Goal: Task Accomplishment & Management: Manage account settings

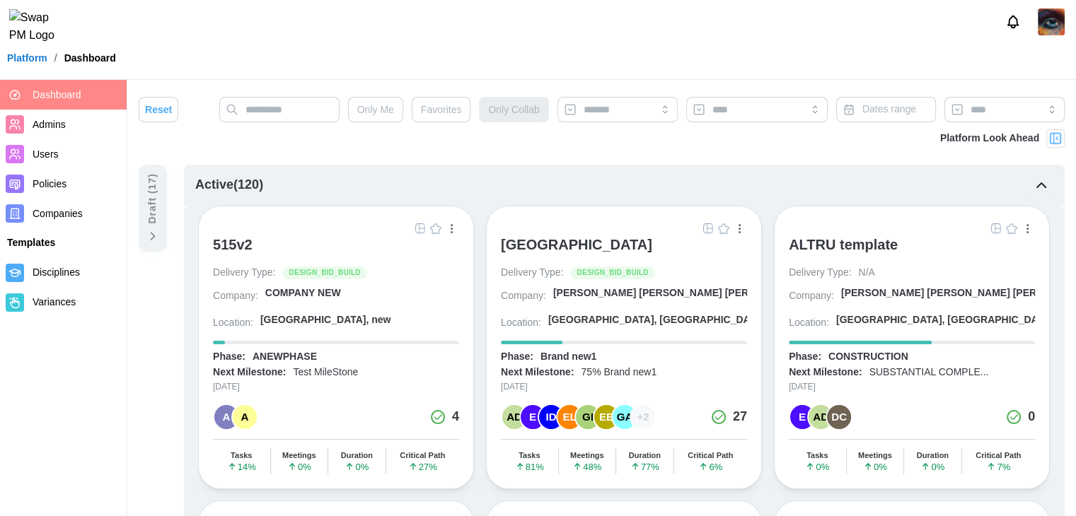
click at [561, 240] on div "ALTRU SPORTS COMPLEX" at bounding box center [576, 244] width 151 height 17
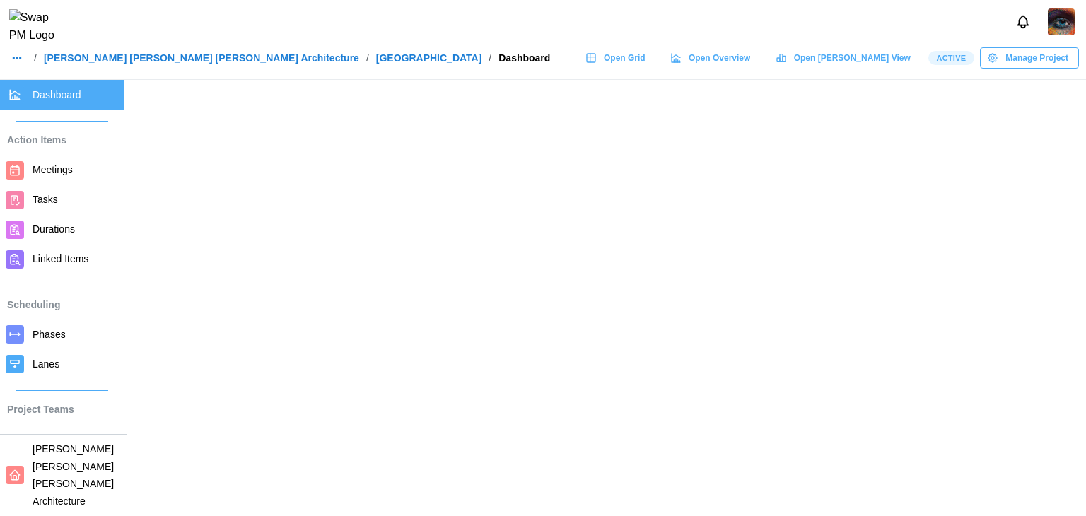
click at [646, 62] on span "Open Grid" at bounding box center [625, 58] width 42 height 20
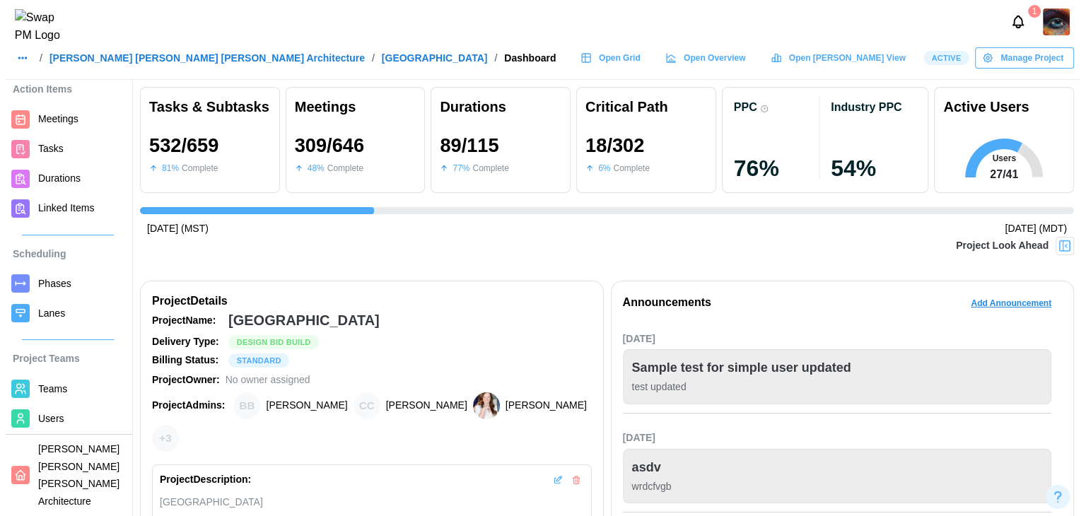
scroll to position [71, 0]
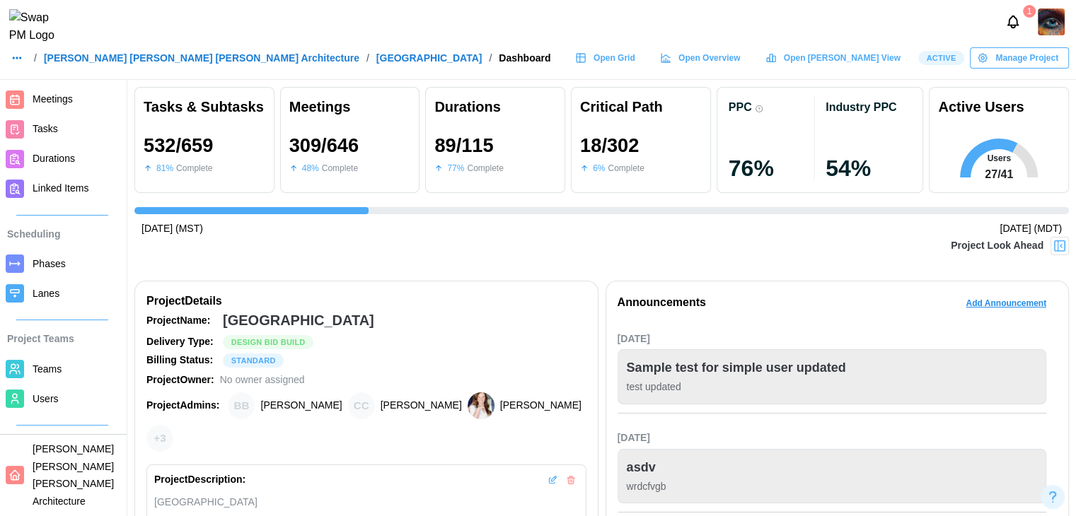
click at [47, 408] on link "Users" at bounding box center [62, 399] width 124 height 30
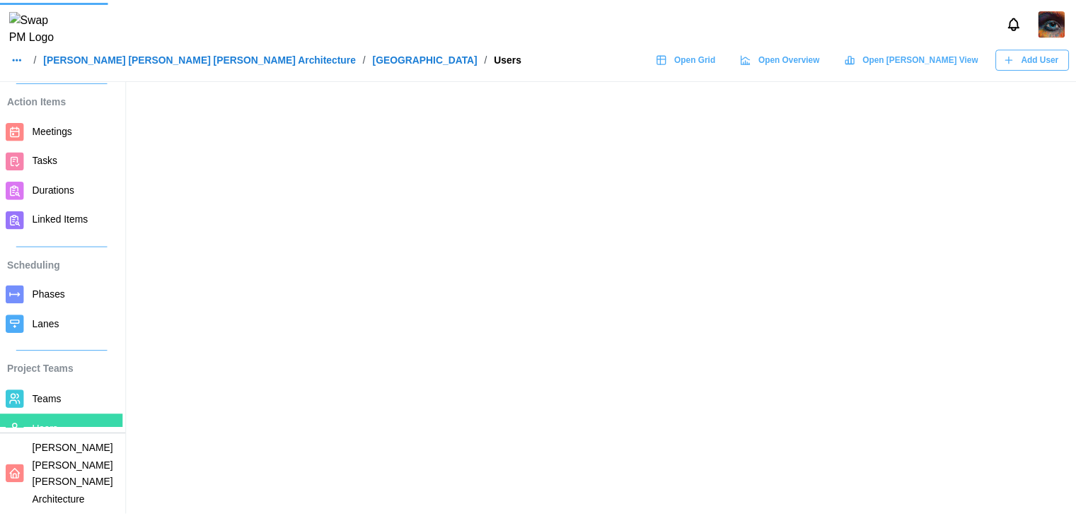
scroll to position [71, 0]
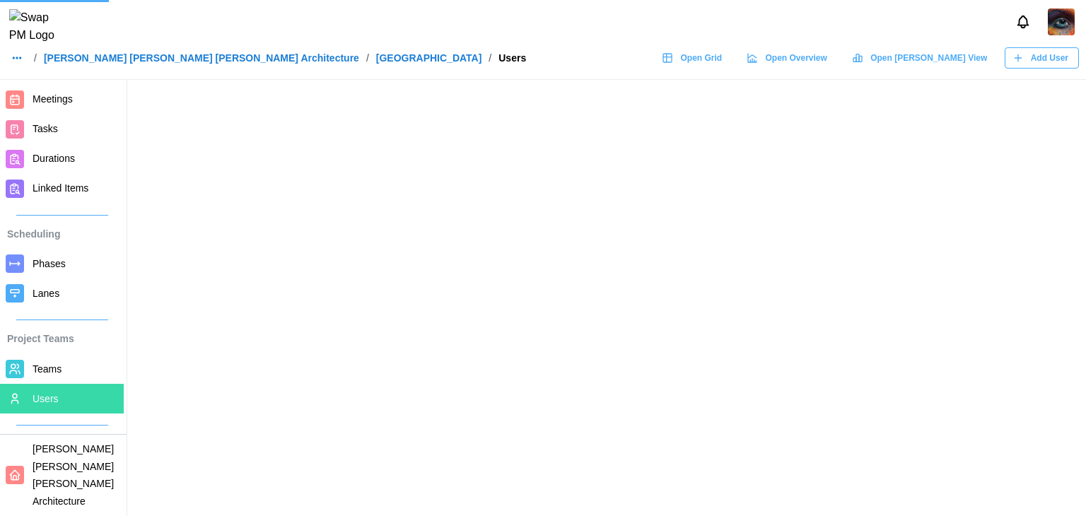
click at [62, 371] on span "Teams" at bounding box center [76, 370] width 86 height 18
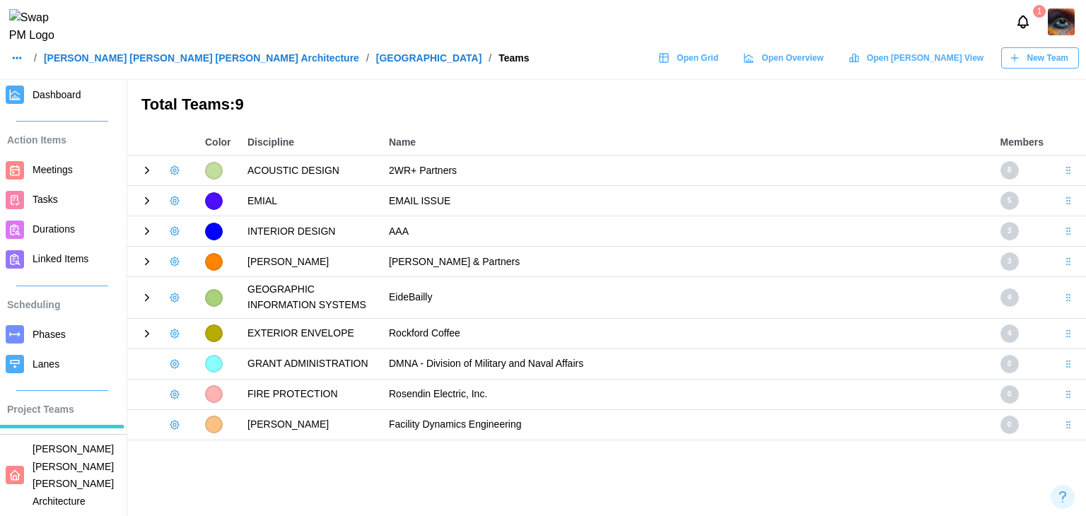
click at [141, 168] on icon at bounding box center [147, 170] width 13 height 13
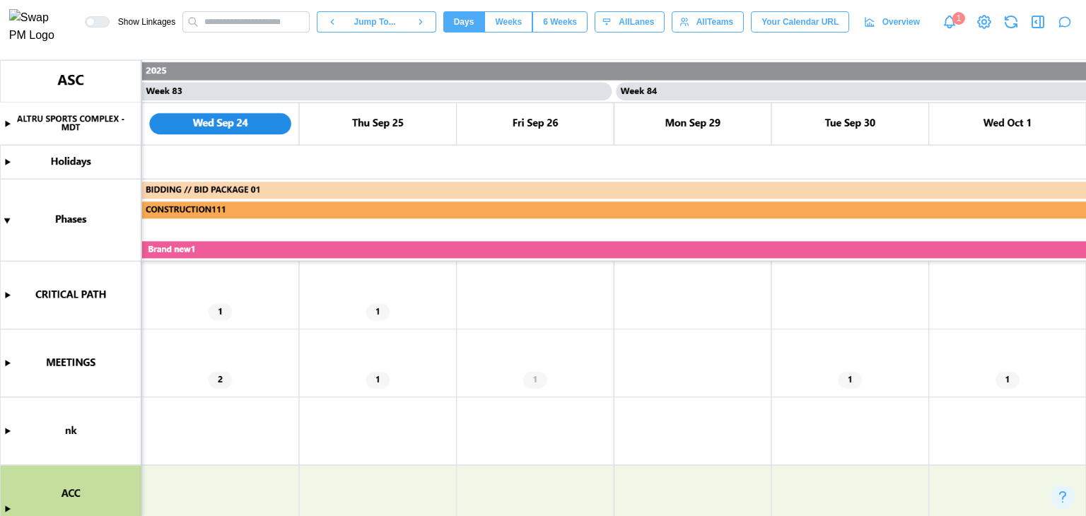
scroll to position [141, 0]
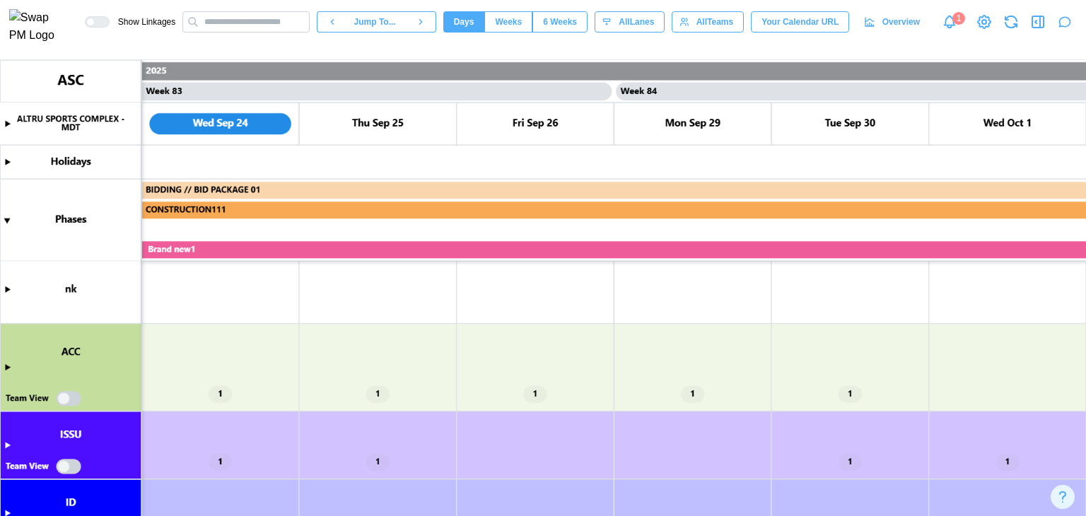
click at [8, 367] on canvas at bounding box center [543, 288] width 1086 height 456
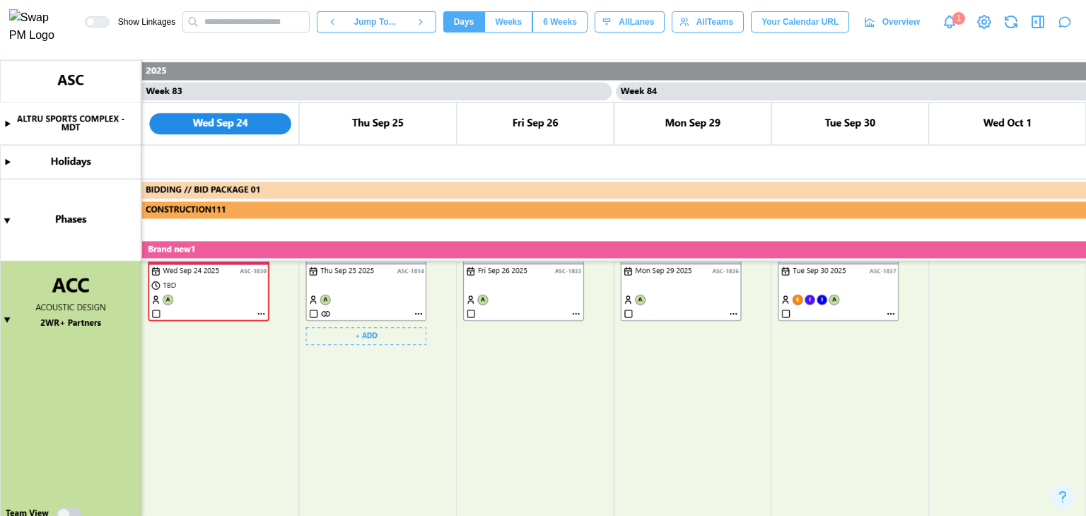
scroll to position [283, 0]
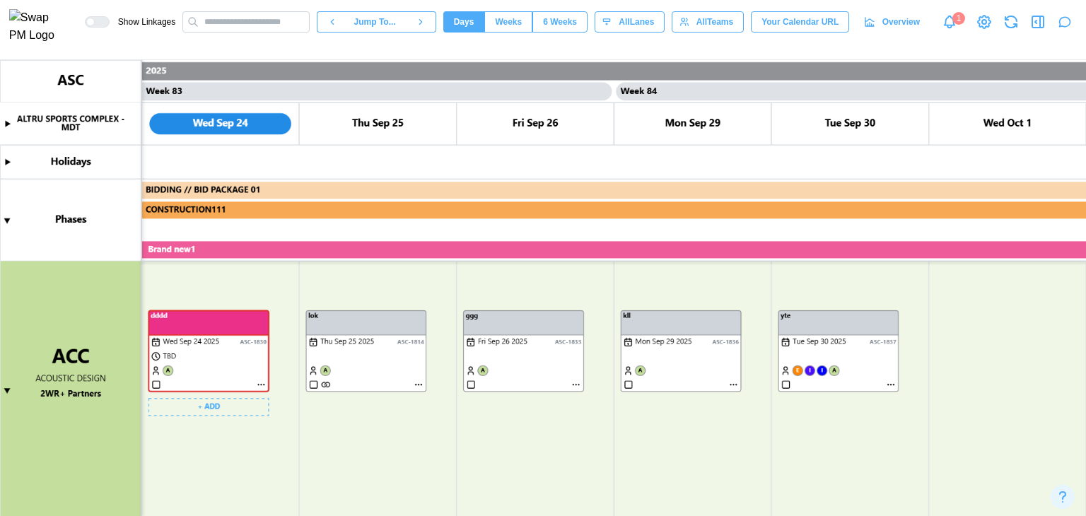
click at [264, 383] on canvas at bounding box center [543, 288] width 1086 height 456
type textarea "*"
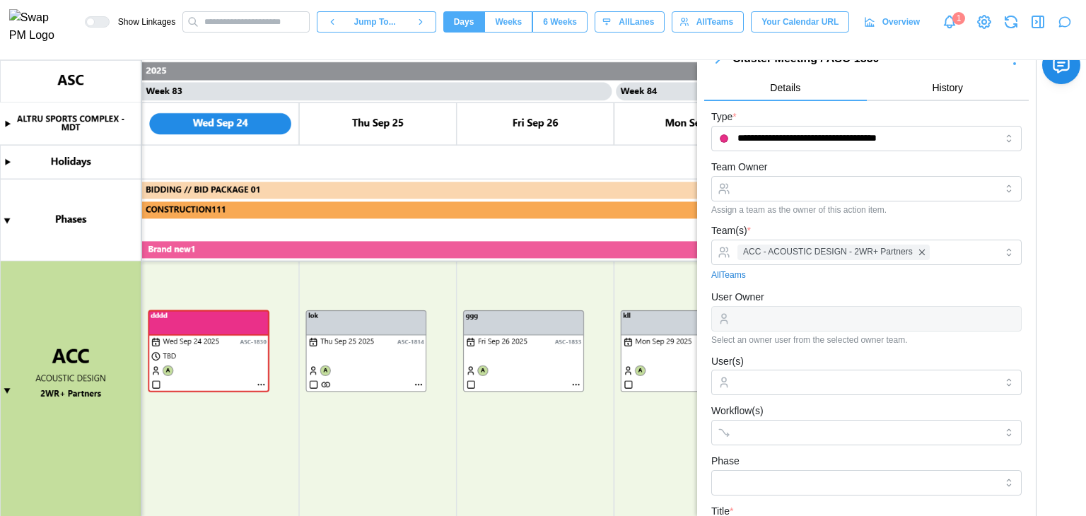
scroll to position [0, 0]
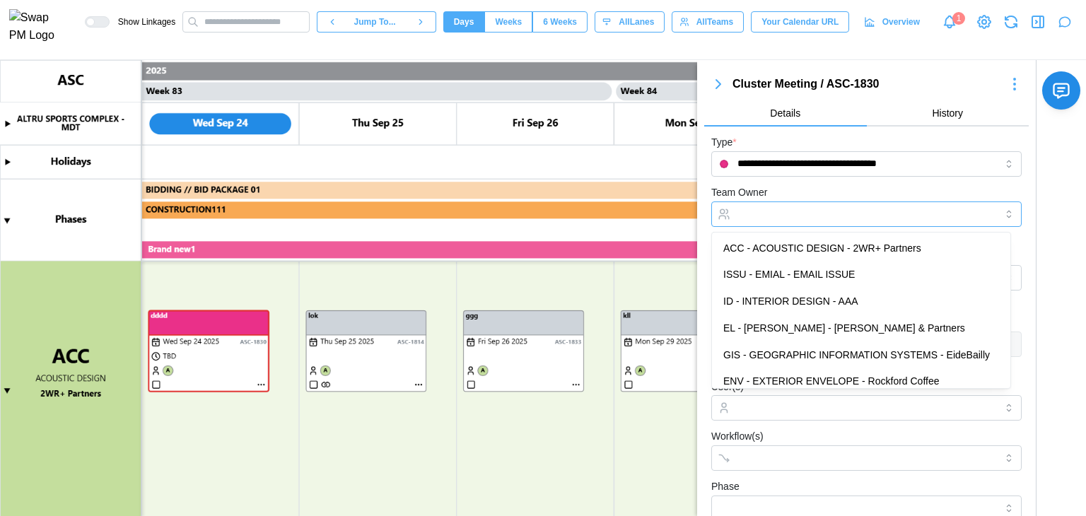
click at [800, 209] on input "Team Owner" at bounding box center [866, 214] width 310 height 25
type input "**********"
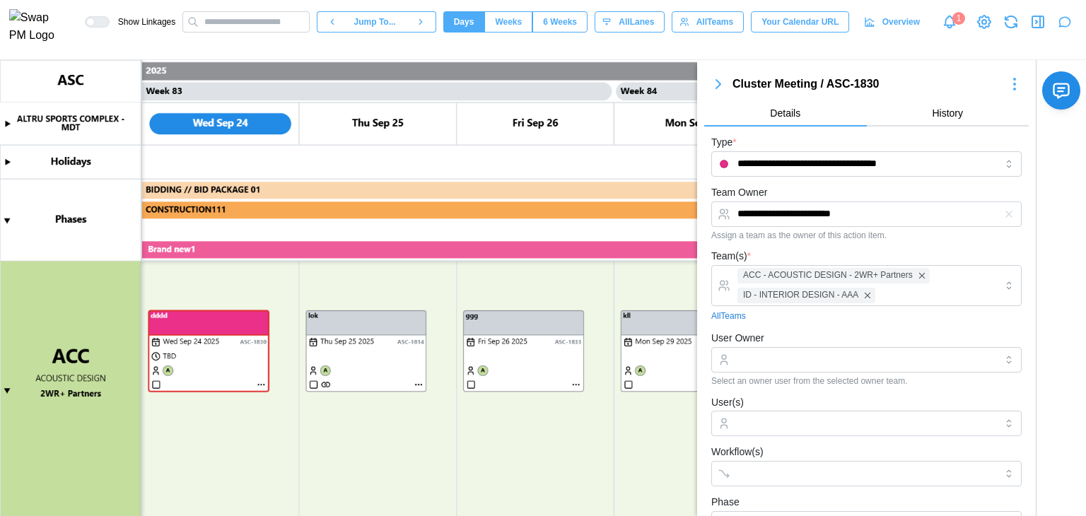
click at [764, 368] on input "User Owner" at bounding box center [866, 359] width 310 height 25
type textarea "*"
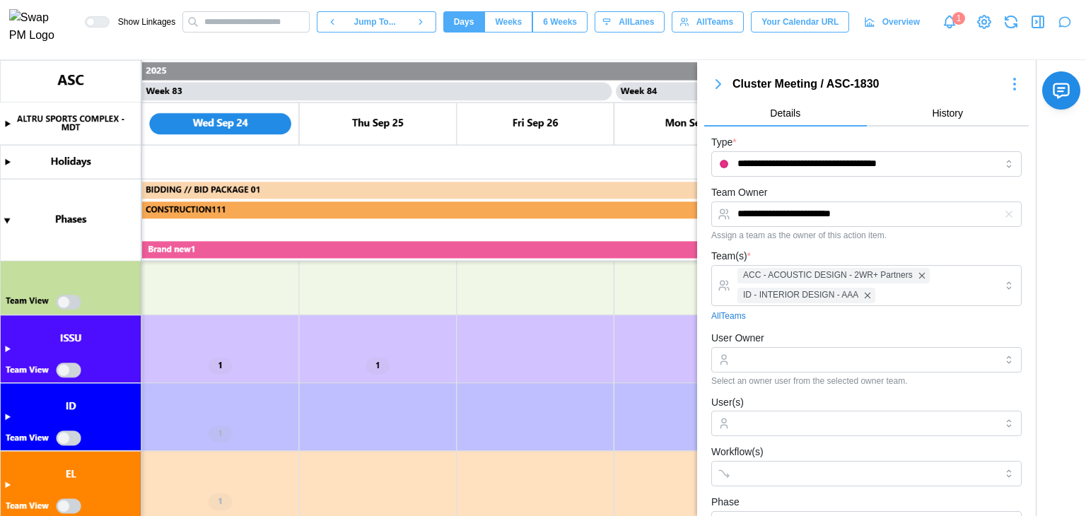
scroll to position [495, 0]
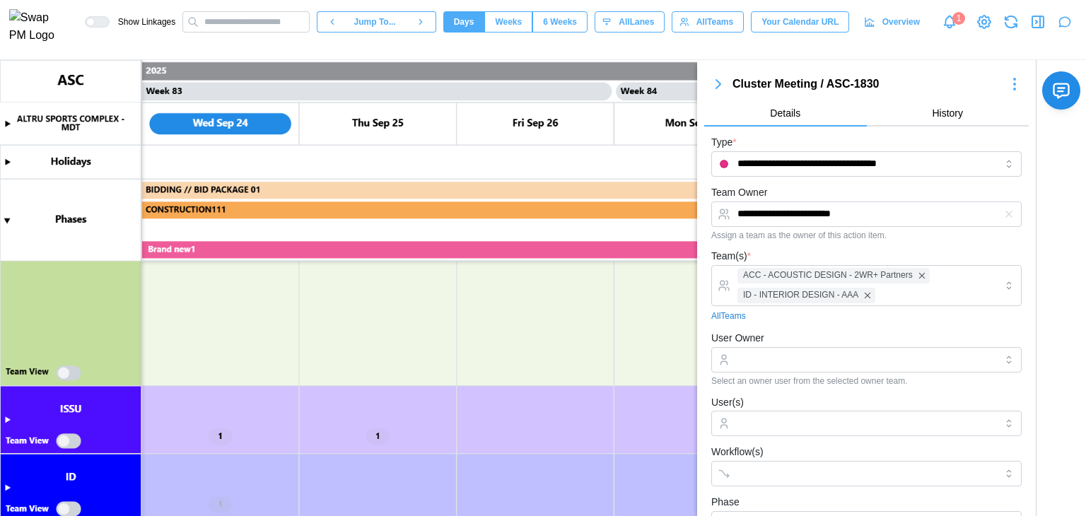
click at [69, 377] on canvas at bounding box center [543, 288] width 1086 height 456
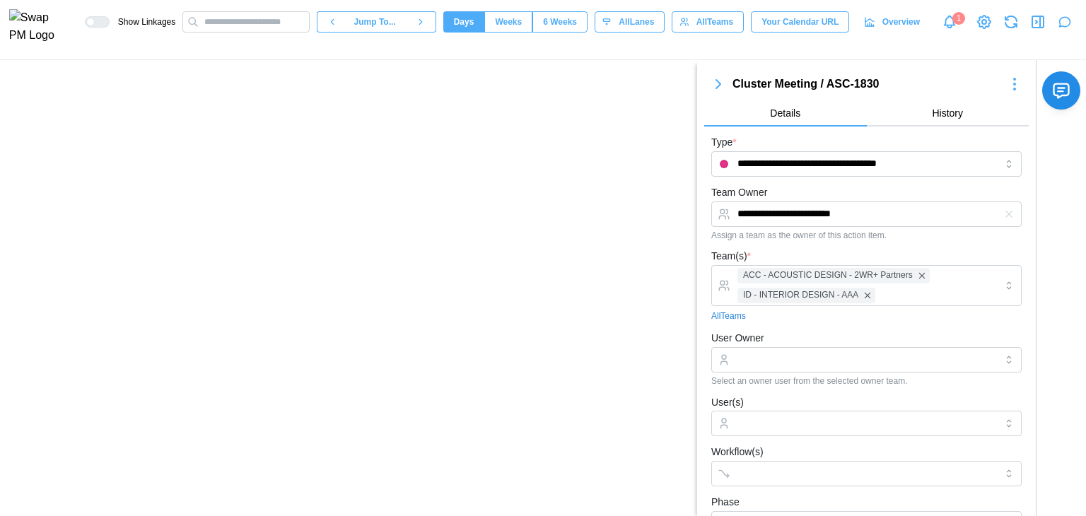
scroll to position [707, 0]
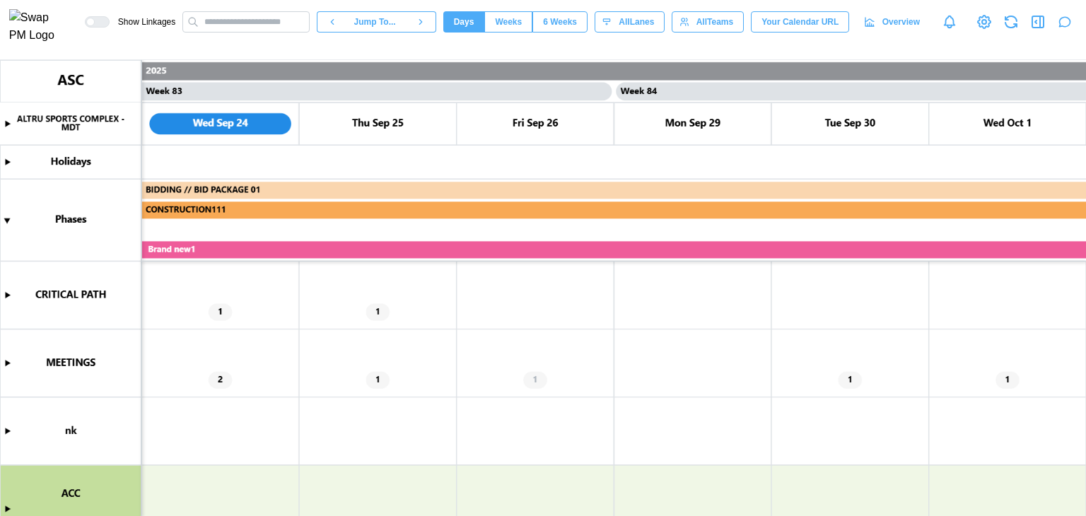
scroll to position [141, 0]
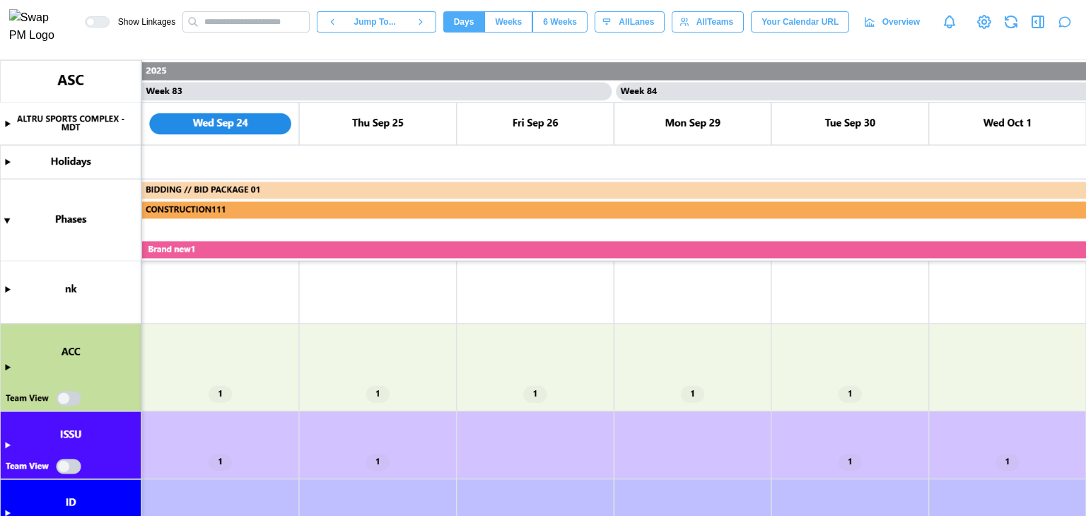
click at [6, 365] on canvas at bounding box center [543, 288] width 1086 height 456
click at [10, 365] on canvas at bounding box center [543, 288] width 1086 height 456
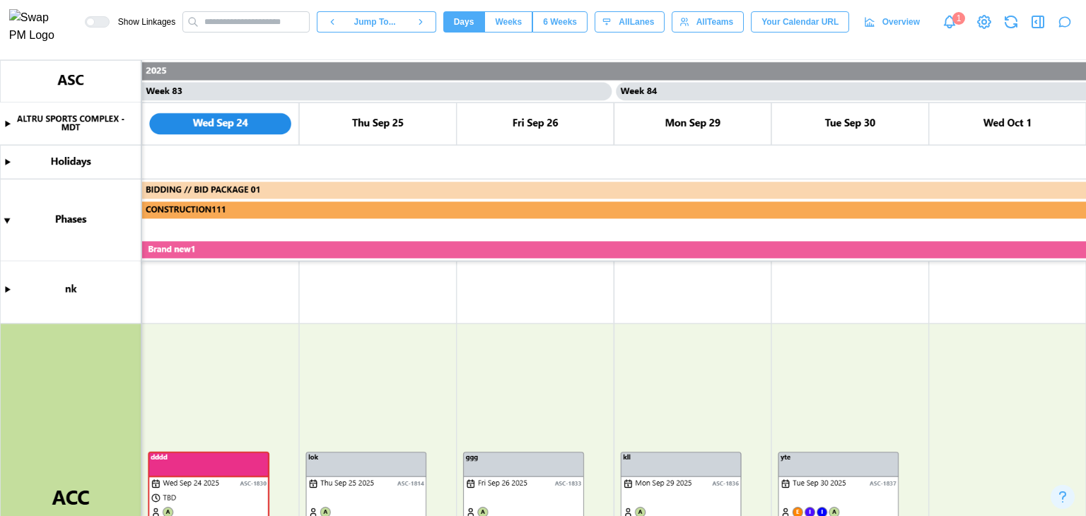
scroll to position [212, 0]
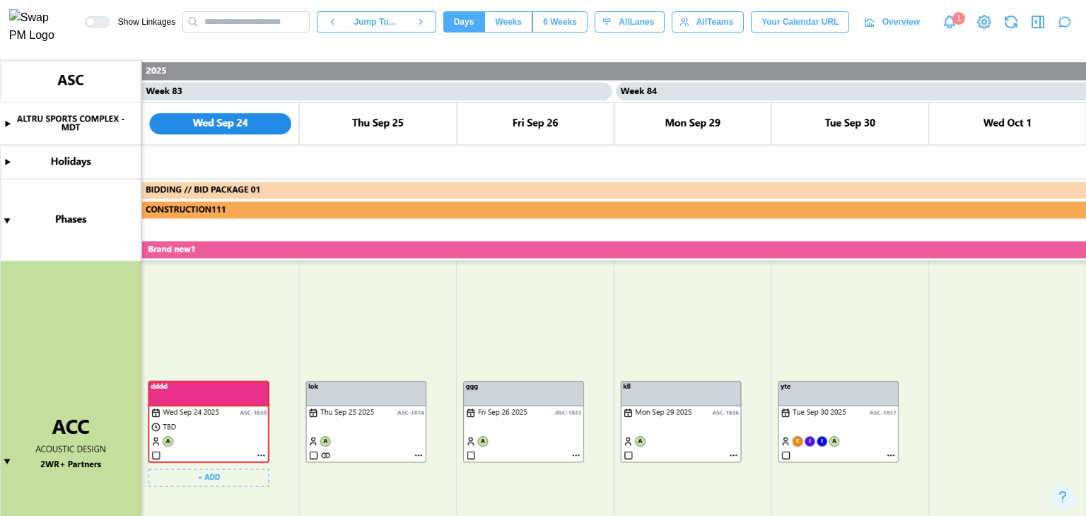
click at [259, 455] on canvas at bounding box center [543, 288] width 1086 height 456
type textarea "*"
click at [260, 455] on canvas at bounding box center [543, 288] width 1086 height 456
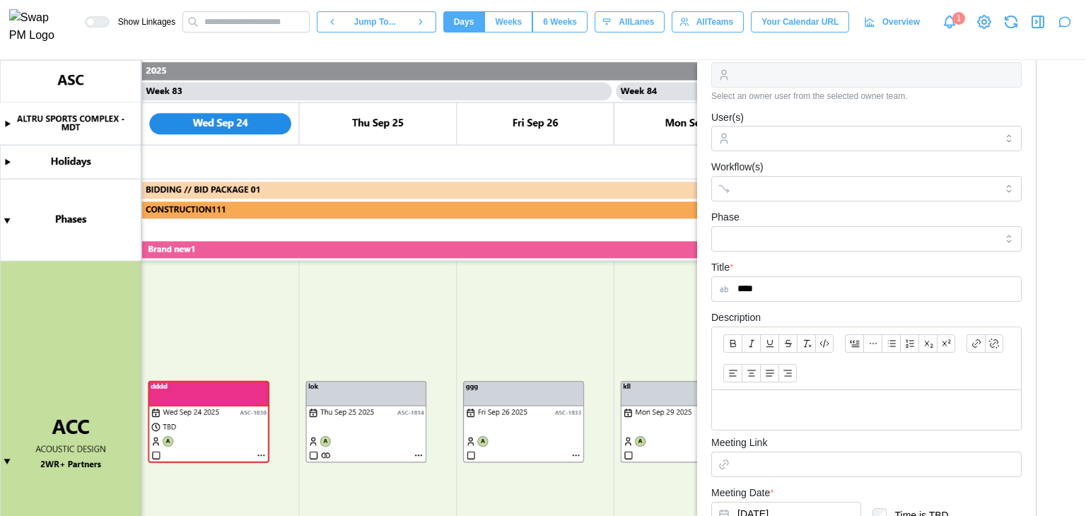
scroll to position [0, 0]
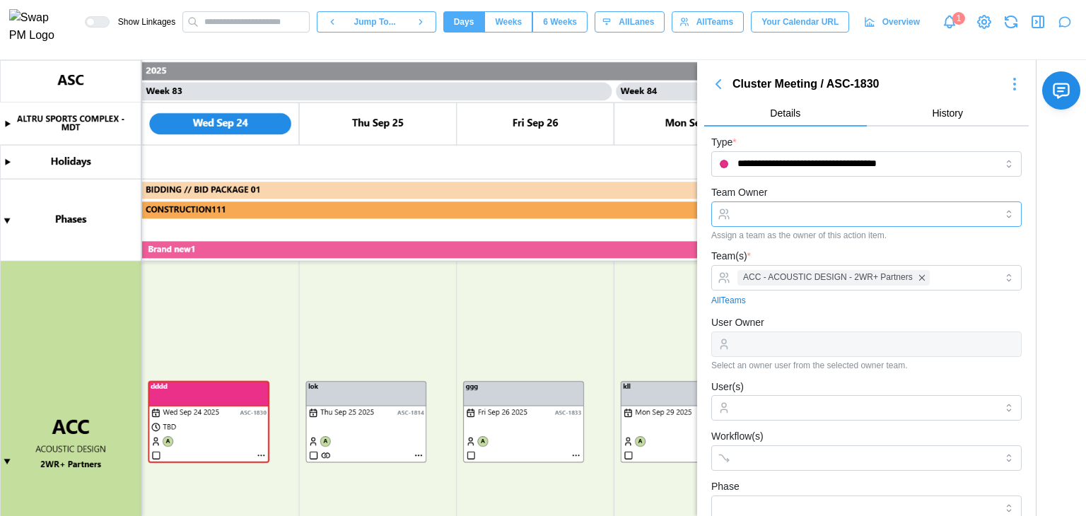
click at [764, 222] on input "Team Owner" at bounding box center [866, 214] width 310 height 25
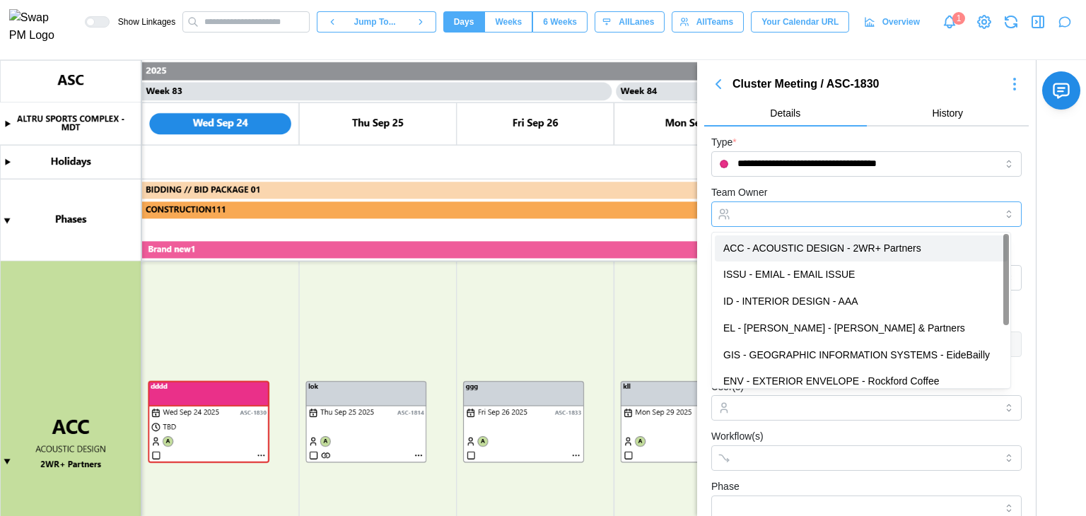
type input "**********"
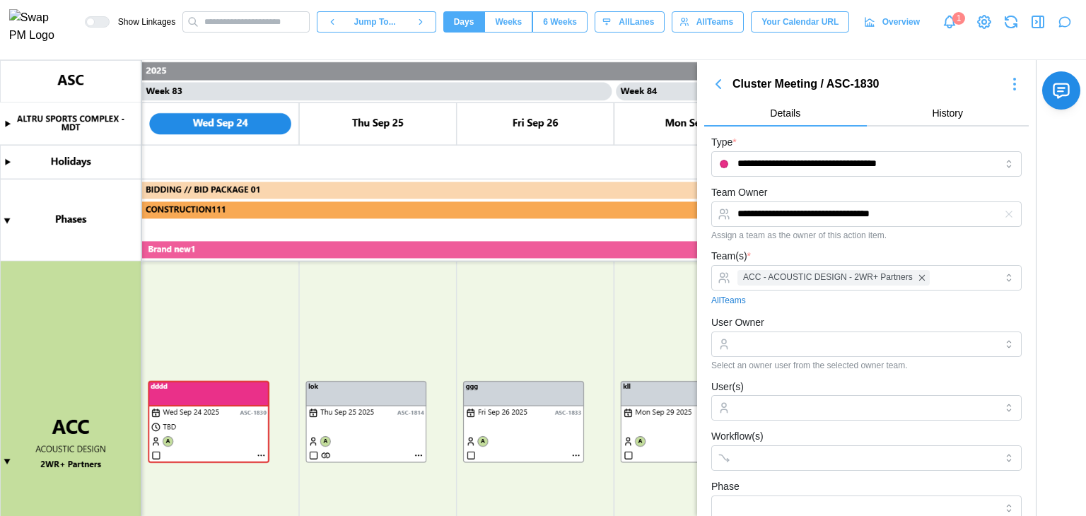
click at [810, 185] on div "**********" at bounding box center [866, 212] width 310 height 57
click at [786, 337] on input "User Owner" at bounding box center [866, 344] width 310 height 25
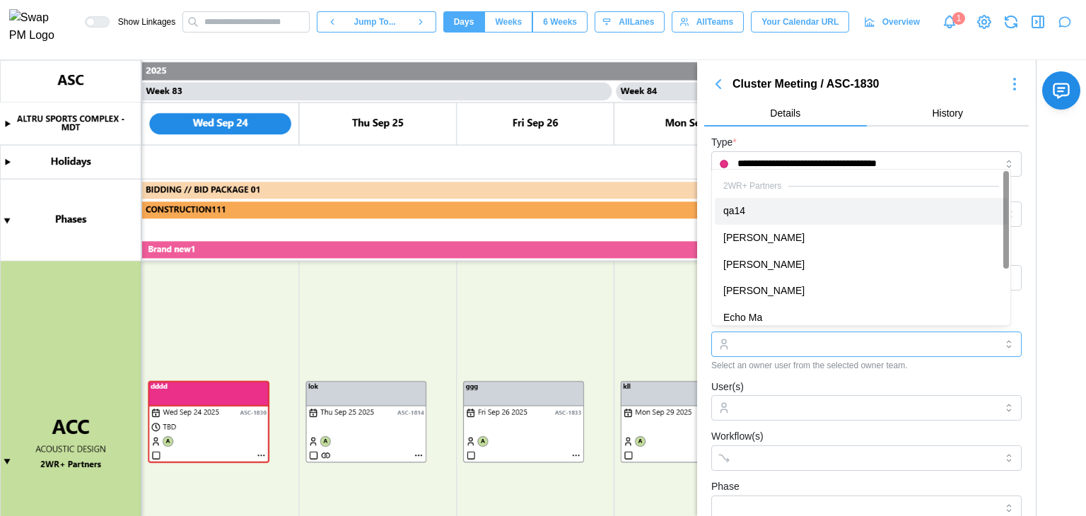
type input "****"
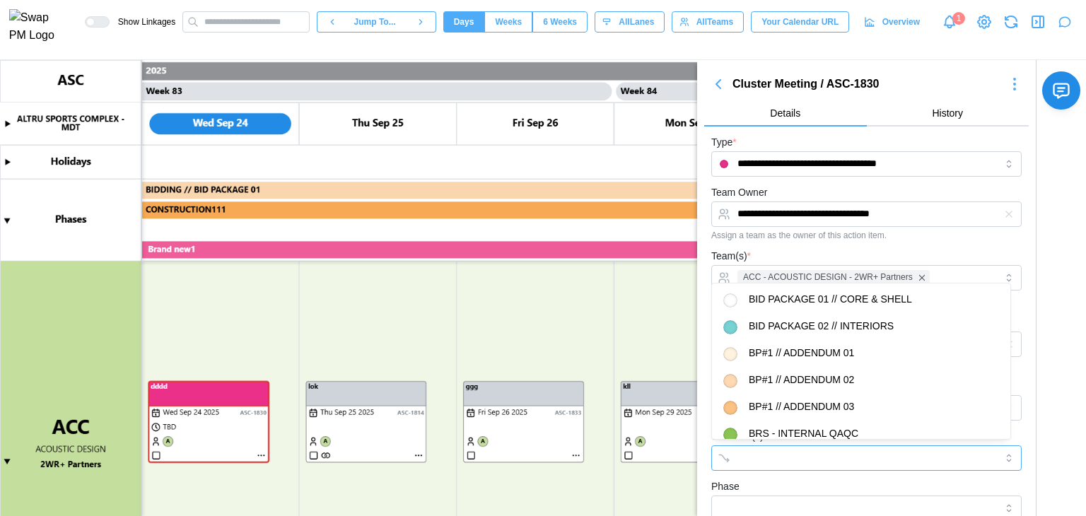
click at [806, 462] on input "Workflow(s)" at bounding box center [854, 458] width 233 height 11
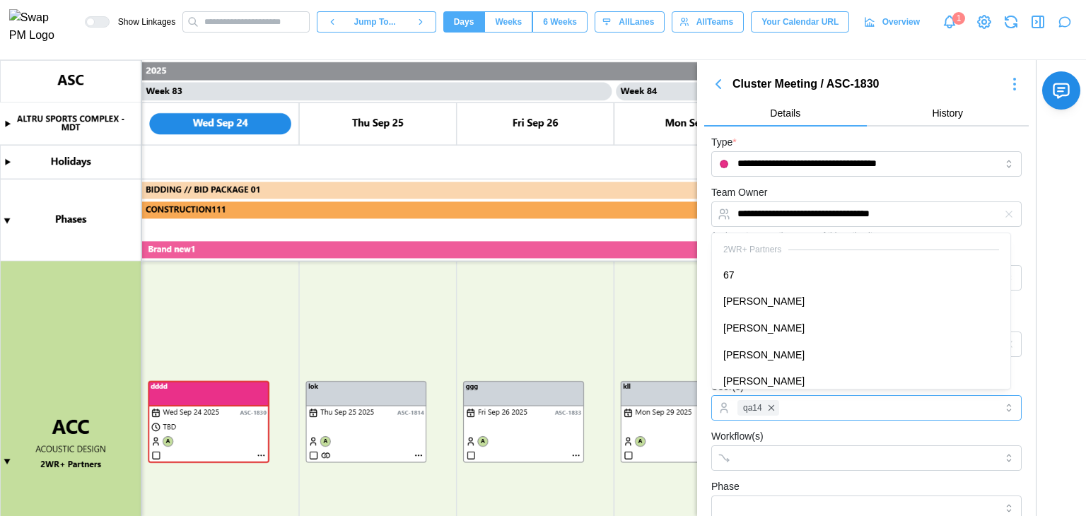
click at [803, 402] on div "qa14" at bounding box center [865, 408] width 262 height 24
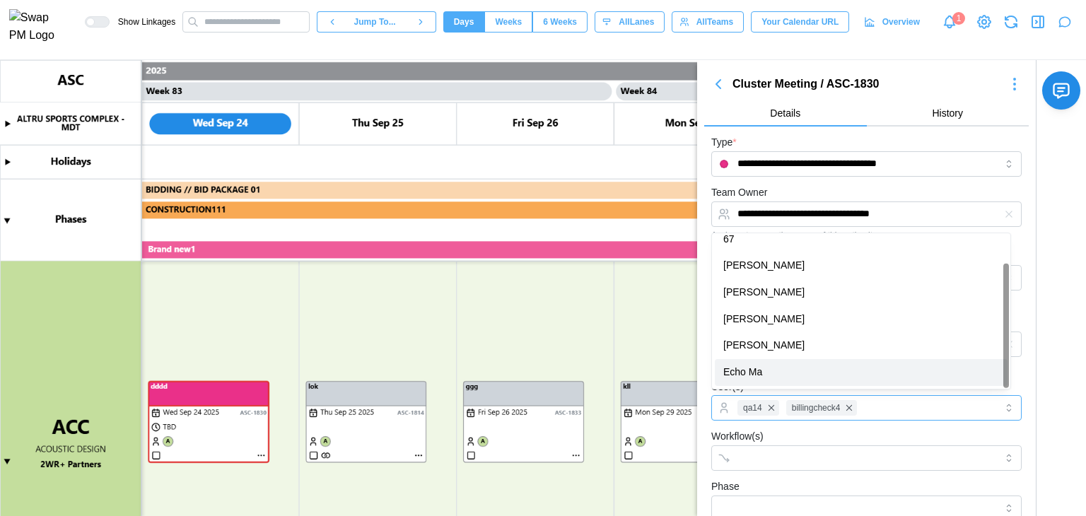
scroll to position [36, 0]
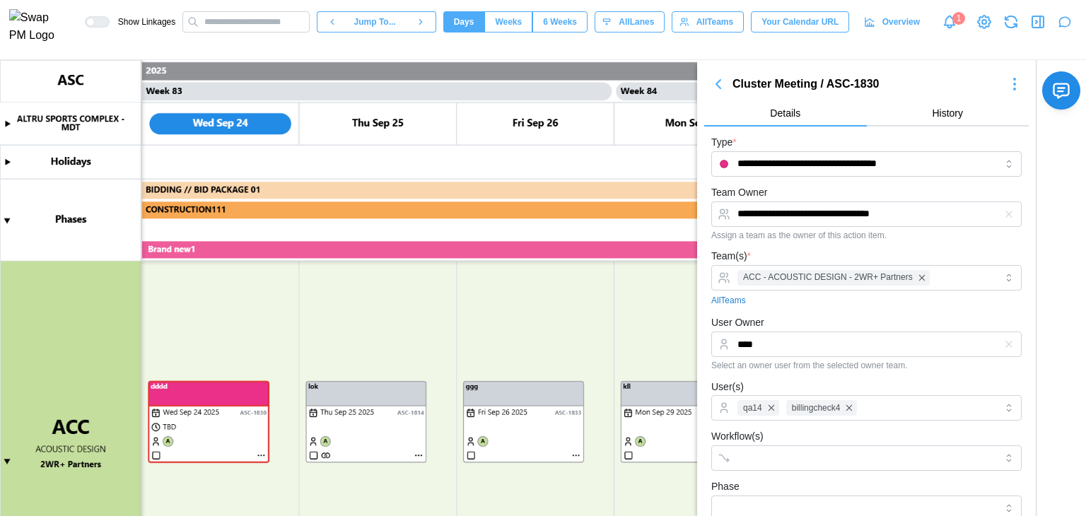
click at [815, 460] on input "Workflow(s)" at bounding box center [854, 458] width 233 height 11
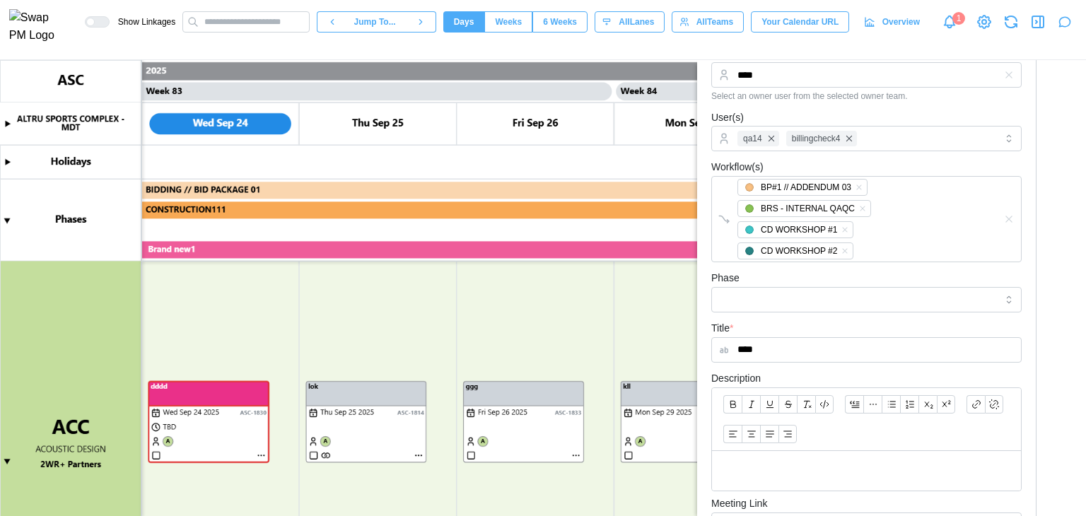
scroll to position [283, 0]
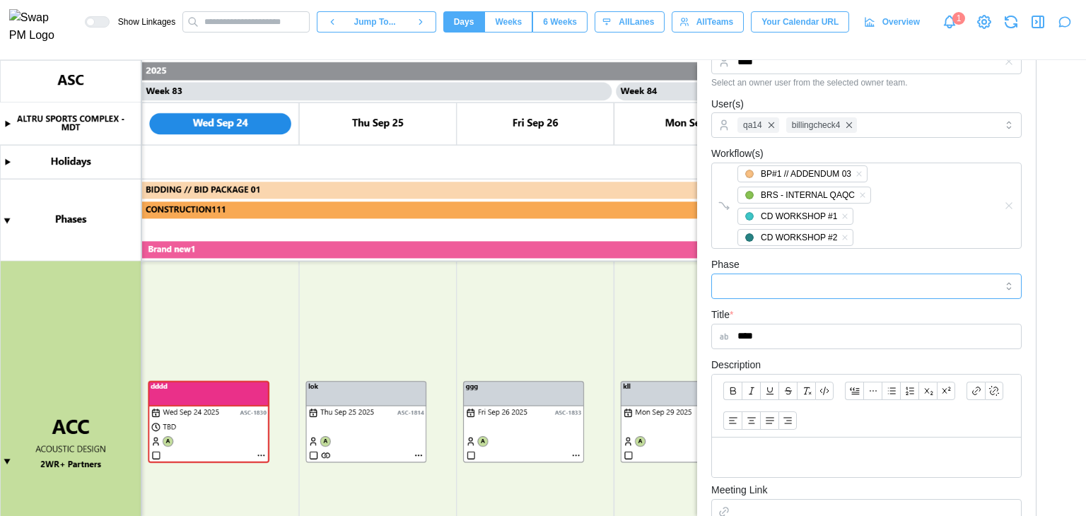
click at [800, 284] on input "Phase" at bounding box center [866, 286] width 310 height 25
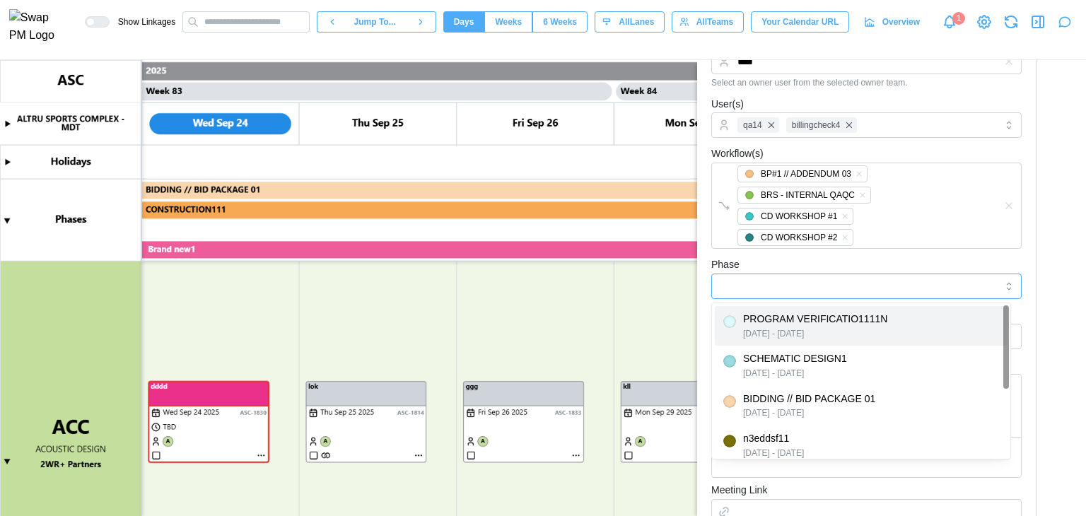
type input "**********"
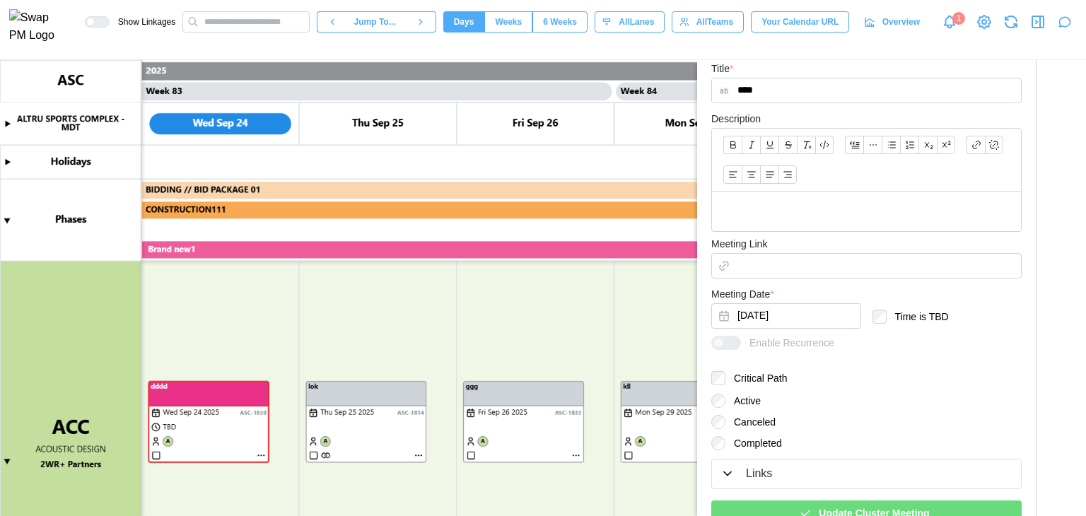
scroll to position [587, 0]
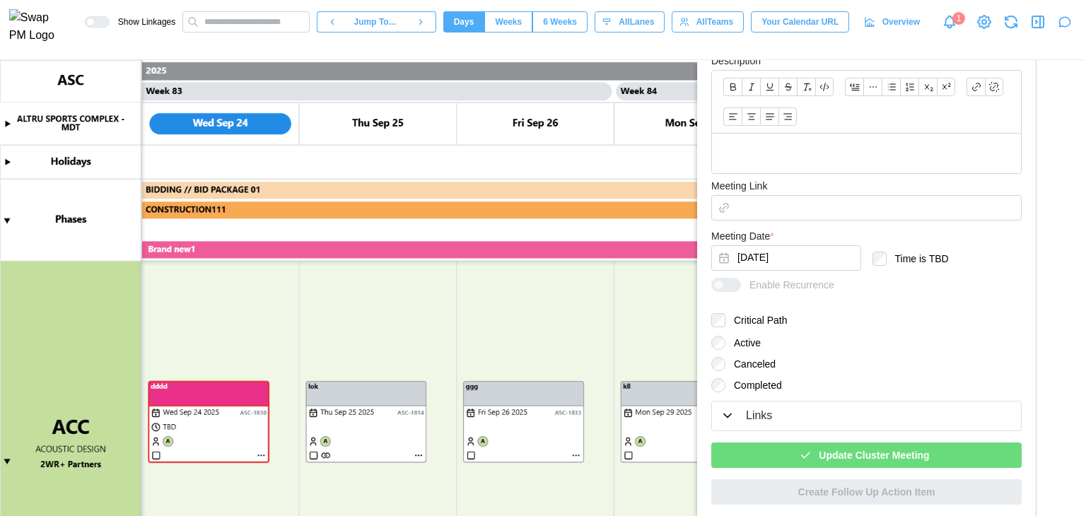
click at [880, 456] on span "Update Cluster Meeting" at bounding box center [874, 455] width 110 height 24
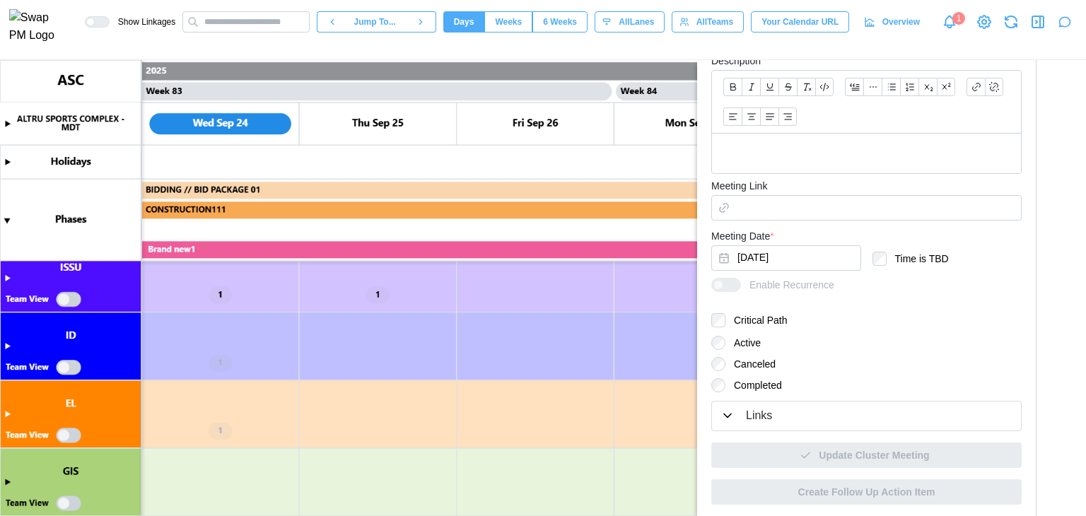
scroll to position [707, 0]
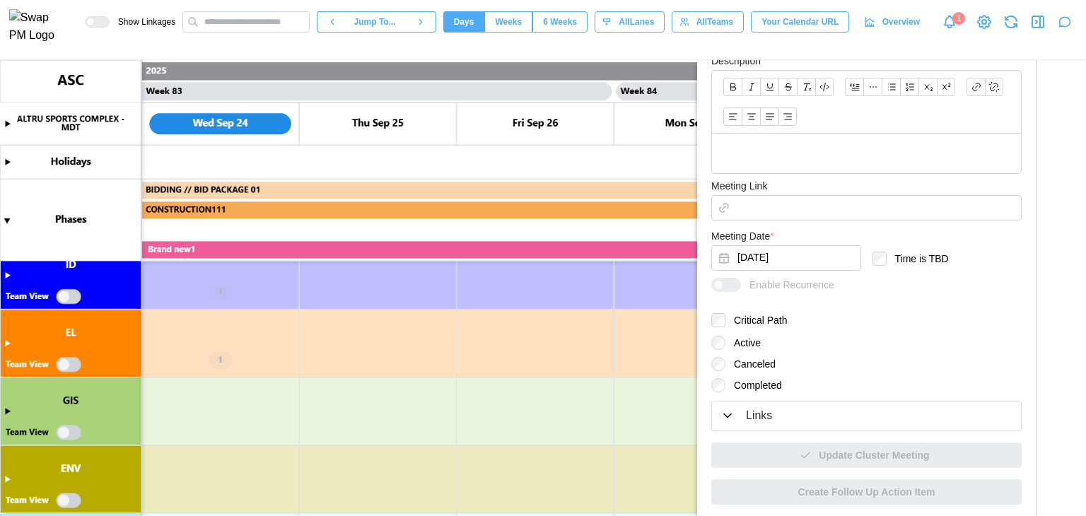
drag, startPoint x: 73, startPoint y: 365, endPoint x: 230, endPoint y: 351, distance: 157.6
click at [73, 365] on canvas at bounding box center [543, 288] width 1086 height 456
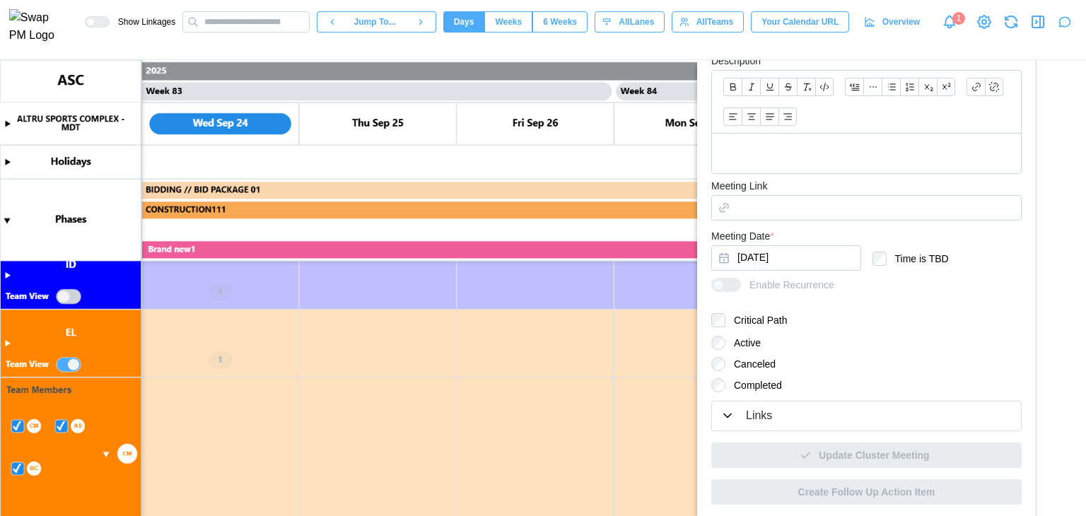
type textarea "*"
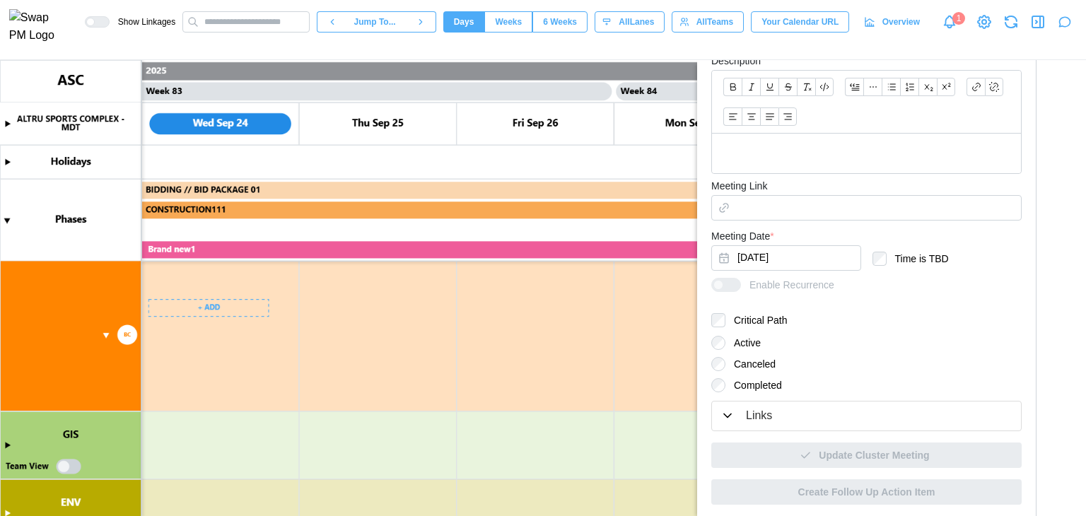
scroll to position [990, 0]
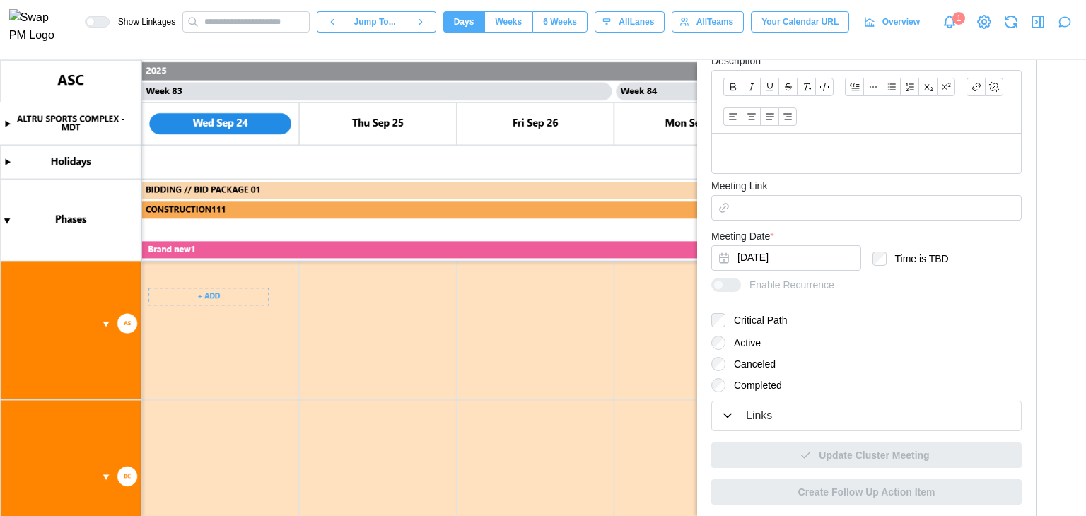
click at [219, 451] on canvas at bounding box center [543, 288] width 1086 height 456
click at [227, 451] on canvas at bounding box center [543, 288] width 1086 height 456
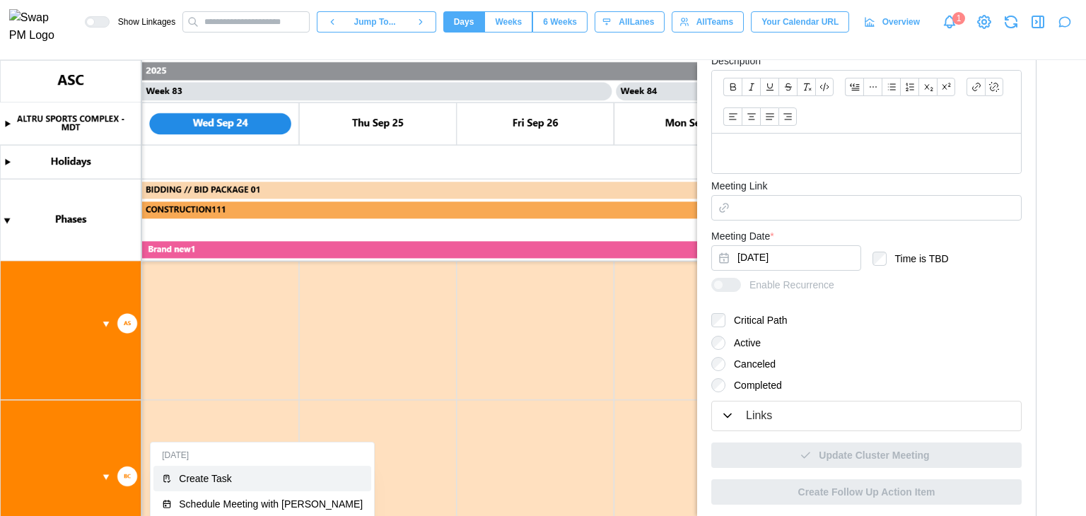
click at [216, 473] on div "Create Task" at bounding box center [271, 478] width 184 height 11
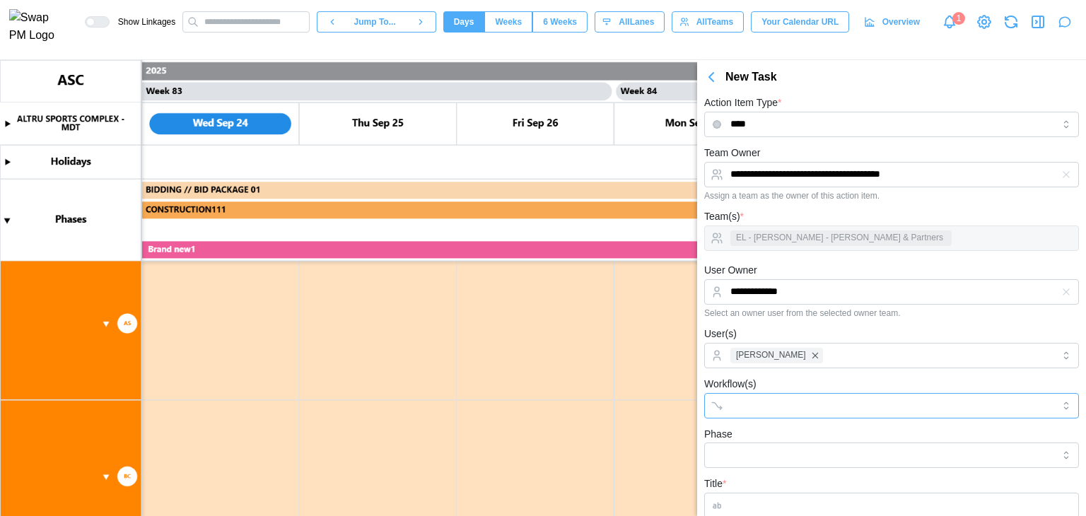
click at [727, 412] on div at bounding box center [877, 406] width 301 height 24
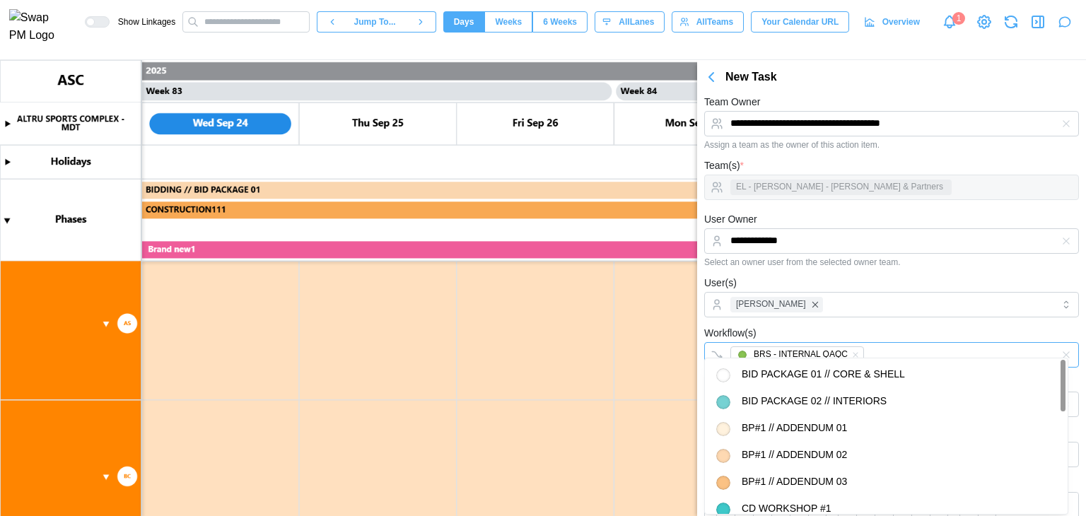
scroll to position [71, 0]
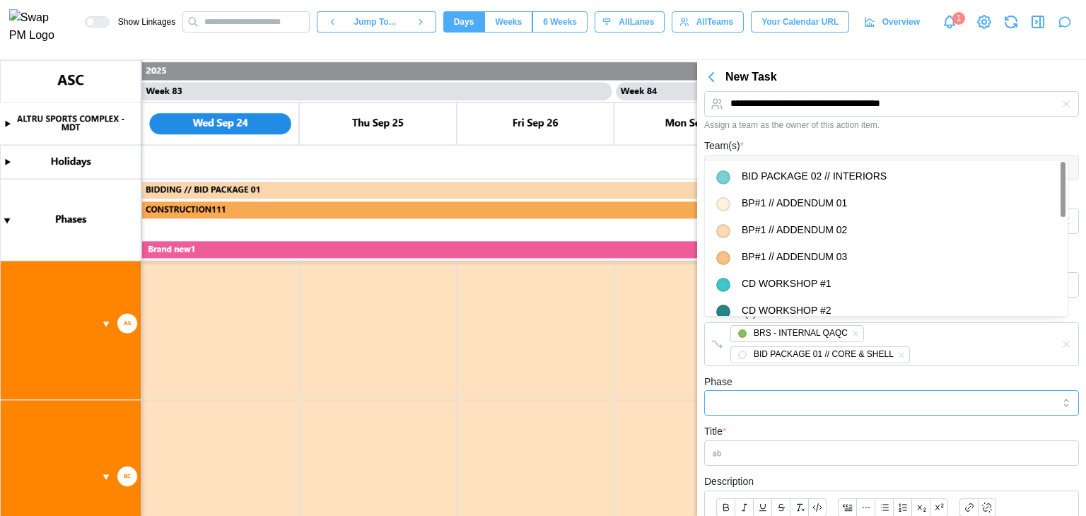
click at [860, 407] on input "Phase" at bounding box center [891, 402] width 375 height 25
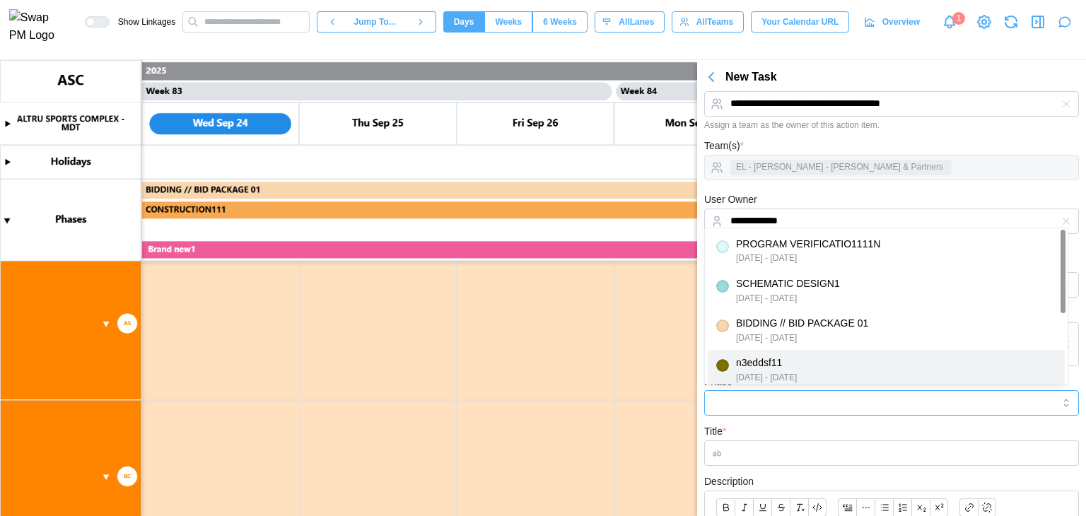
type input "*********"
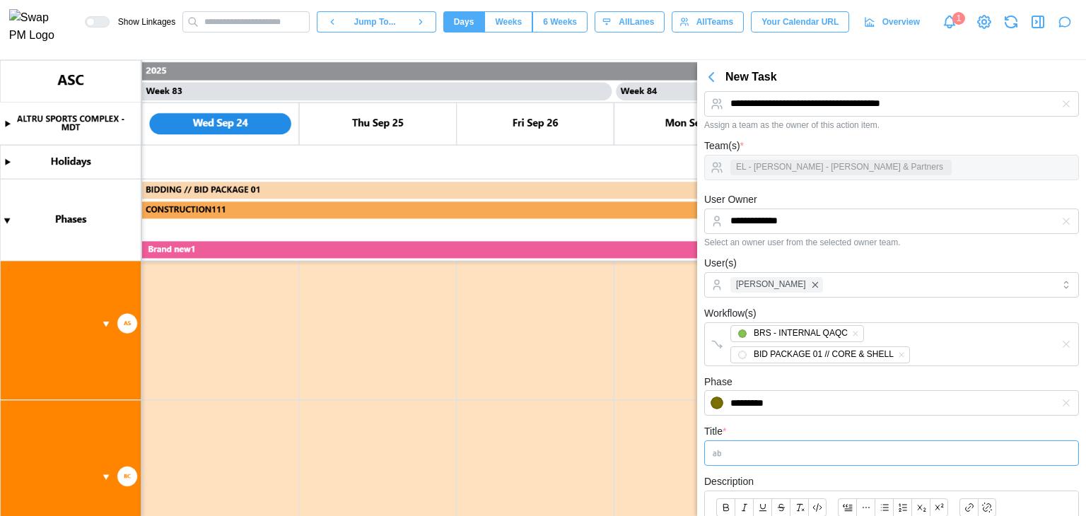
click at [742, 449] on input "Title *" at bounding box center [891, 453] width 375 height 25
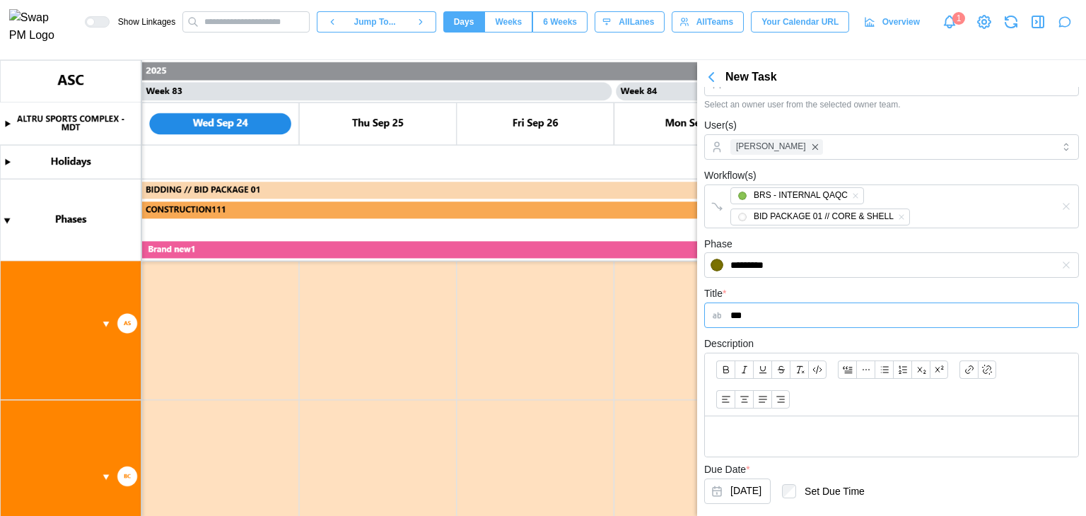
scroll to position [283, 0]
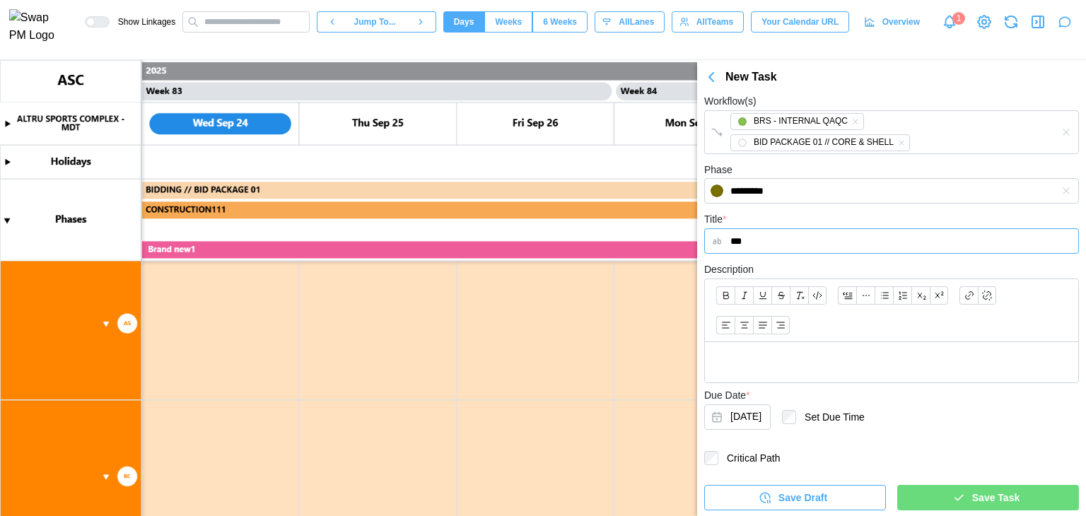
type input "***"
click at [953, 494] on icon "button" at bounding box center [959, 497] width 13 height 13
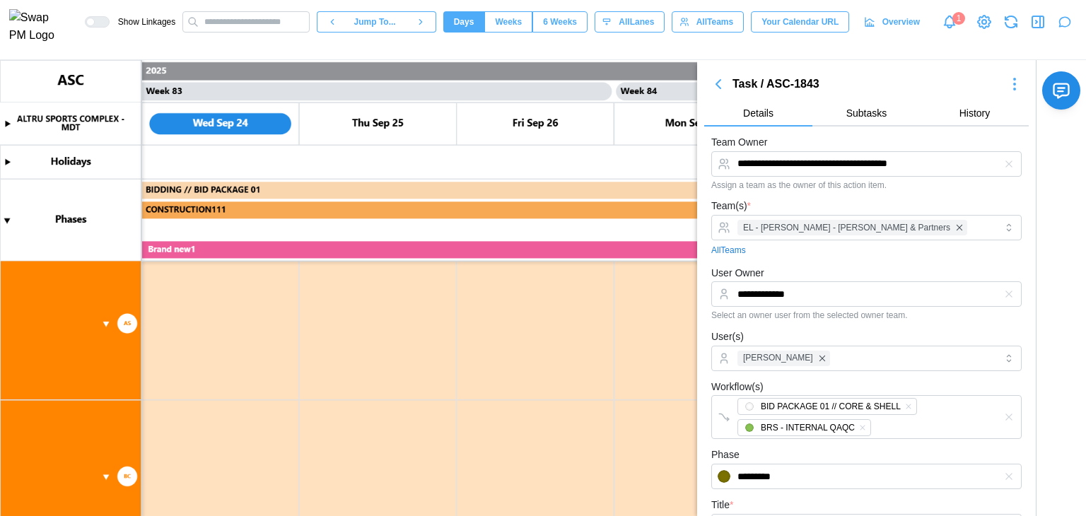
scroll to position [1131, 0]
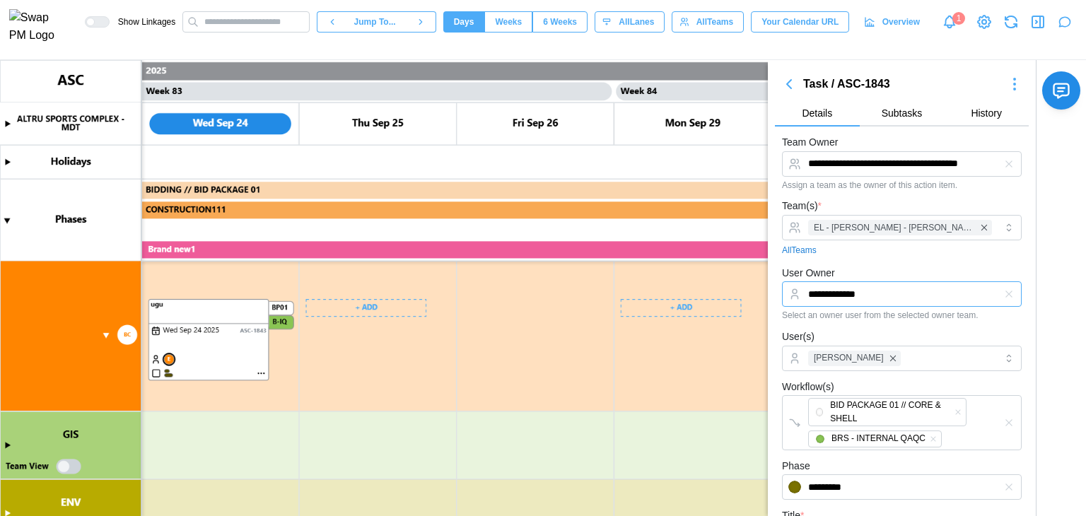
click at [932, 303] on input "**********" at bounding box center [902, 293] width 240 height 25
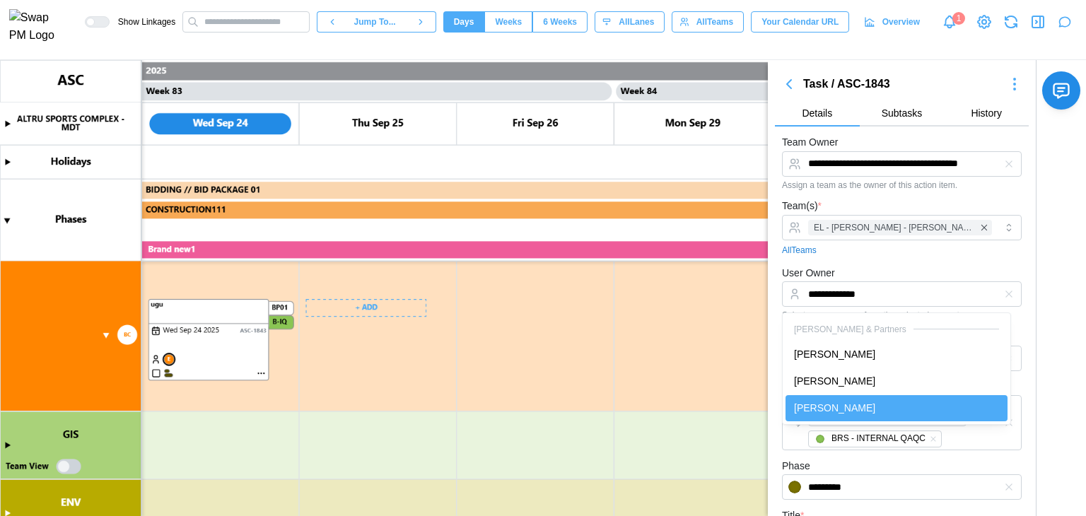
click at [891, 244] on div "All Teams" at bounding box center [902, 250] width 240 height 13
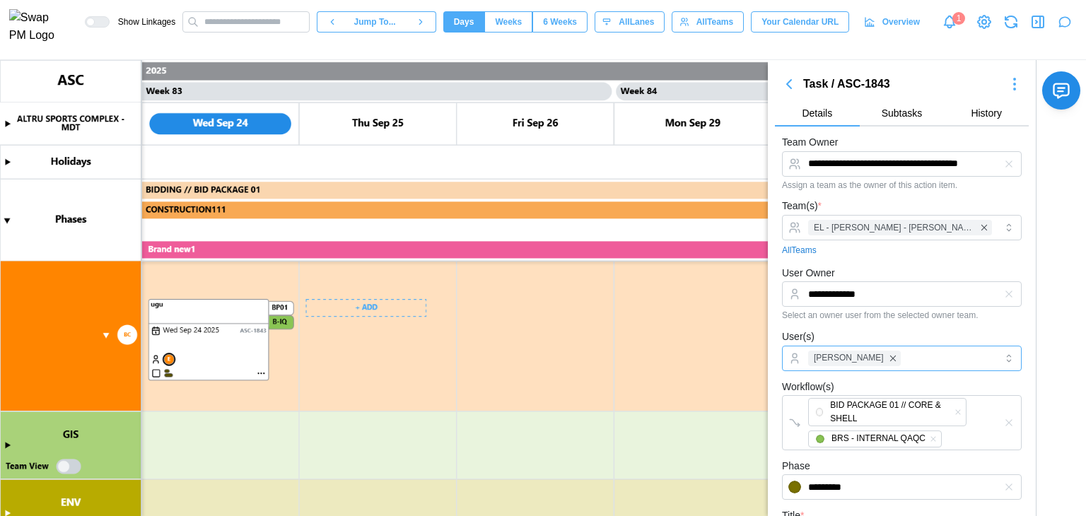
click at [892, 363] on div "Bill Clifford" at bounding box center [900, 358] width 191 height 24
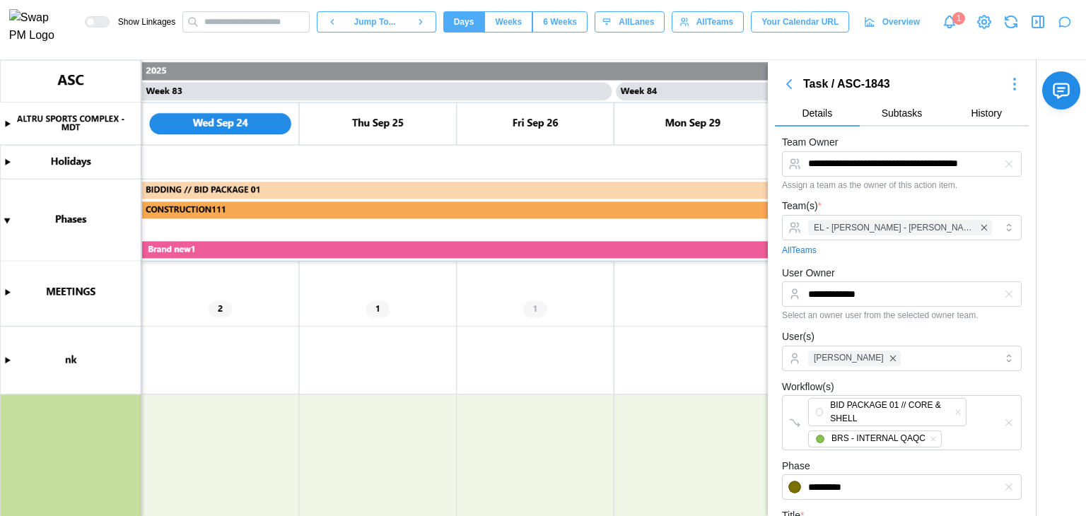
scroll to position [283, 0]
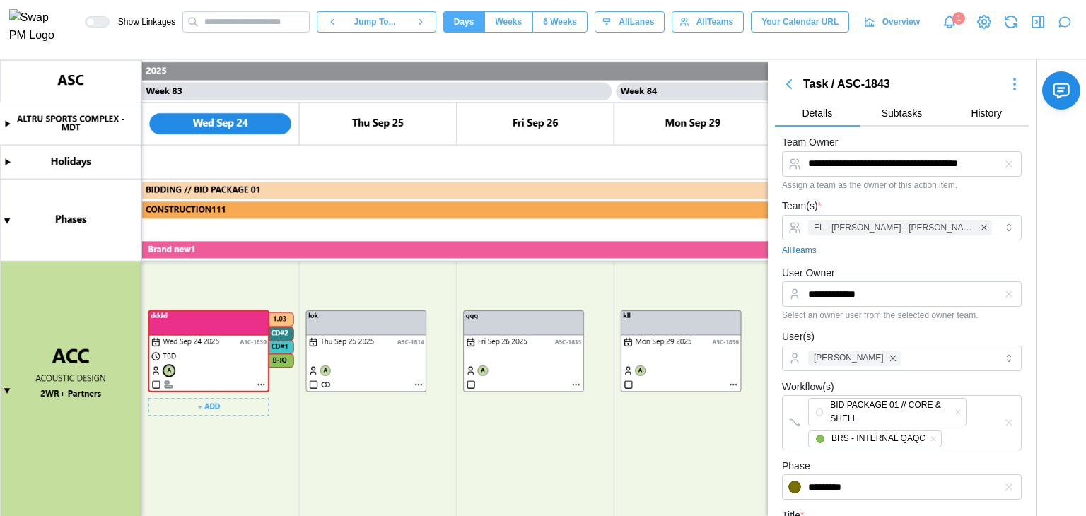
click at [258, 383] on canvas at bounding box center [543, 288] width 1086 height 456
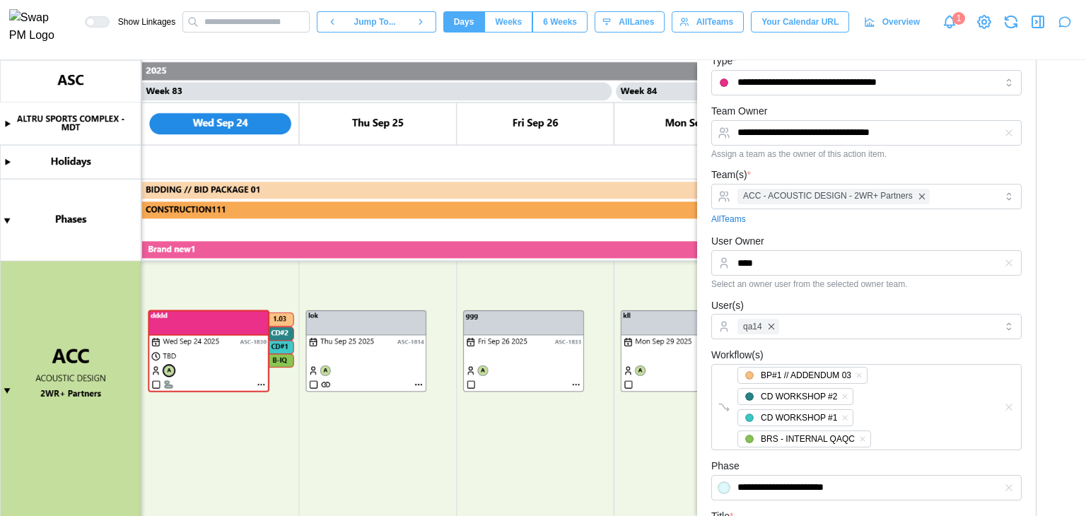
scroll to position [46, 0]
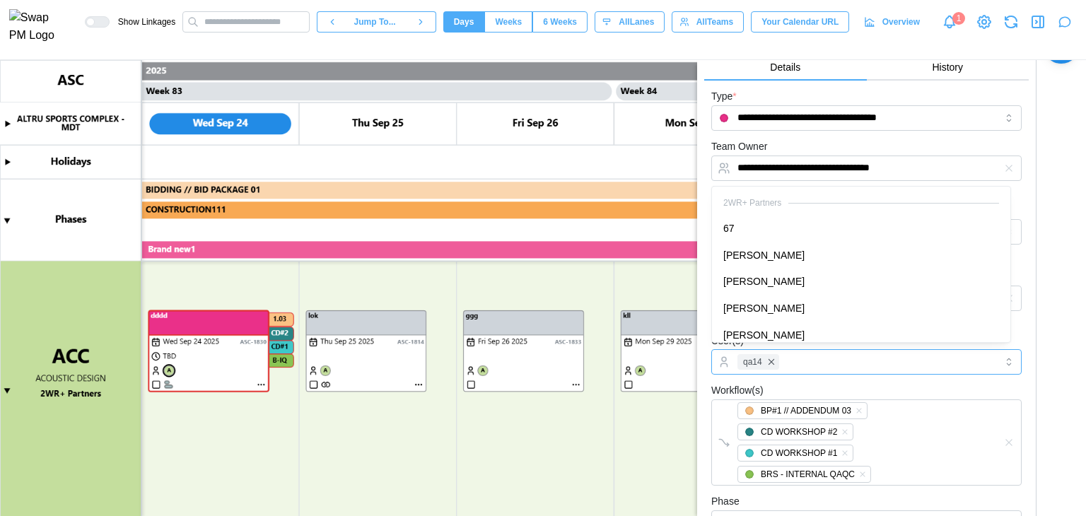
click at [829, 355] on div "qa14" at bounding box center [865, 362] width 262 height 24
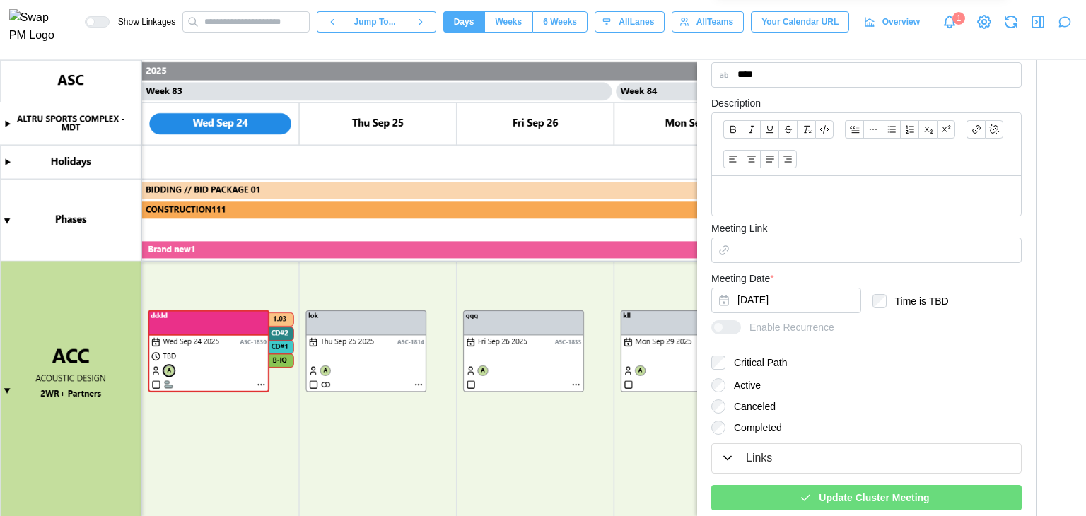
scroll to position [587, 0]
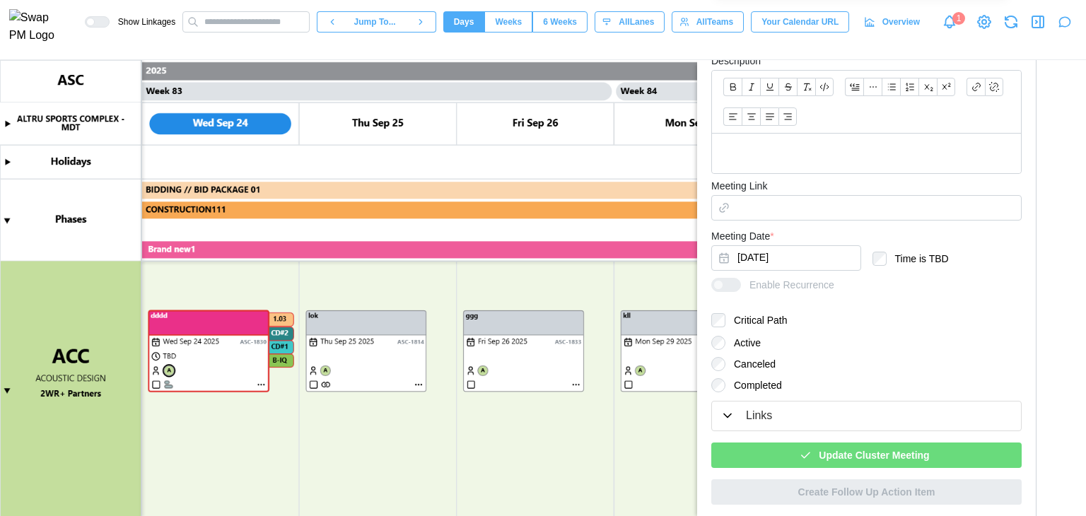
click at [845, 450] on span "Update Cluster Meeting" at bounding box center [874, 455] width 110 height 24
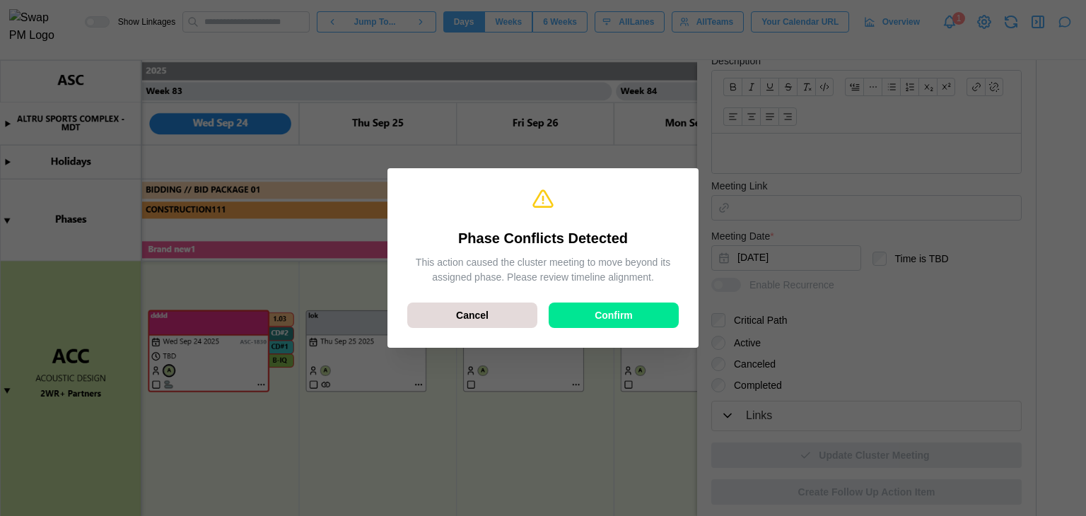
click at [597, 315] on span "Confirm" at bounding box center [614, 315] width 38 height 24
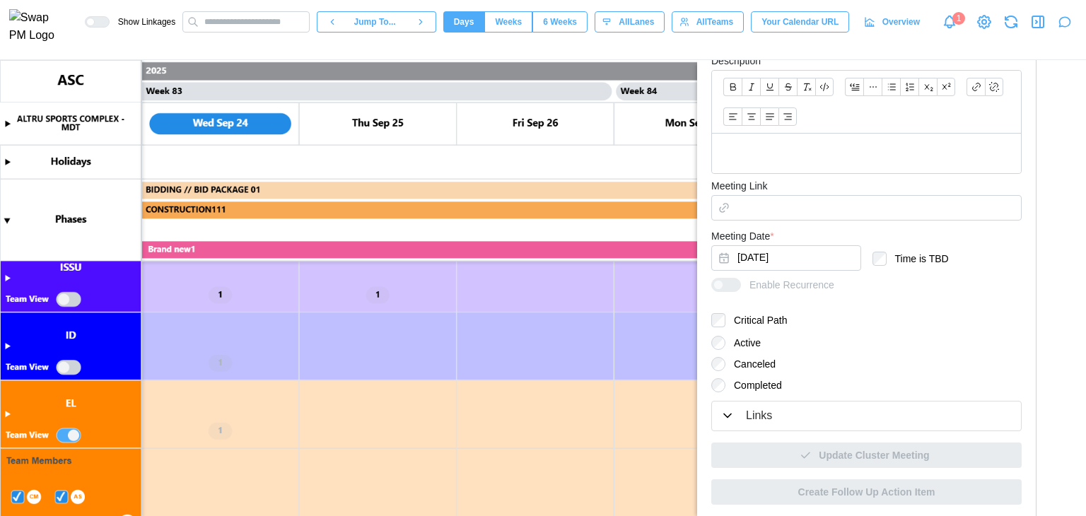
scroll to position [636, 0]
click at [8, 279] on canvas at bounding box center [543, 288] width 1086 height 456
type textarea "*"
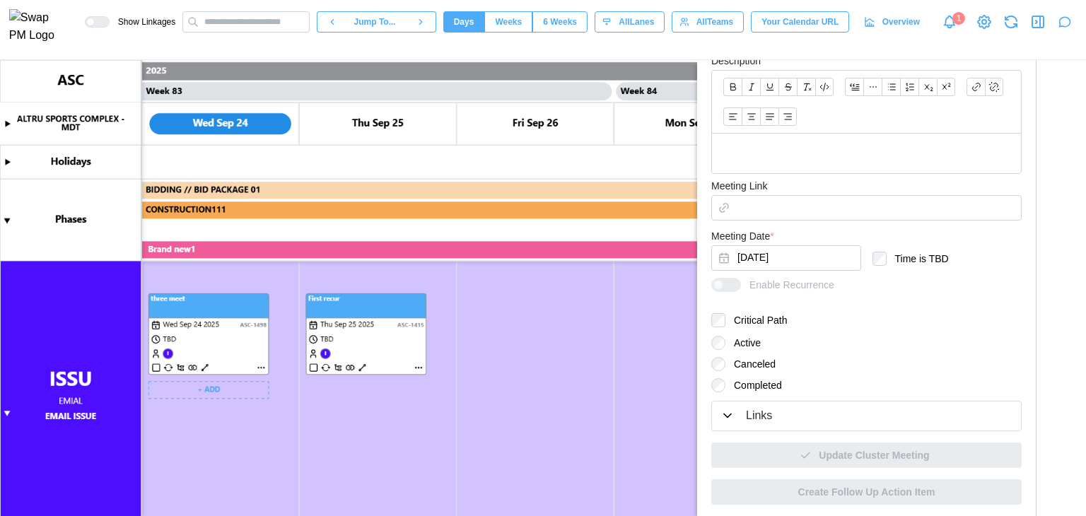
click at [260, 366] on canvas at bounding box center [543, 288] width 1086 height 456
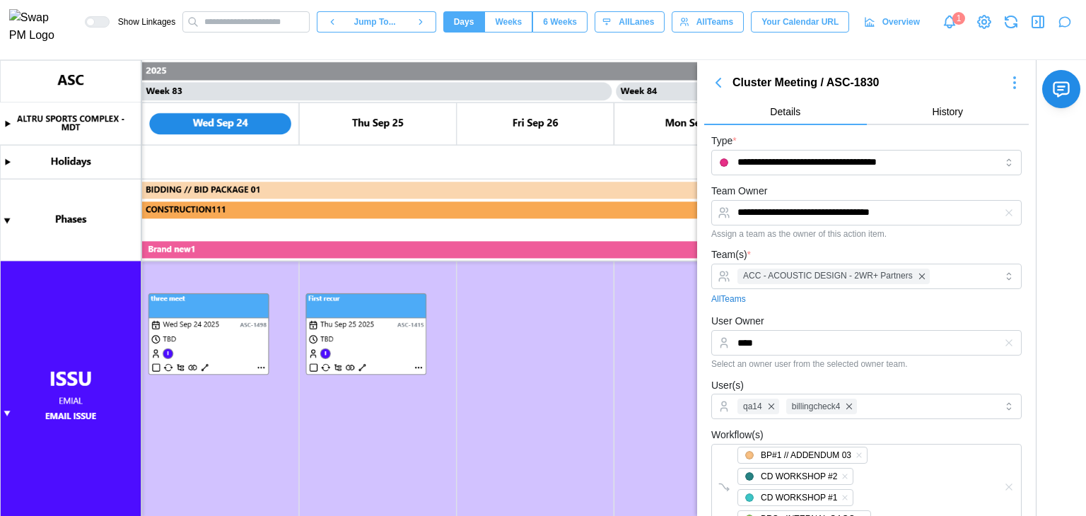
scroll to position [0, 0]
click at [262, 367] on canvas at bounding box center [543, 288] width 1086 height 456
click at [262, 366] on canvas at bounding box center [543, 288] width 1086 height 456
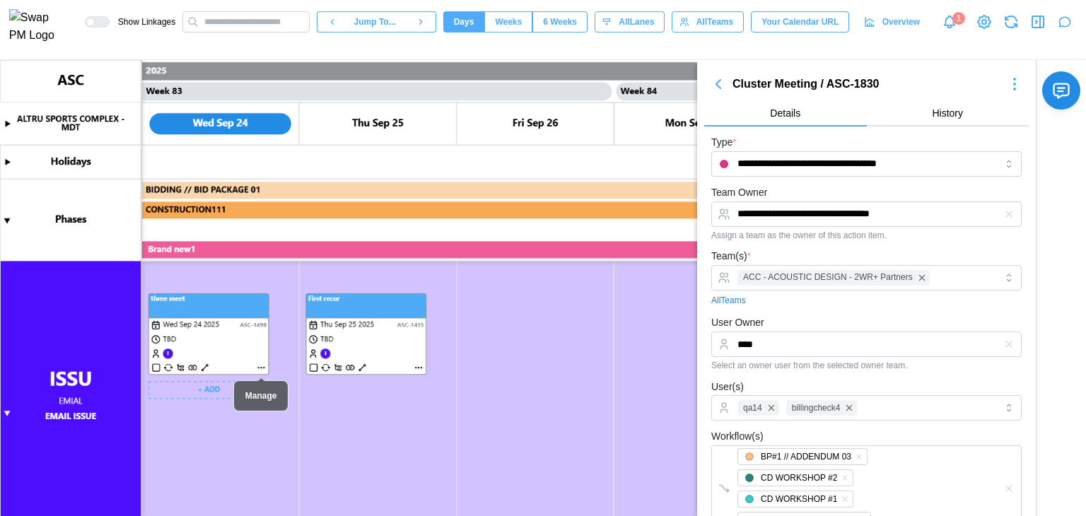
click at [260, 368] on canvas at bounding box center [543, 288] width 1086 height 456
click at [273, 23] on input "text" at bounding box center [245, 21] width 127 height 21
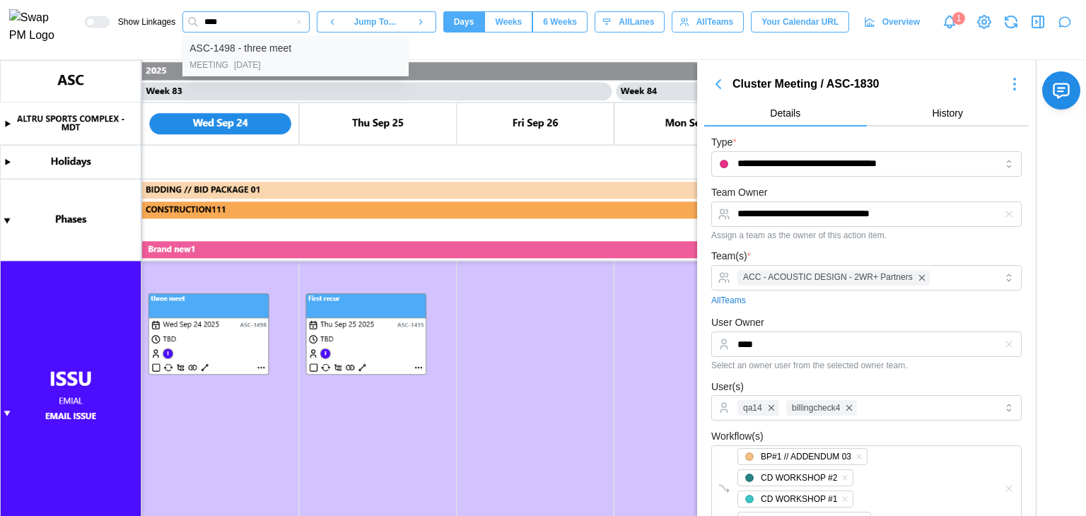
type input "****"
click at [261, 71] on div "[DATE]" at bounding box center [247, 65] width 27 height 13
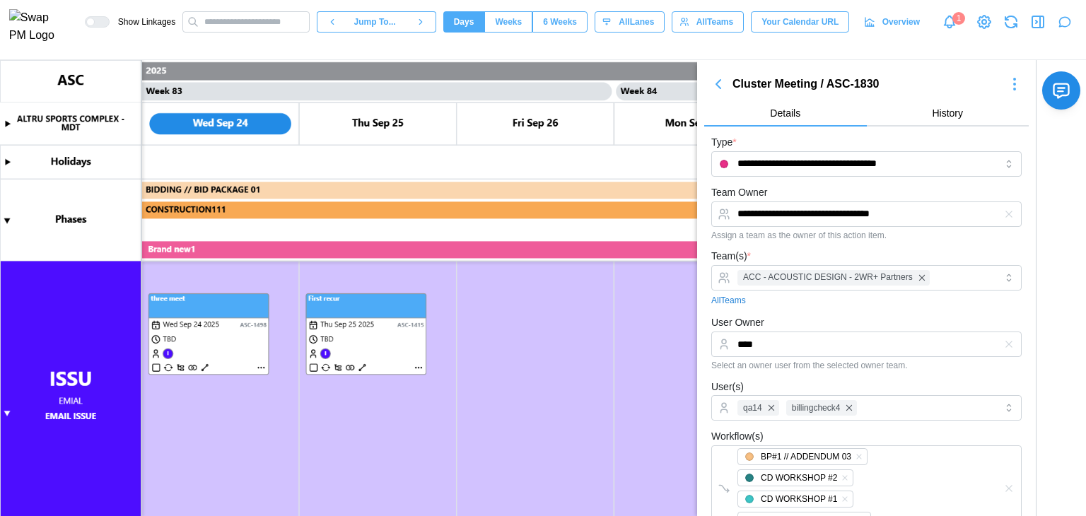
scroll to position [668, 0]
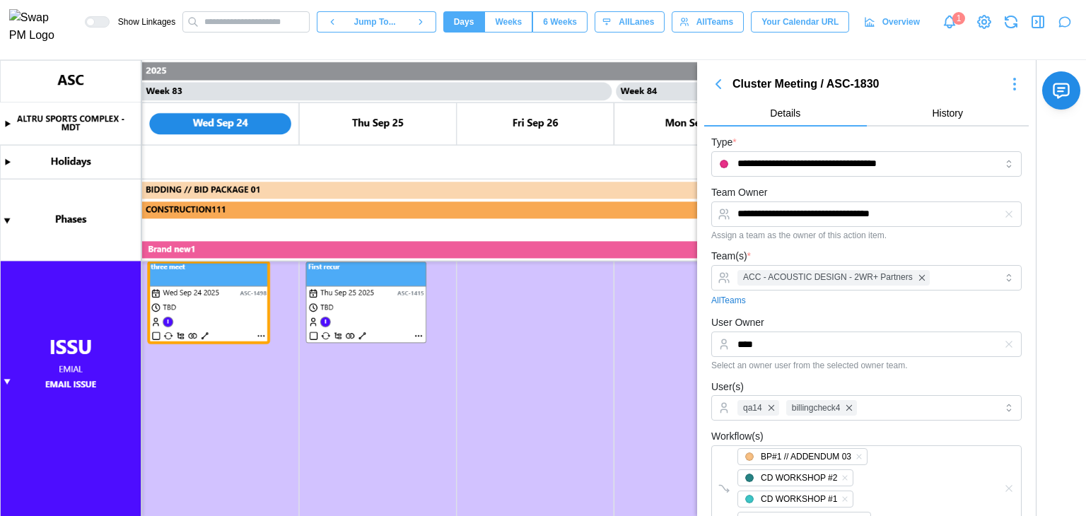
click at [722, 83] on icon "button" at bounding box center [718, 84] width 17 height 17
click at [1035, 30] on icon "button" at bounding box center [1038, 21] width 17 height 17
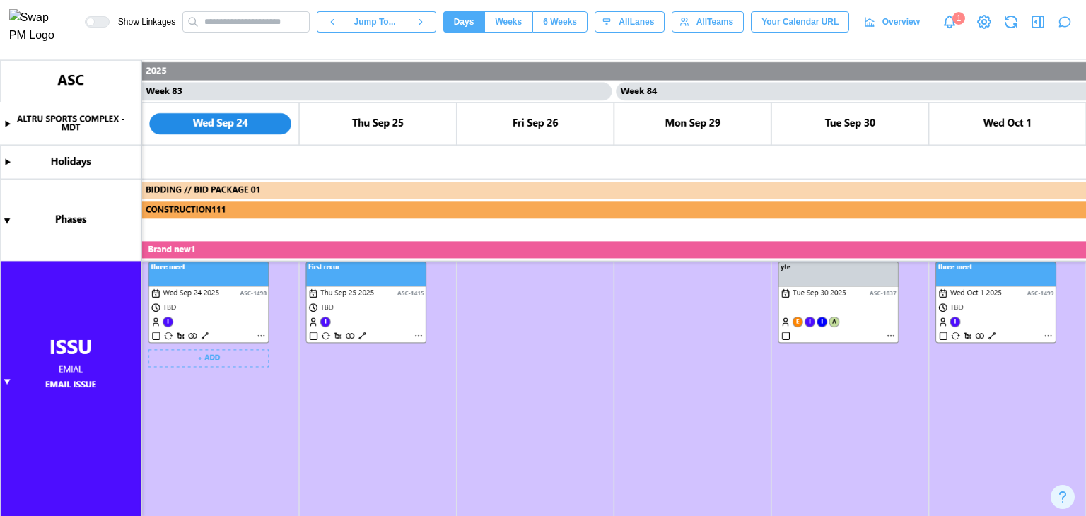
click at [263, 332] on canvas at bounding box center [543, 288] width 1086 height 456
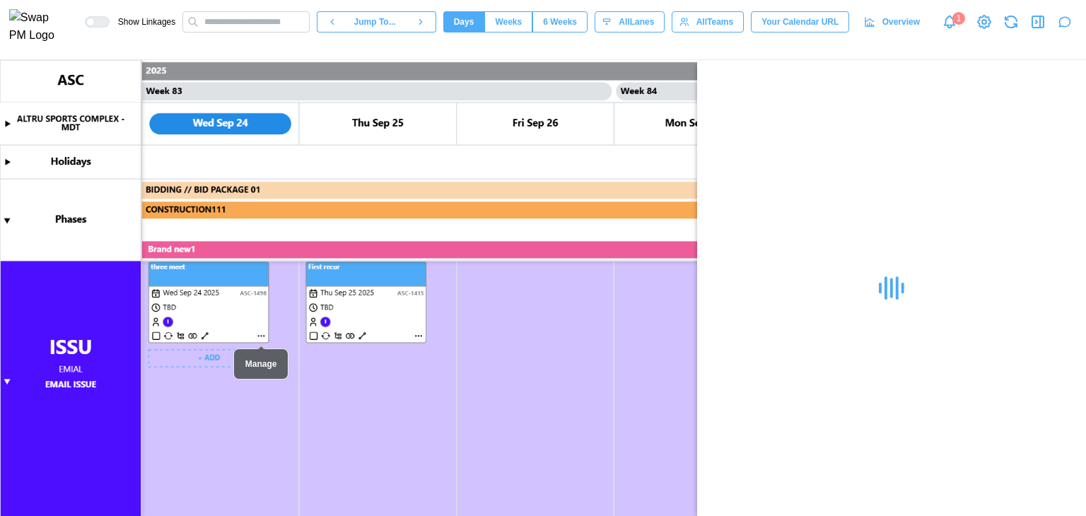
click at [260, 335] on canvas at bounding box center [543, 288] width 1086 height 456
type textarea "*"
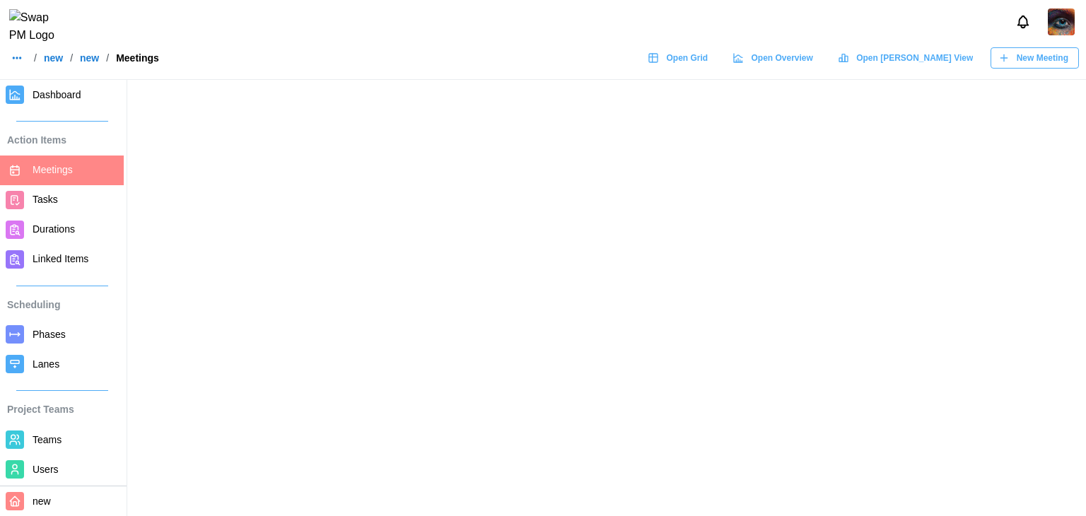
click at [1072, 28] on img at bounding box center [1061, 21] width 27 height 27
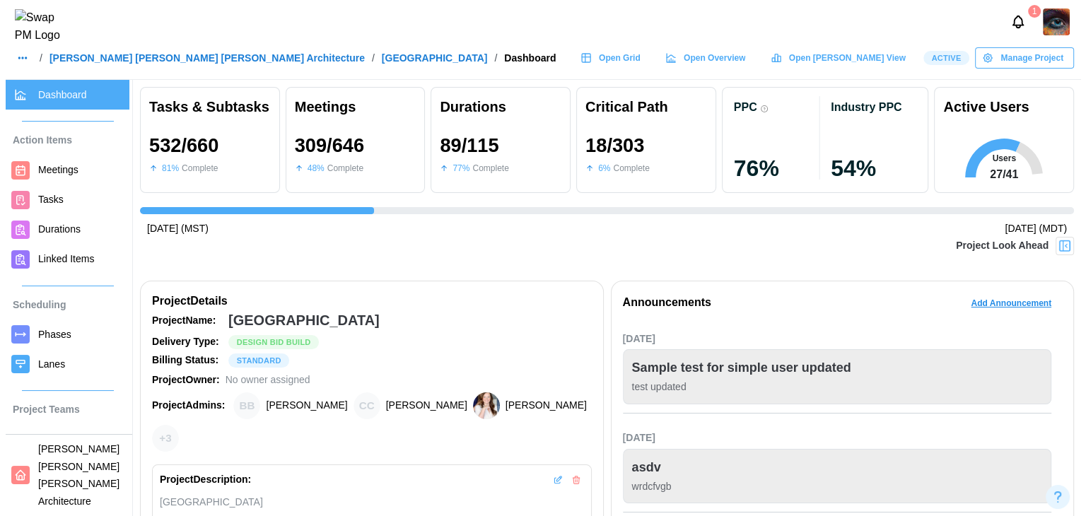
scroll to position [0, 10222]
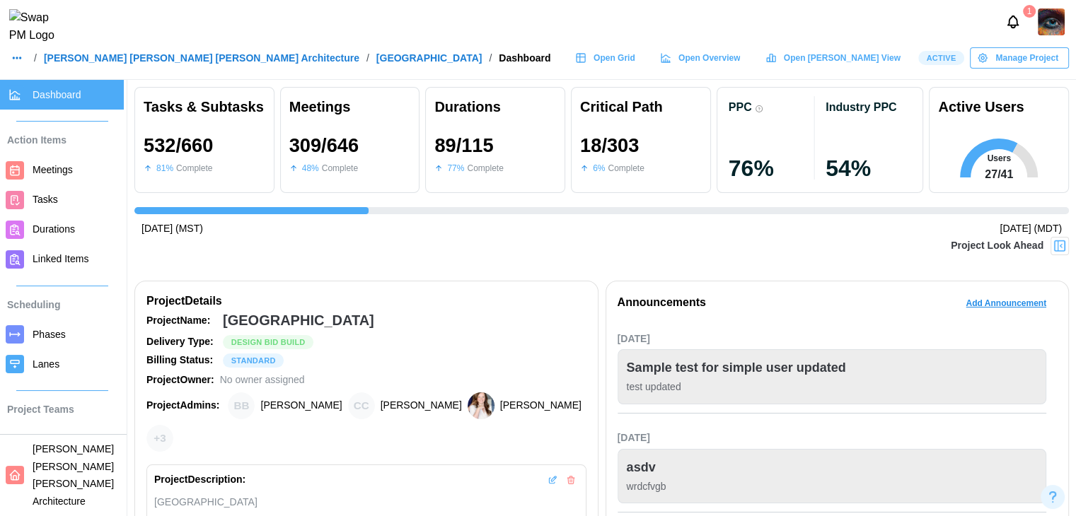
click at [1056, 35] on img at bounding box center [1050, 21] width 27 height 27
click at [1051, 80] on button "Sign Out" at bounding box center [1033, 87] width 78 height 25
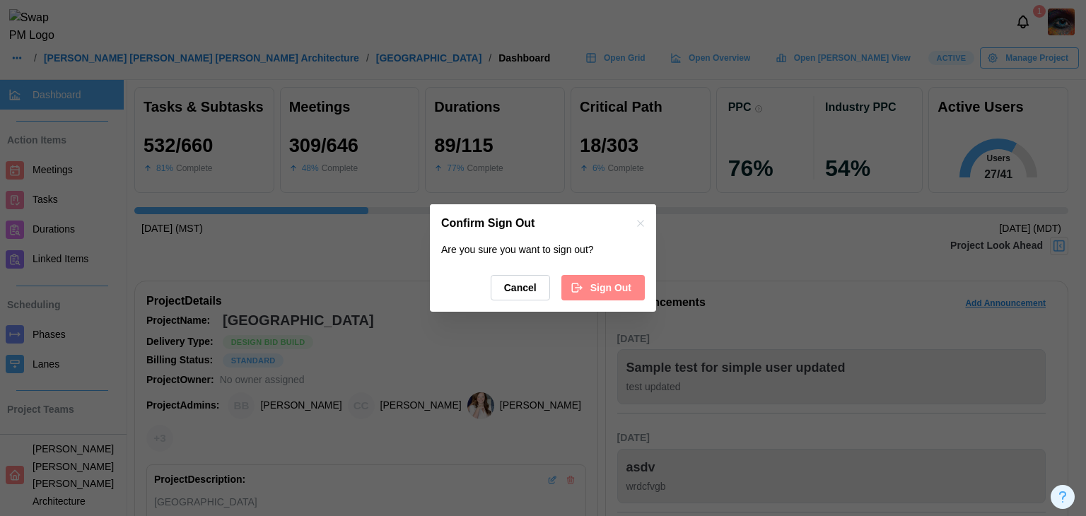
click at [600, 289] on span "Sign Out" at bounding box center [610, 288] width 41 height 24
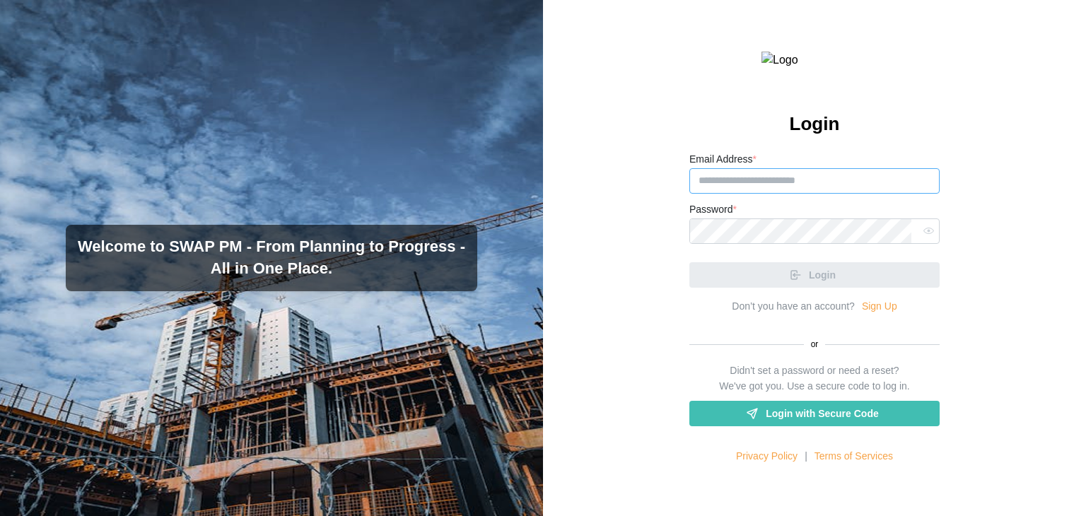
click at [718, 194] on input "Email Address *" at bounding box center [814, 180] width 250 height 25
type input "**********"
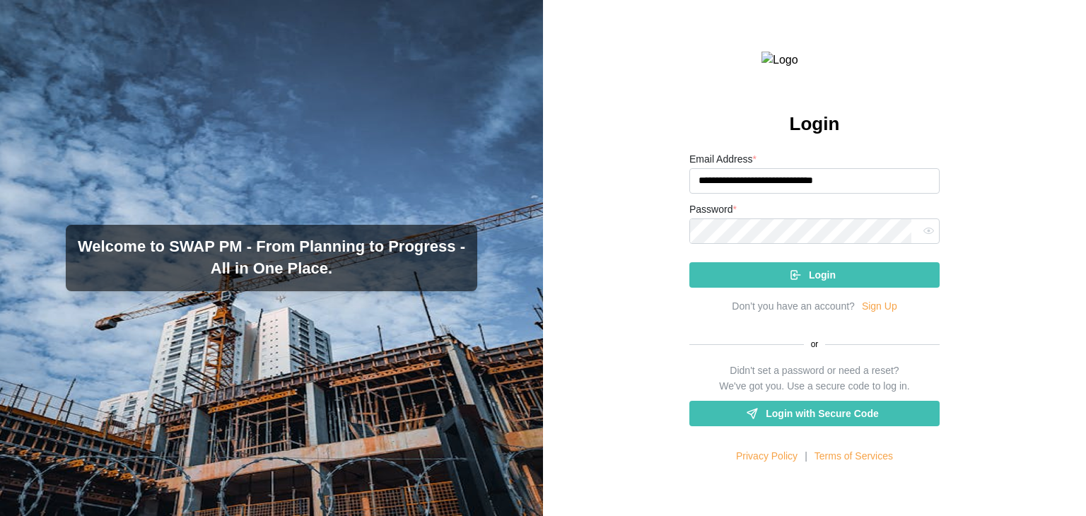
click at [832, 287] on div "Login" at bounding box center [813, 275] width 228 height 24
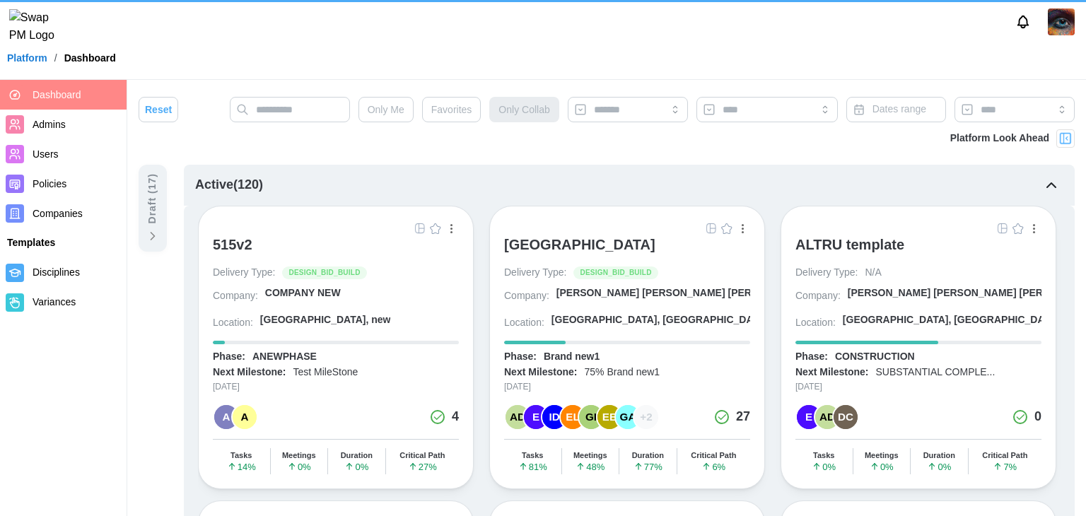
click at [520, 247] on div "[GEOGRAPHIC_DATA]" at bounding box center [579, 244] width 151 height 17
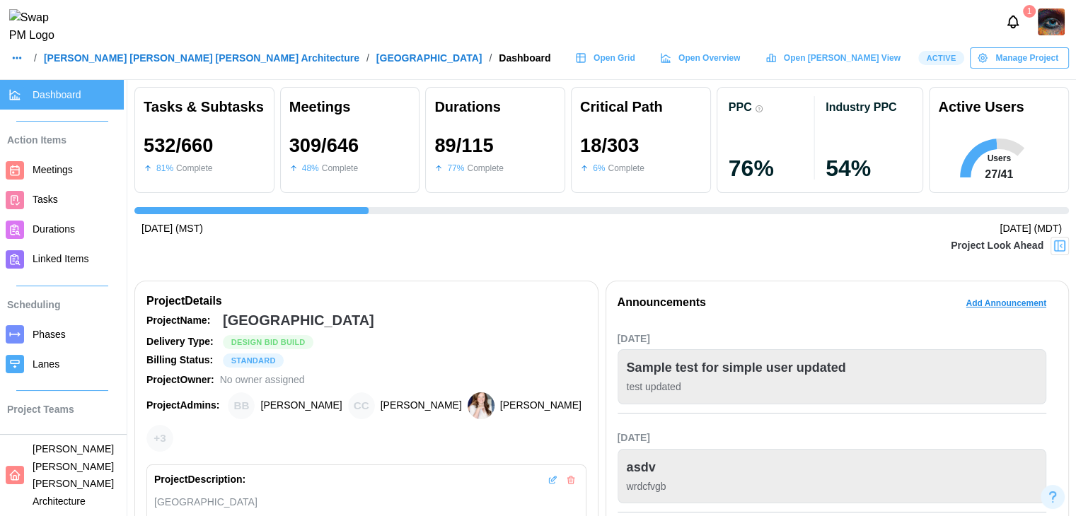
scroll to position [0, 9826]
click at [635, 57] on span "Open Grid" at bounding box center [614, 58] width 42 height 20
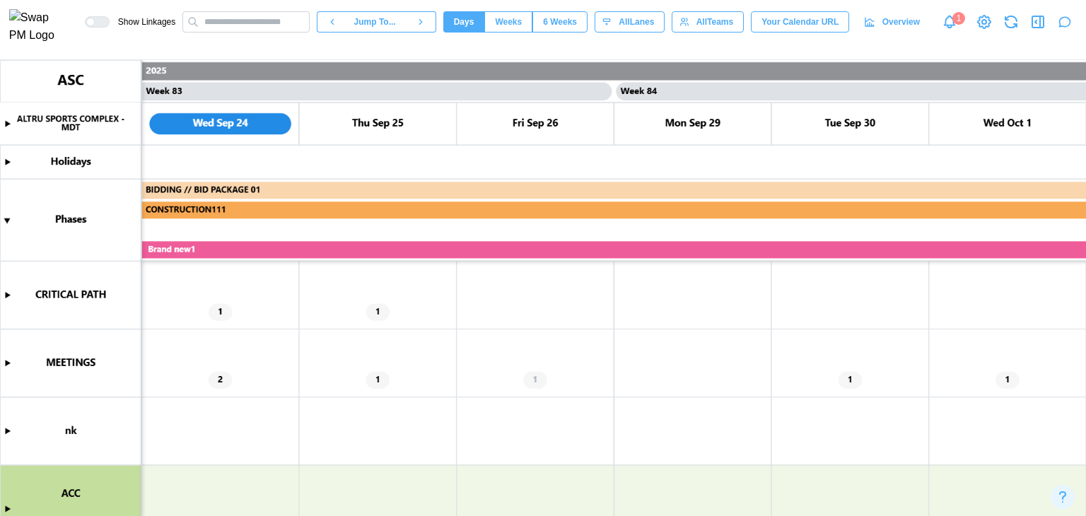
scroll to position [212, 0]
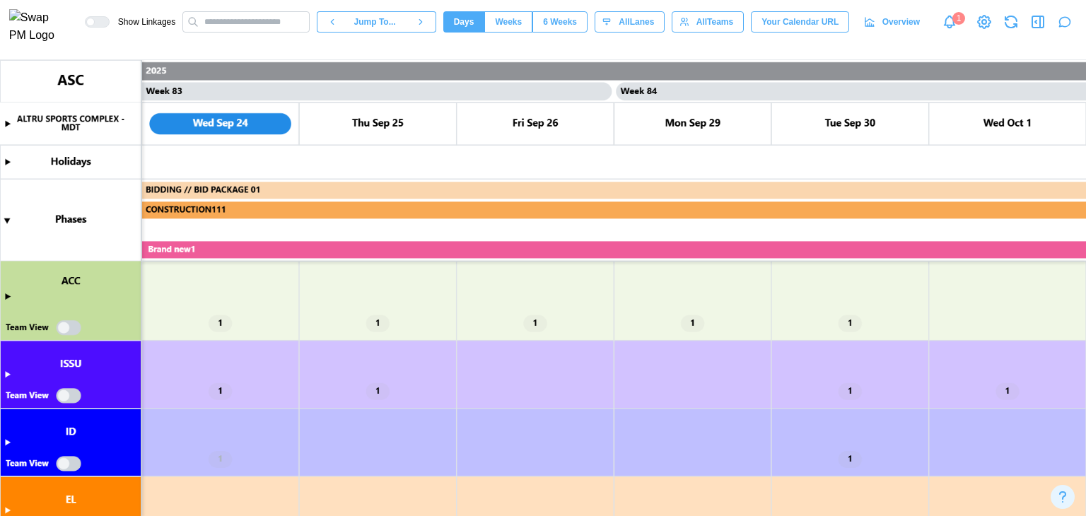
click at [7, 374] on canvas at bounding box center [543, 288] width 1086 height 456
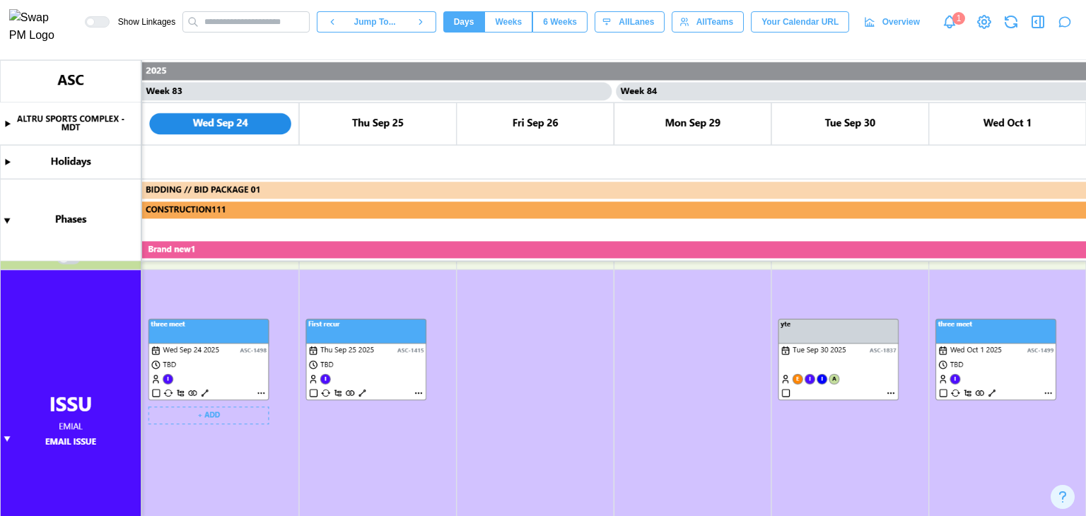
scroll to position [283, 0]
click at [260, 390] on canvas at bounding box center [543, 288] width 1086 height 456
type textarea "*"
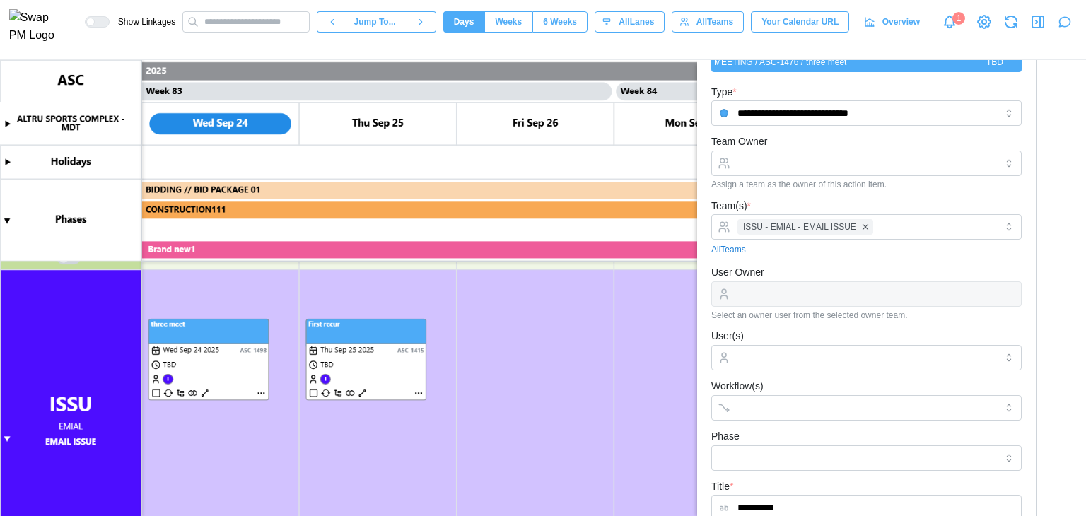
scroll to position [0, 0]
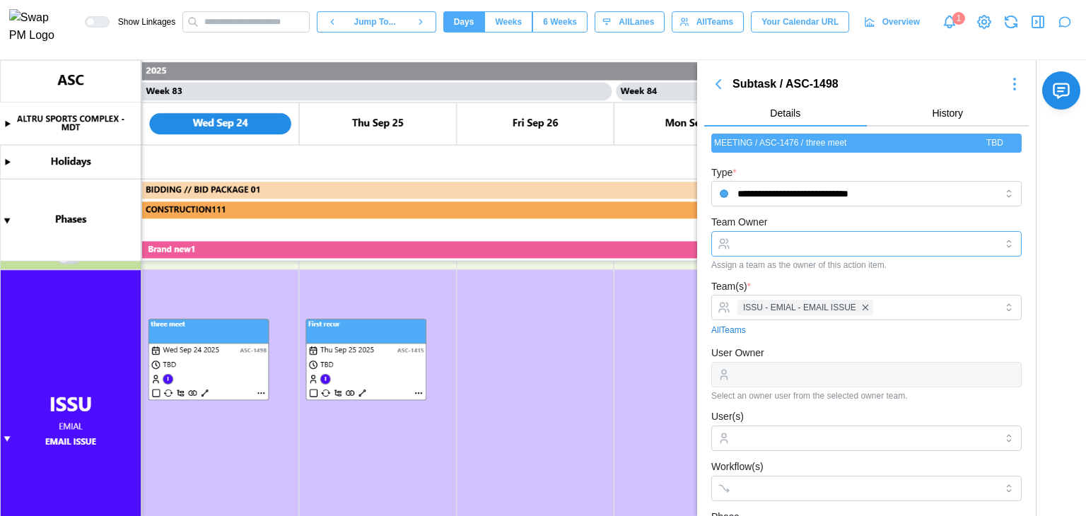
click at [779, 249] on input "Team Owner" at bounding box center [866, 243] width 310 height 25
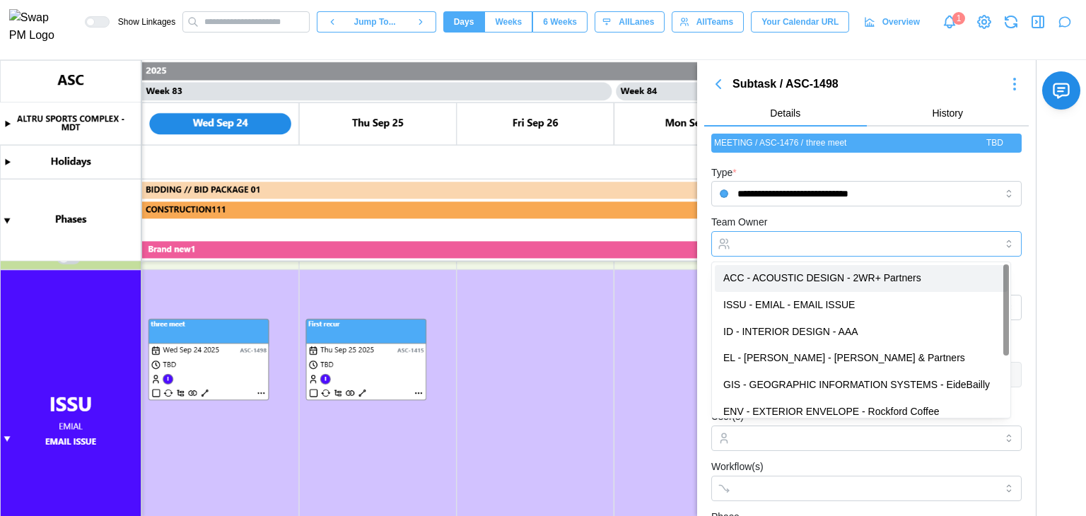
type input "**********"
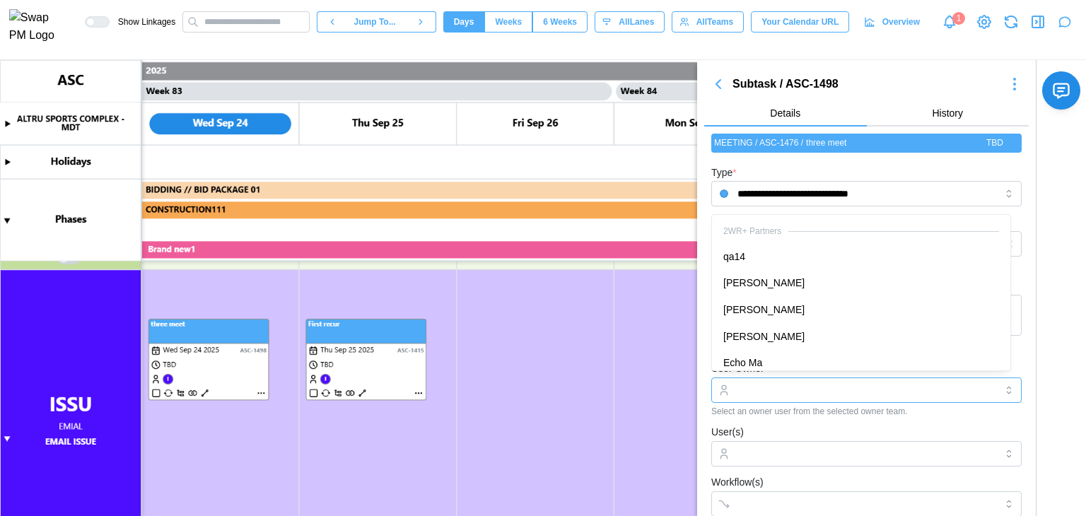
click at [815, 389] on input "User Owner" at bounding box center [866, 390] width 310 height 25
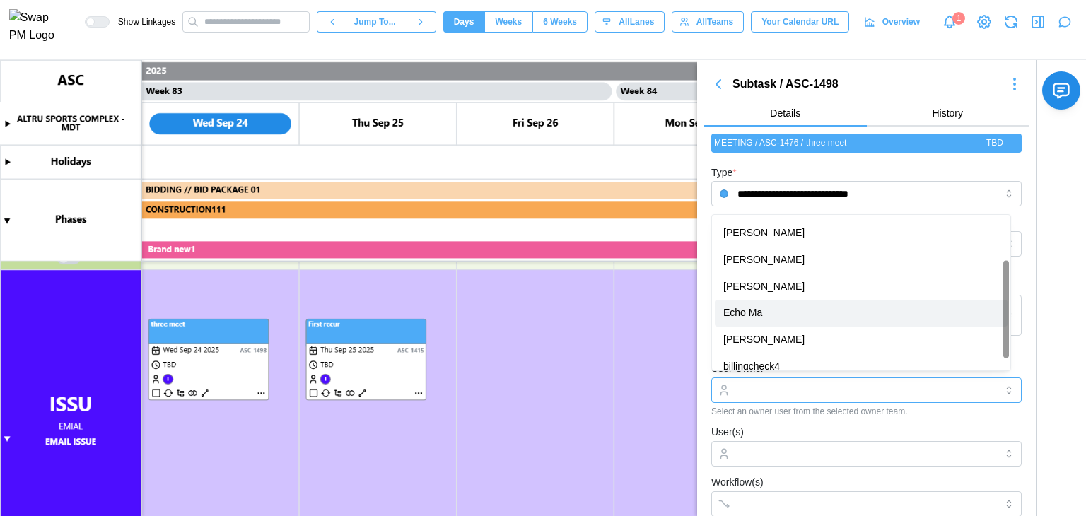
scroll to position [71, 0]
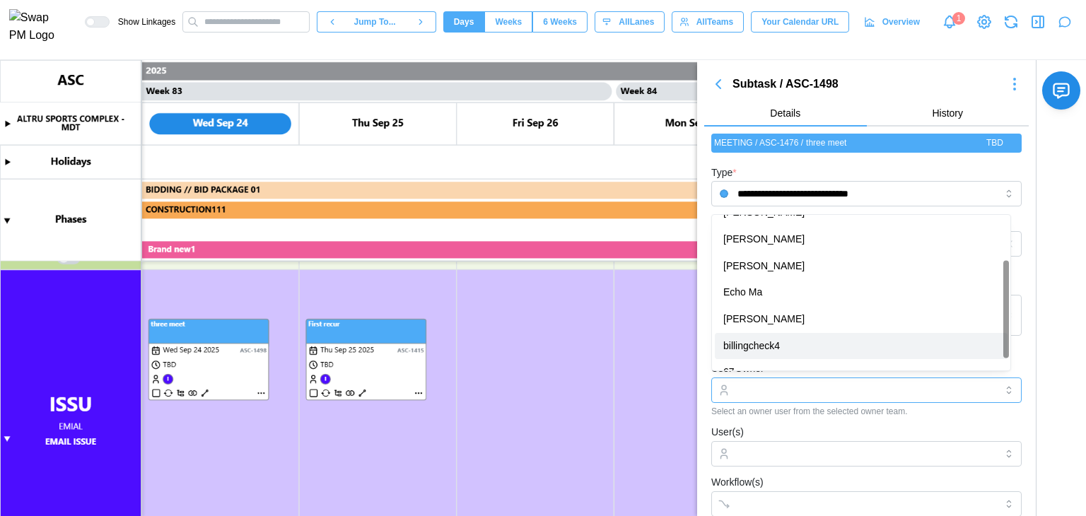
type input "**********"
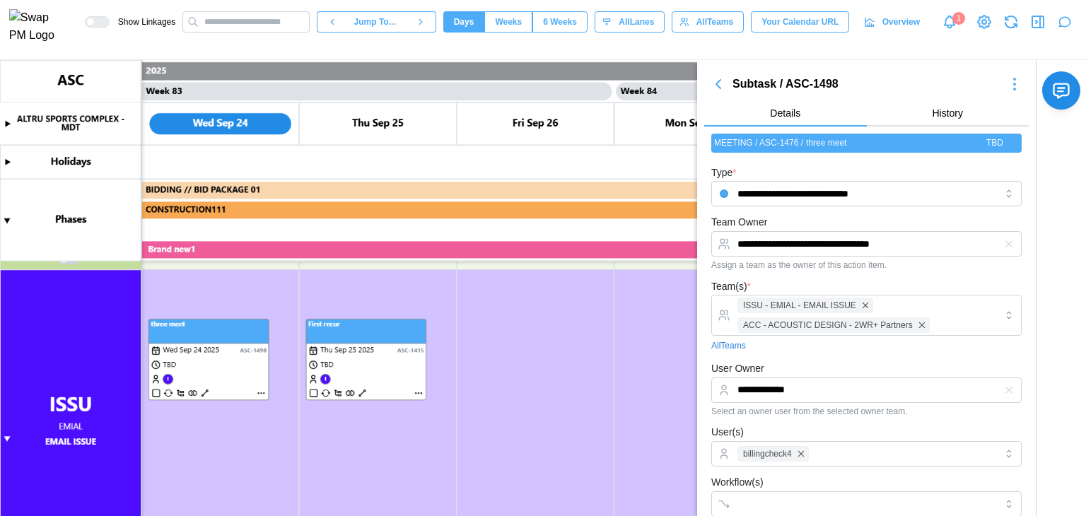
click at [829, 433] on div "User(s) billingcheck4" at bounding box center [866, 445] width 310 height 43
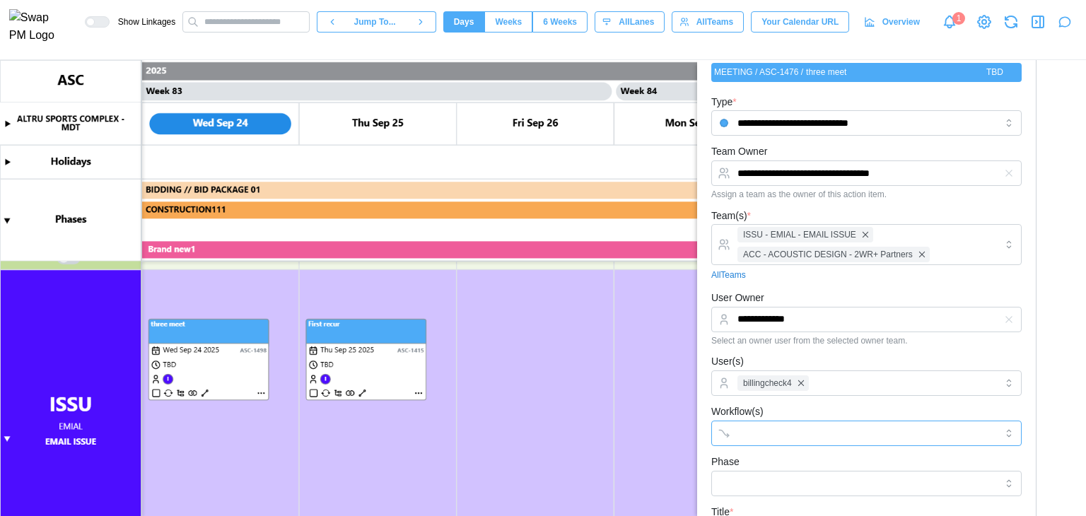
click at [806, 430] on input "Workflow(s)" at bounding box center [854, 433] width 233 height 11
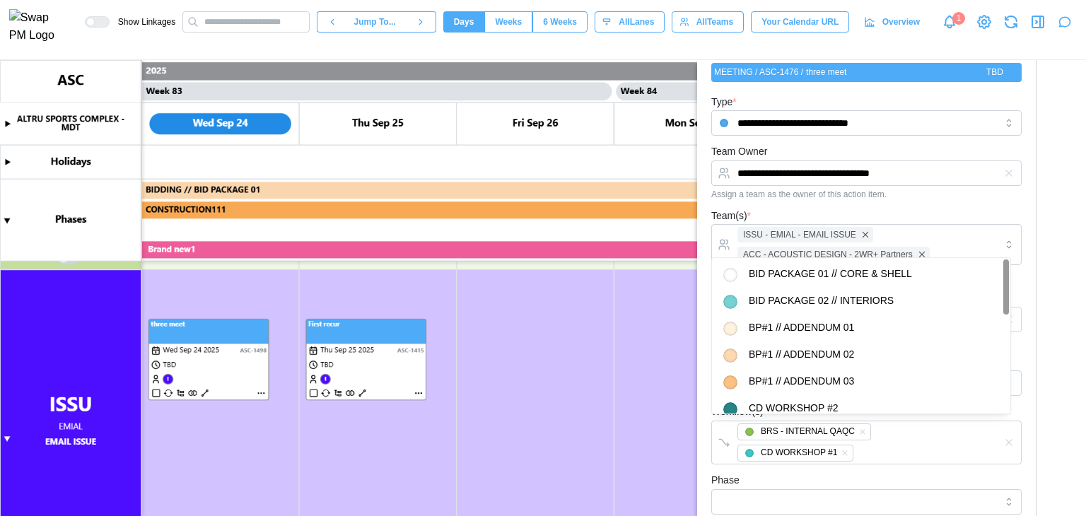
click at [858, 479] on div "Phase" at bounding box center [866, 493] width 310 height 43
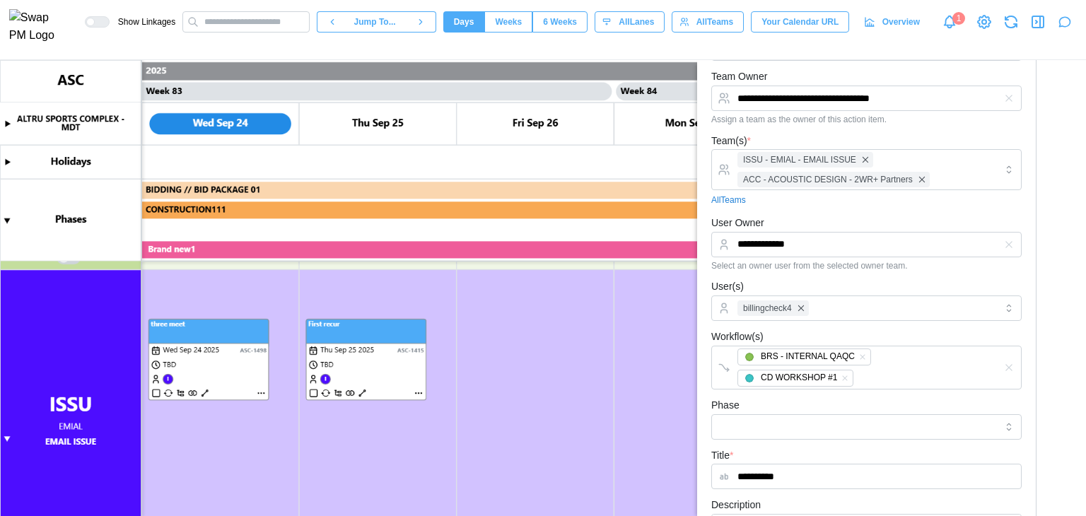
scroll to position [212, 0]
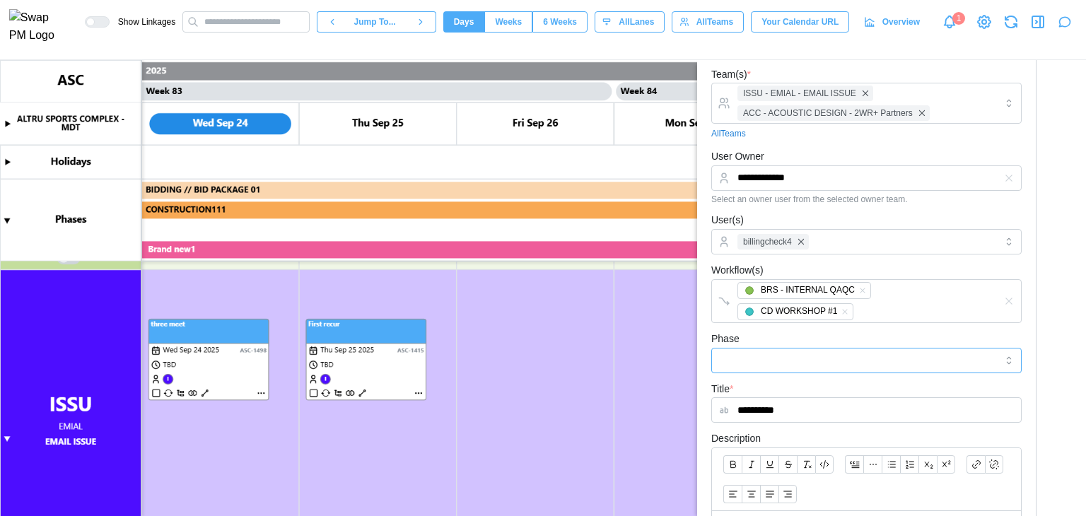
click at [844, 360] on input "Phase" at bounding box center [866, 360] width 310 height 25
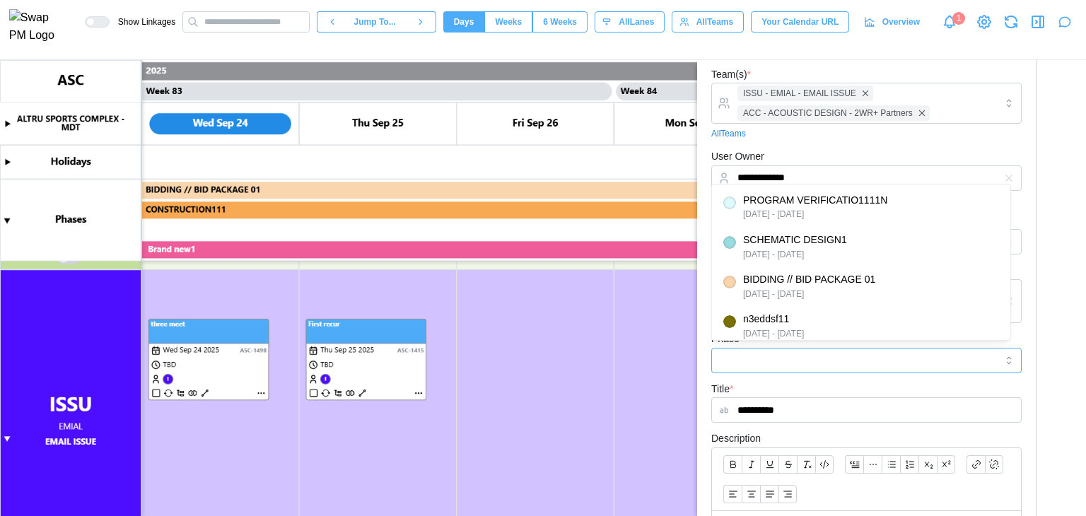
type input "*********"
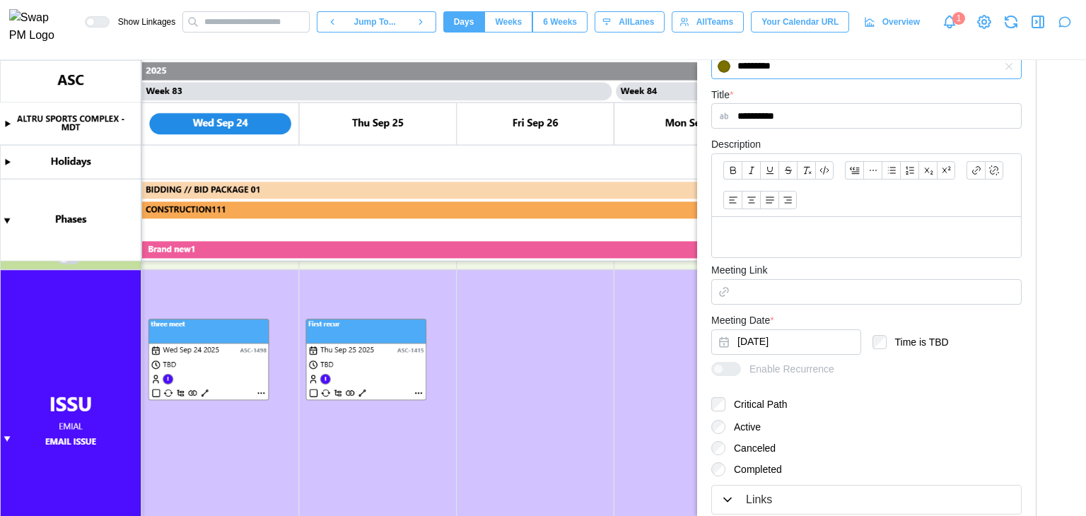
scroll to position [566, 0]
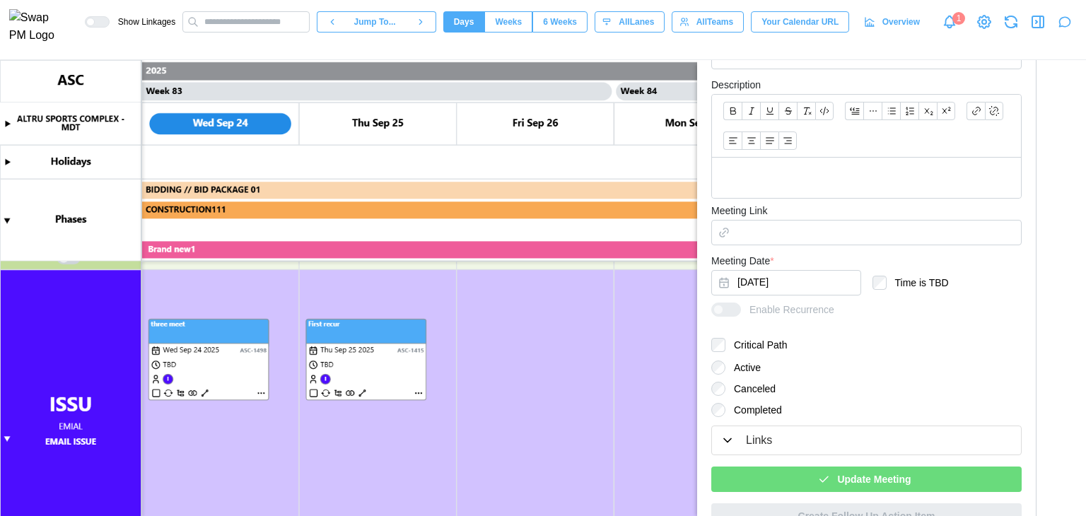
click at [863, 477] on span "Update Meeting" at bounding box center [874, 479] width 74 height 24
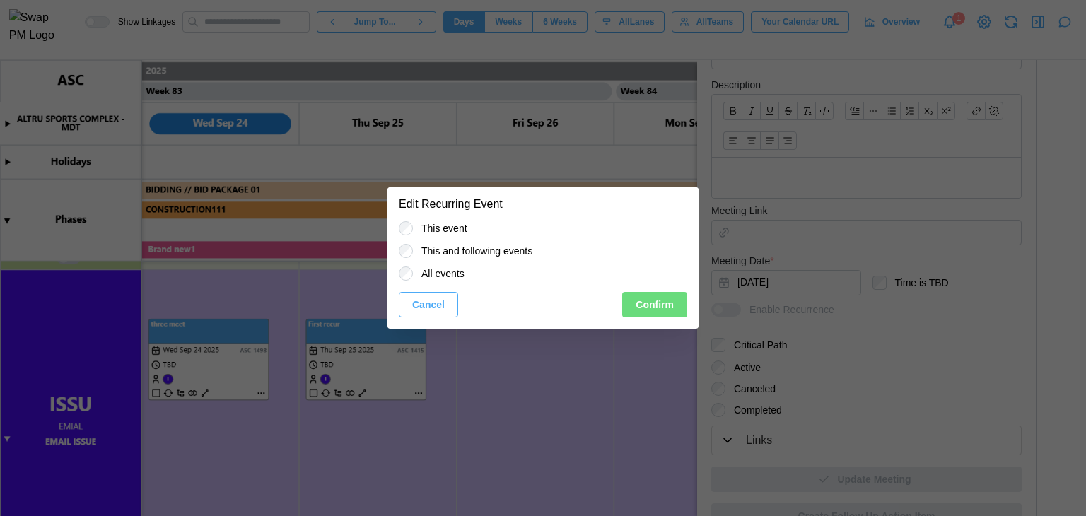
click at [676, 309] on button "Confirm" at bounding box center [654, 304] width 65 height 25
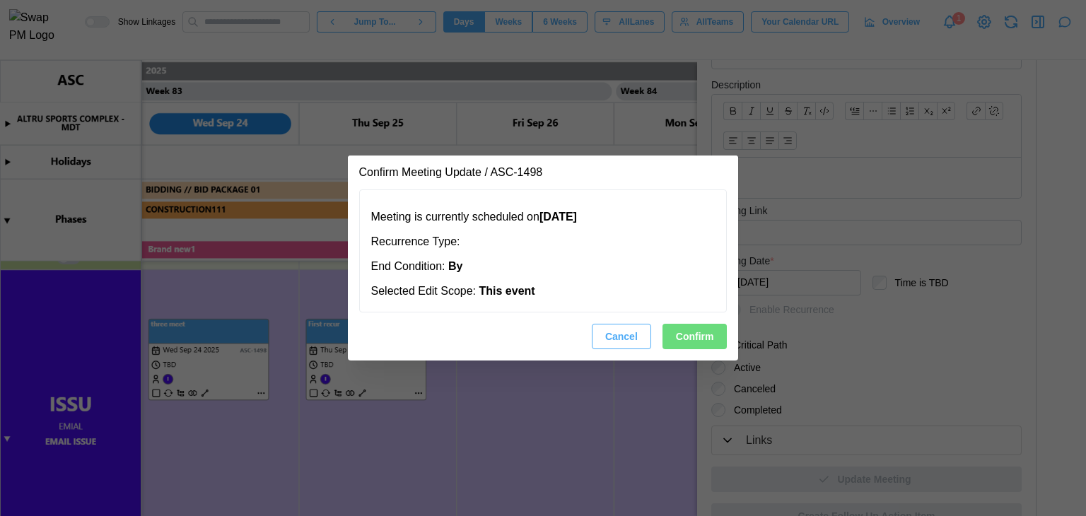
click at [701, 340] on span "Confirm" at bounding box center [695, 337] width 38 height 24
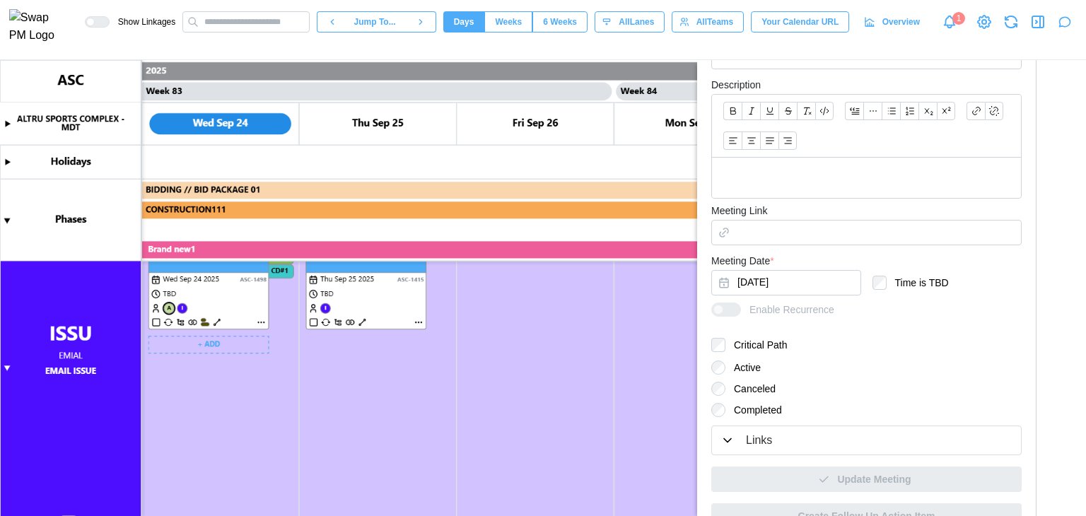
scroll to position [495, 0]
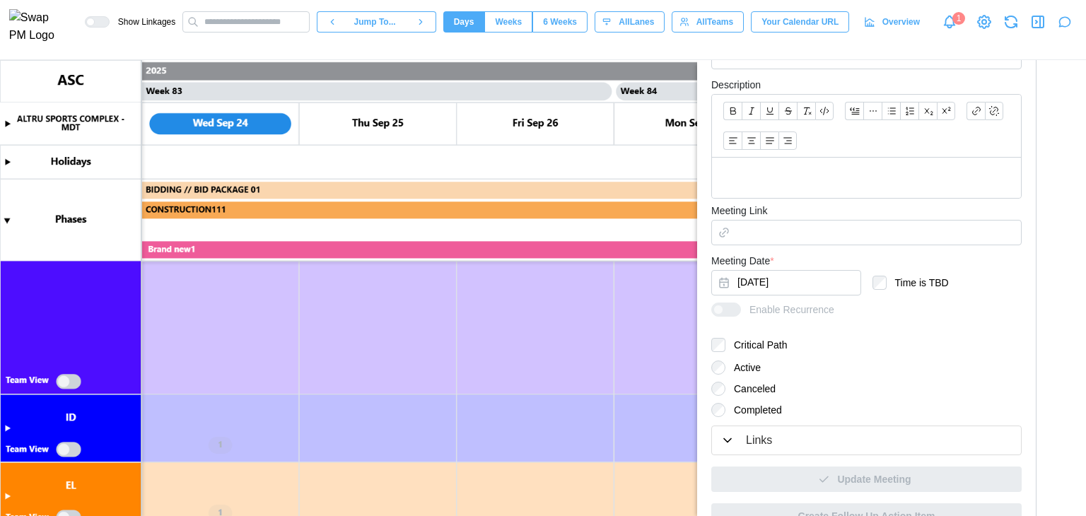
drag, startPoint x: 76, startPoint y: 380, endPoint x: 167, endPoint y: 399, distance: 92.5
click at [76, 380] on canvas at bounding box center [543, 288] width 1086 height 456
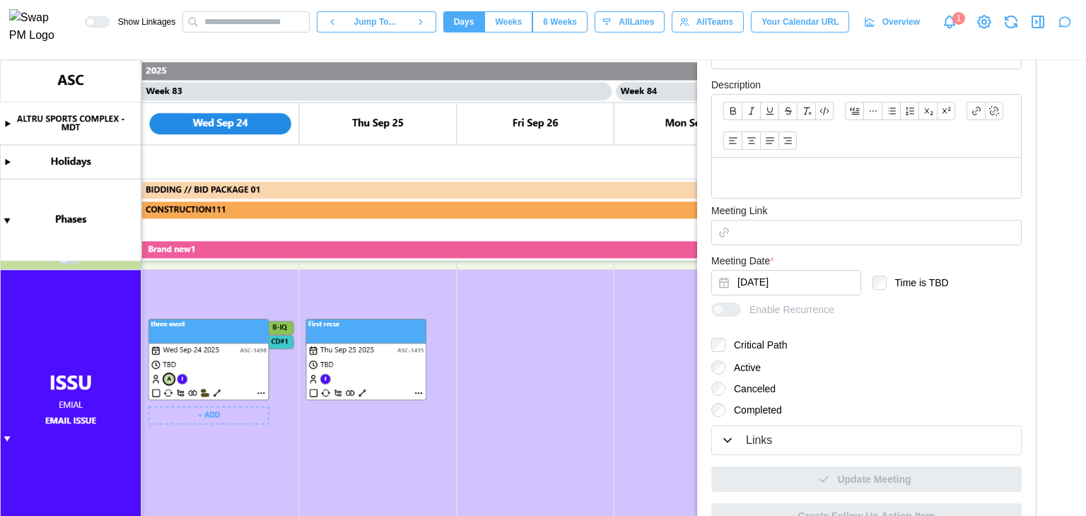
click at [262, 394] on canvas at bounding box center [543, 288] width 1086 height 456
click at [263, 393] on canvas at bounding box center [543, 288] width 1086 height 456
click at [263, 392] on canvas at bounding box center [543, 288] width 1086 height 456
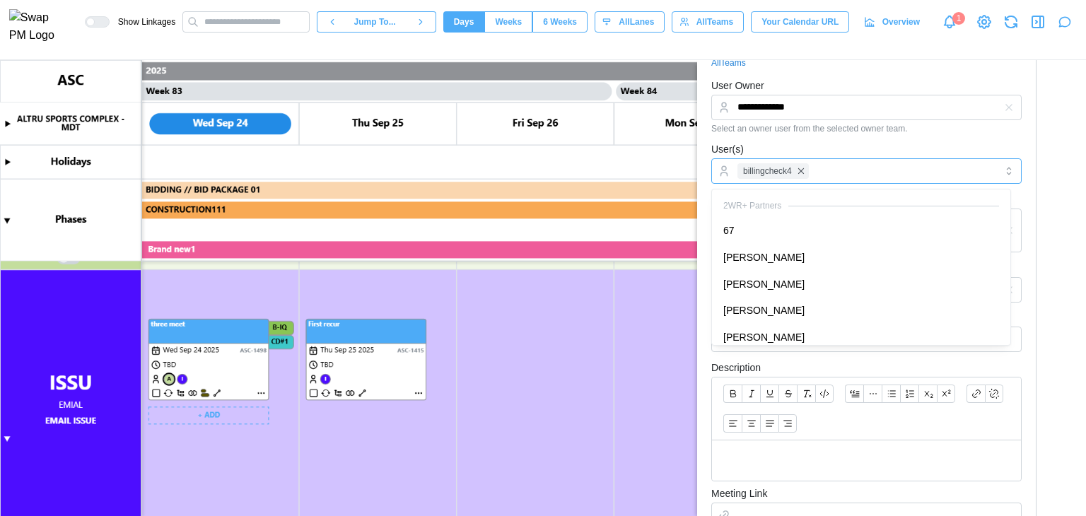
click at [868, 177] on div "billingcheck4" at bounding box center [865, 171] width 262 height 24
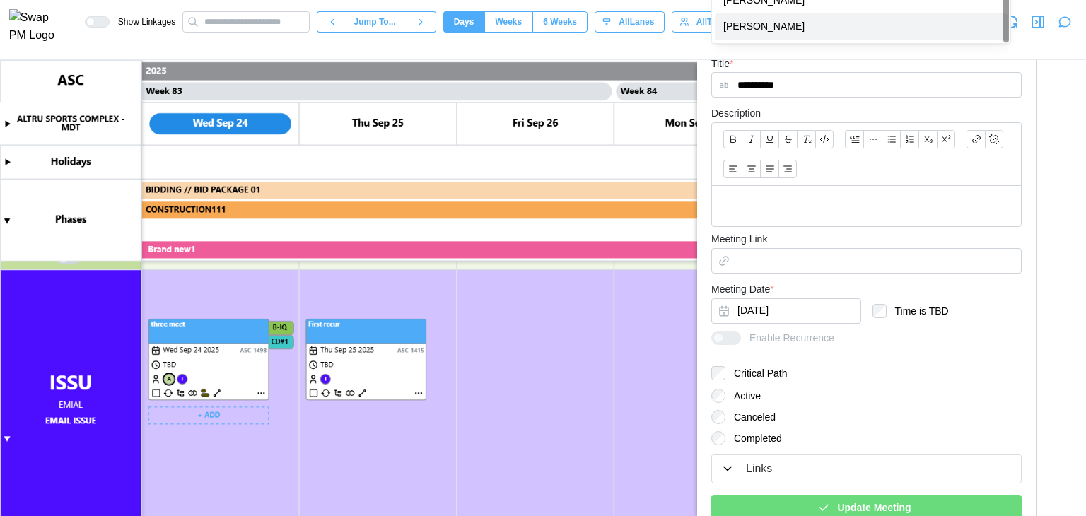
scroll to position [590, 0]
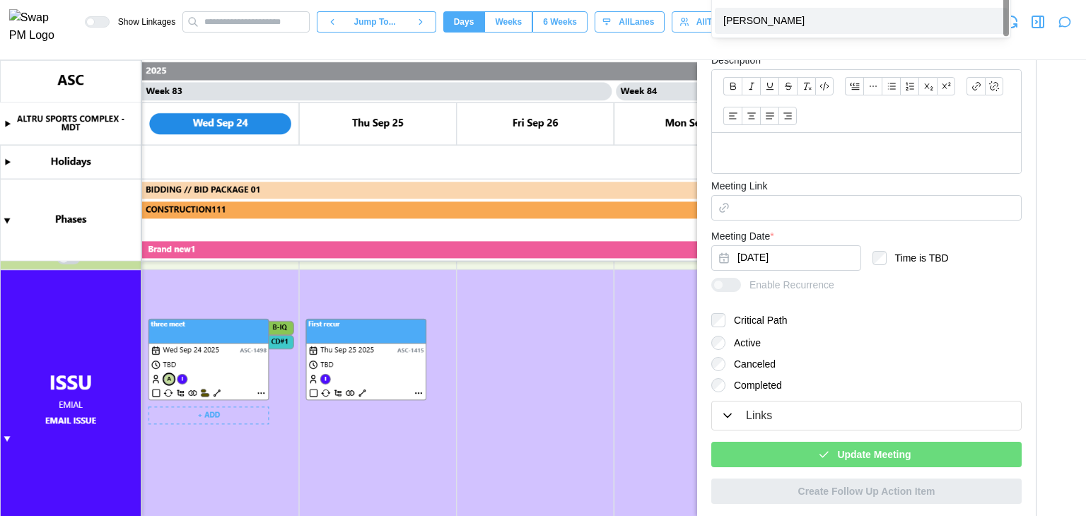
click at [849, 458] on span "Update Meeting" at bounding box center [874, 455] width 74 height 24
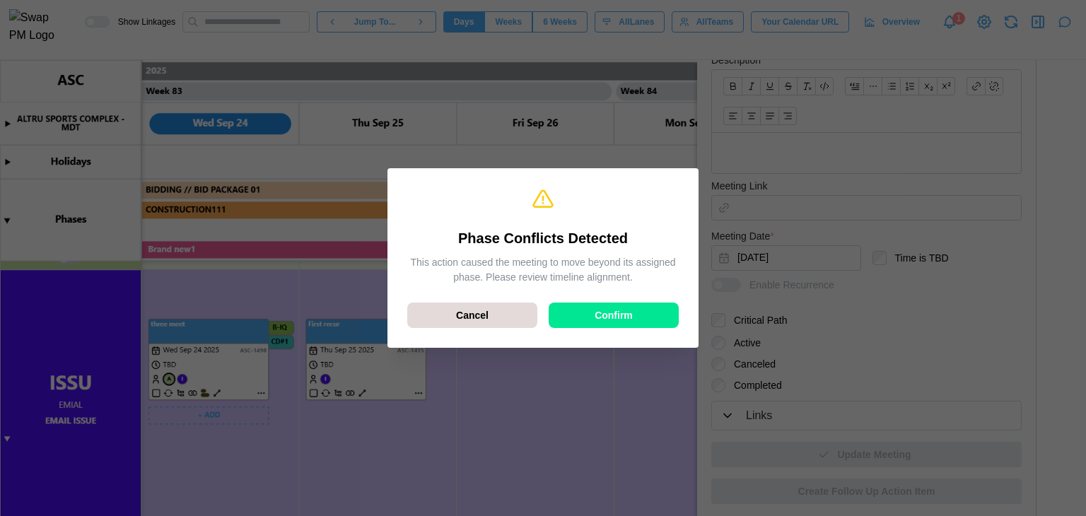
click at [607, 309] on span "Confirm" at bounding box center [614, 315] width 38 height 24
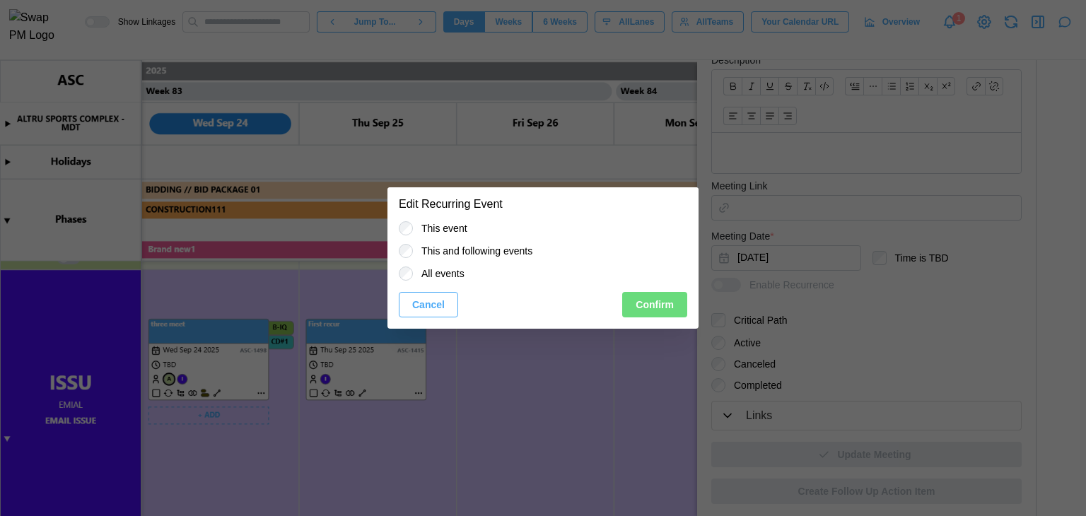
click at [627, 301] on button "Confirm" at bounding box center [654, 304] width 65 height 25
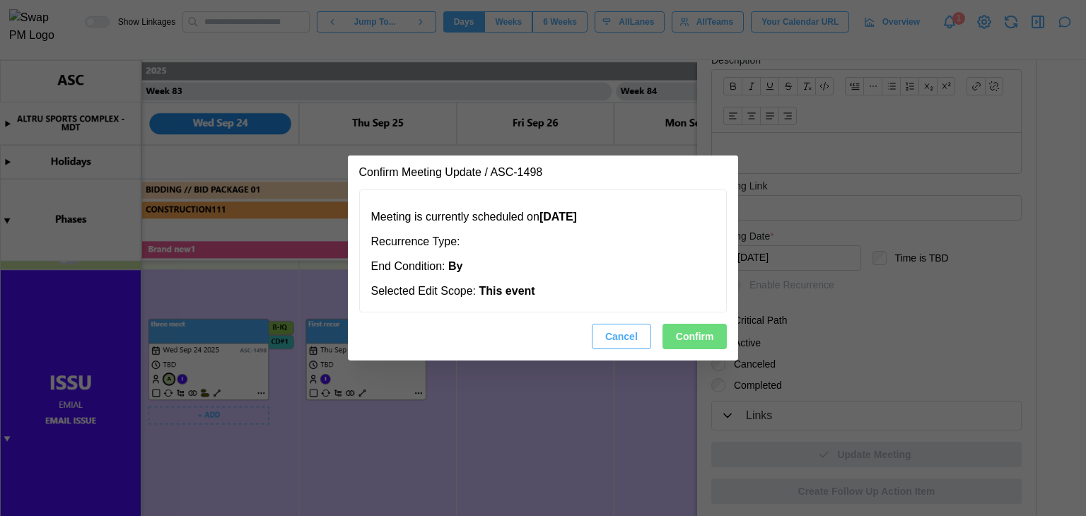
click at [698, 336] on span "Confirm" at bounding box center [695, 337] width 38 height 24
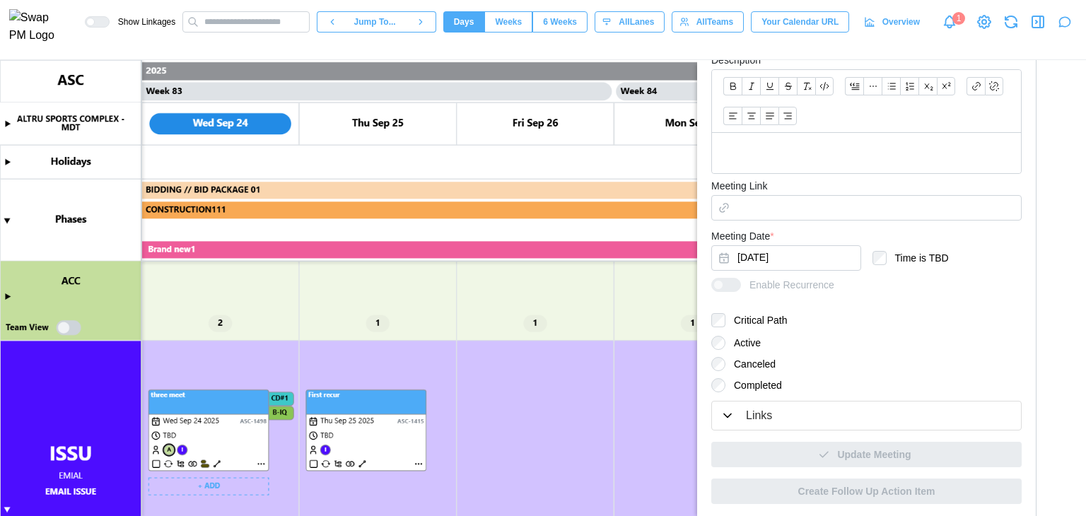
scroll to position [141, 0]
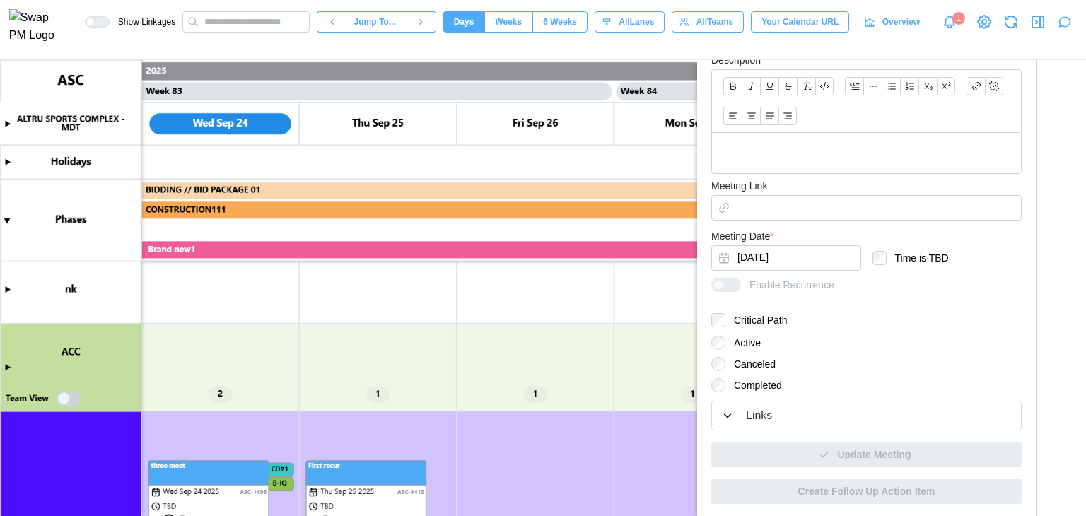
drag, startPoint x: 62, startPoint y: 399, endPoint x: 8, endPoint y: 366, distance: 62.8
click at [62, 399] on canvas at bounding box center [543, 288] width 1086 height 456
type textarea "*"
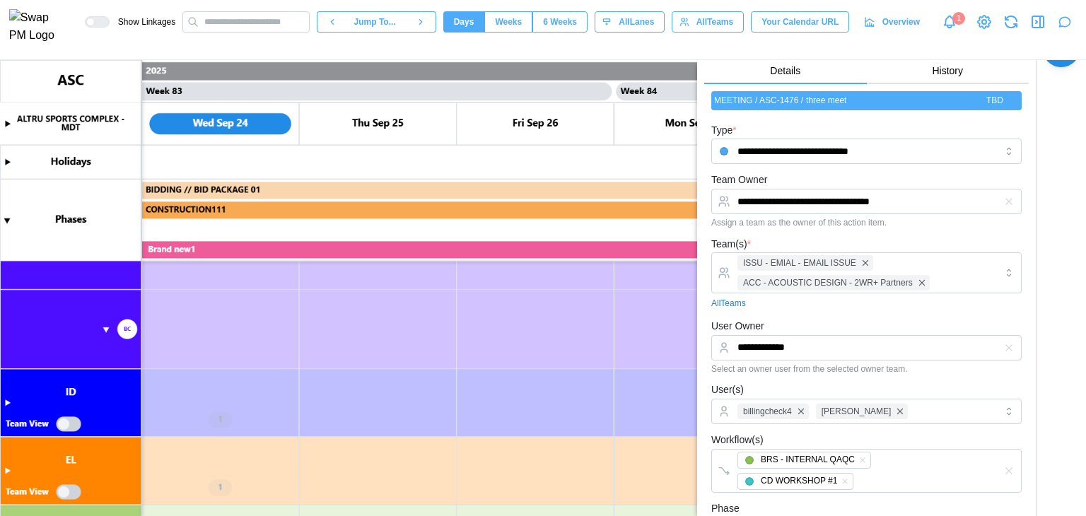
scroll to position [25, 0]
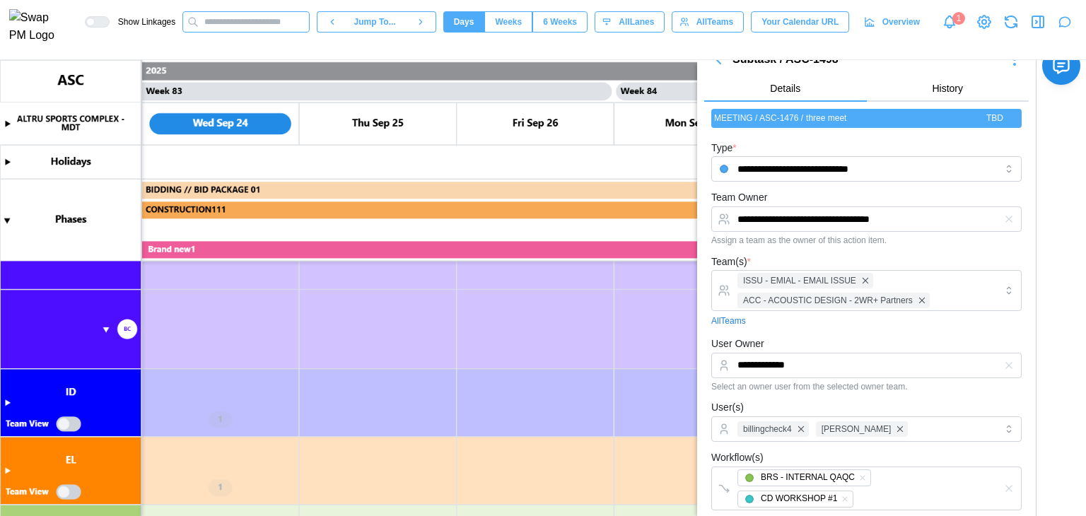
click at [269, 23] on input "text" at bounding box center [245, 21] width 127 height 21
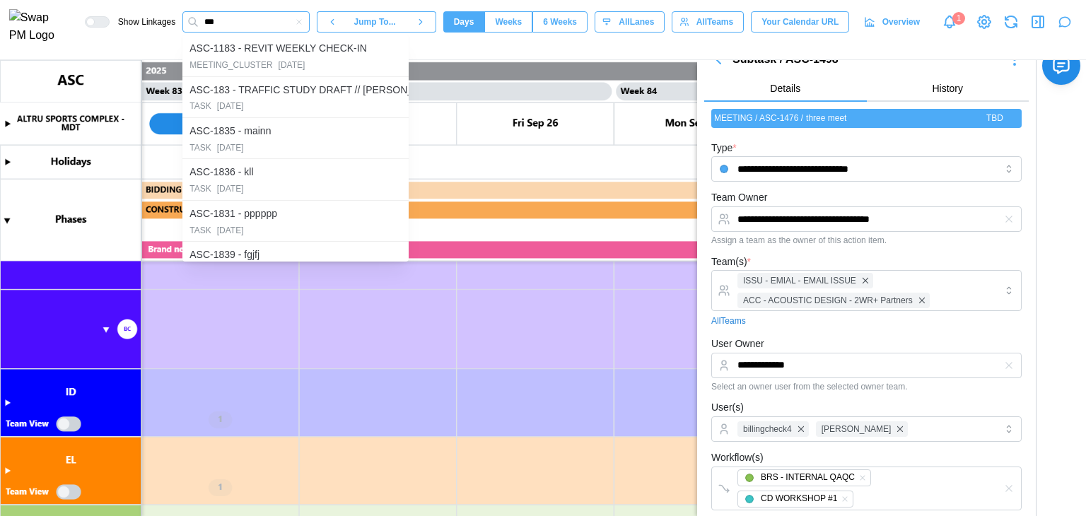
type input "****"
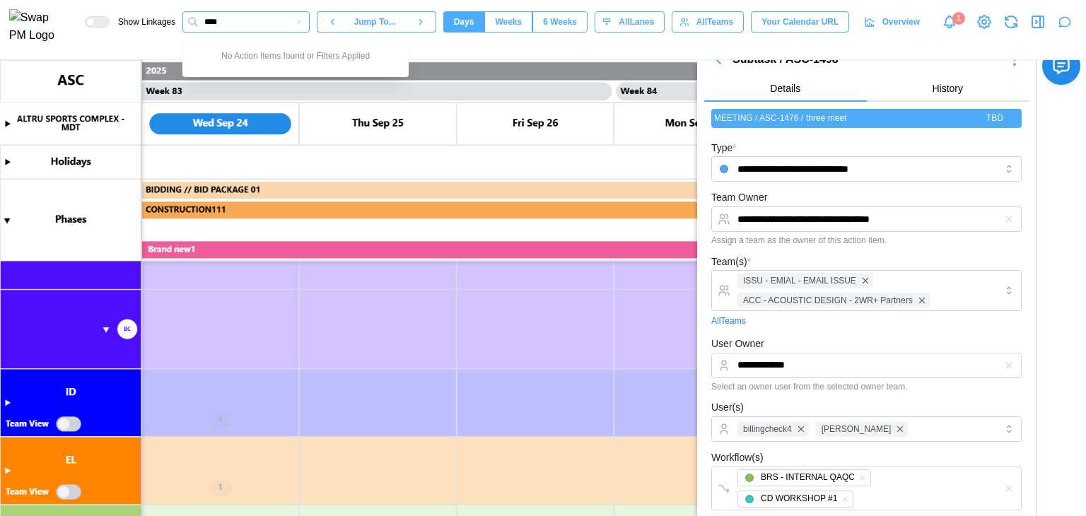
click at [268, 24] on input "****" at bounding box center [245, 21] width 127 height 21
click at [291, 24] on input "****" at bounding box center [245, 21] width 127 height 21
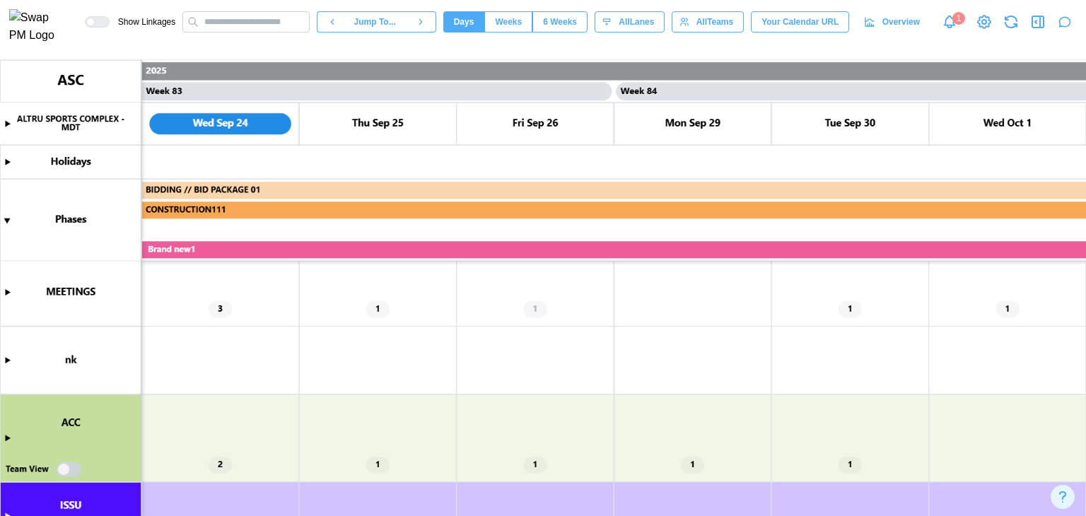
scroll to position [141, 0]
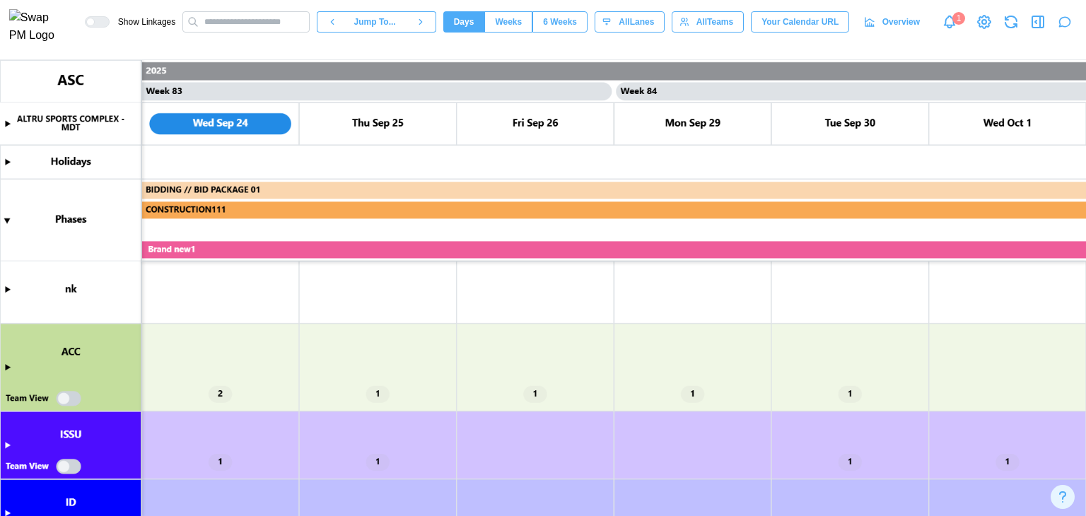
drag, startPoint x: 4, startPoint y: 368, endPoint x: 113, endPoint y: 351, distance: 110.9
click at [3, 368] on canvas at bounding box center [543, 288] width 1086 height 456
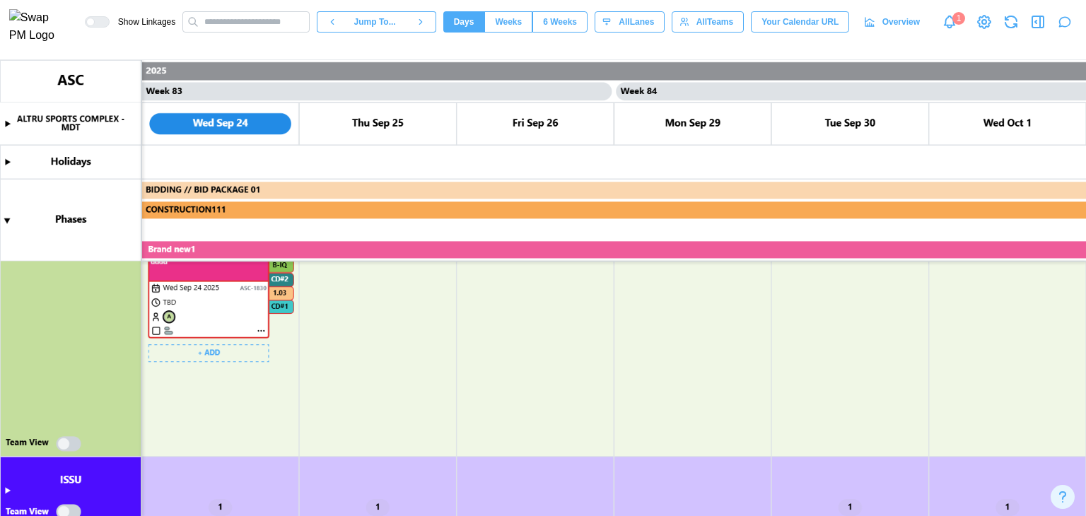
scroll to position [424, 0]
click at [66, 443] on canvas at bounding box center [543, 288] width 1086 height 456
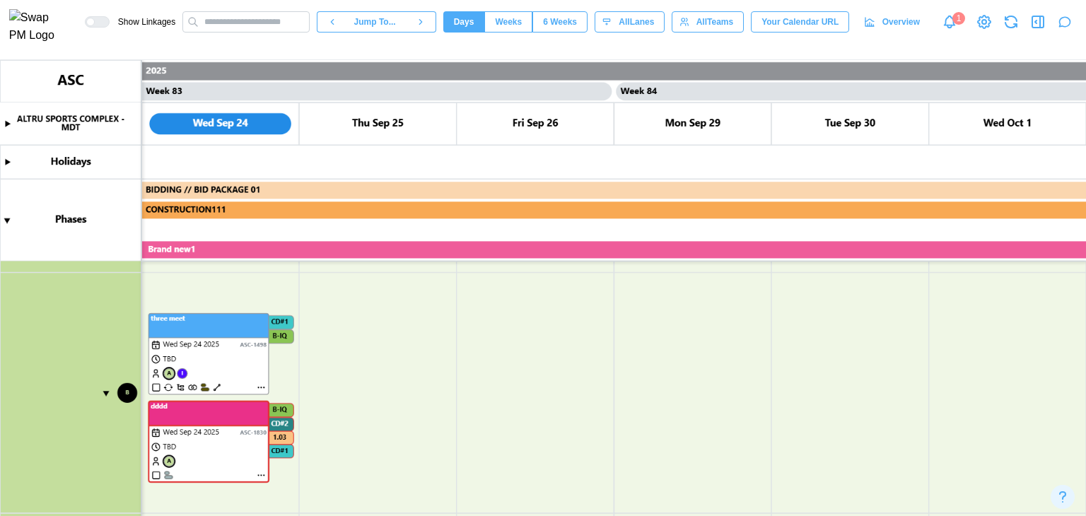
scroll to position [2051, 0]
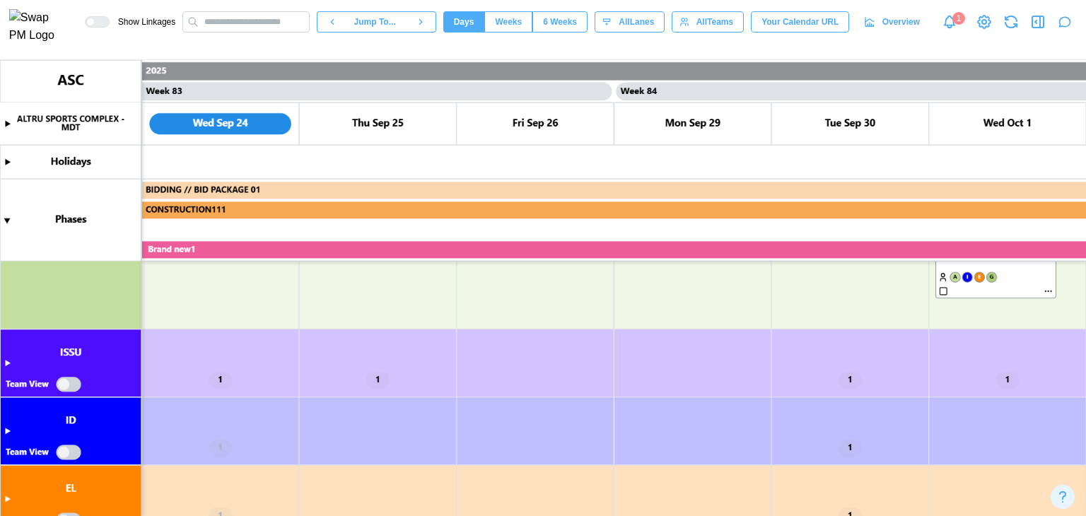
click at [69, 381] on canvas at bounding box center [543, 288] width 1086 height 456
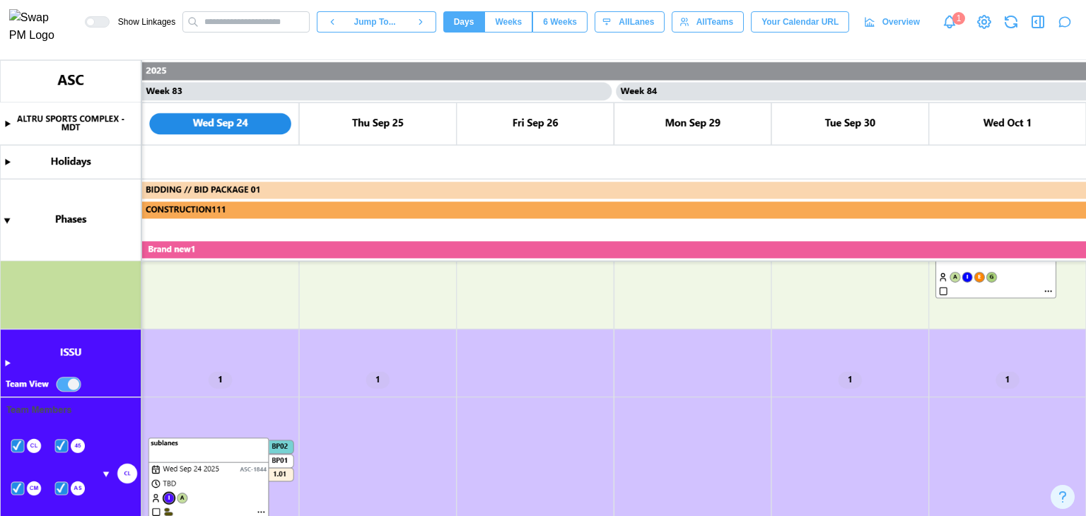
click at [6, 361] on canvas at bounding box center [543, 288] width 1086 height 456
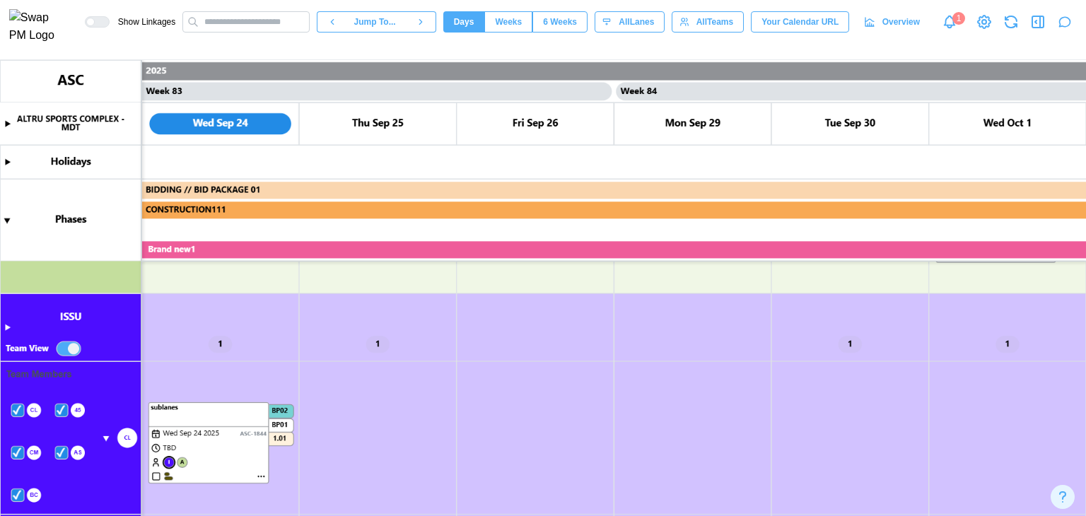
scroll to position [2086, 0]
click at [4, 325] on canvas at bounding box center [543, 288] width 1086 height 456
type textarea "*"
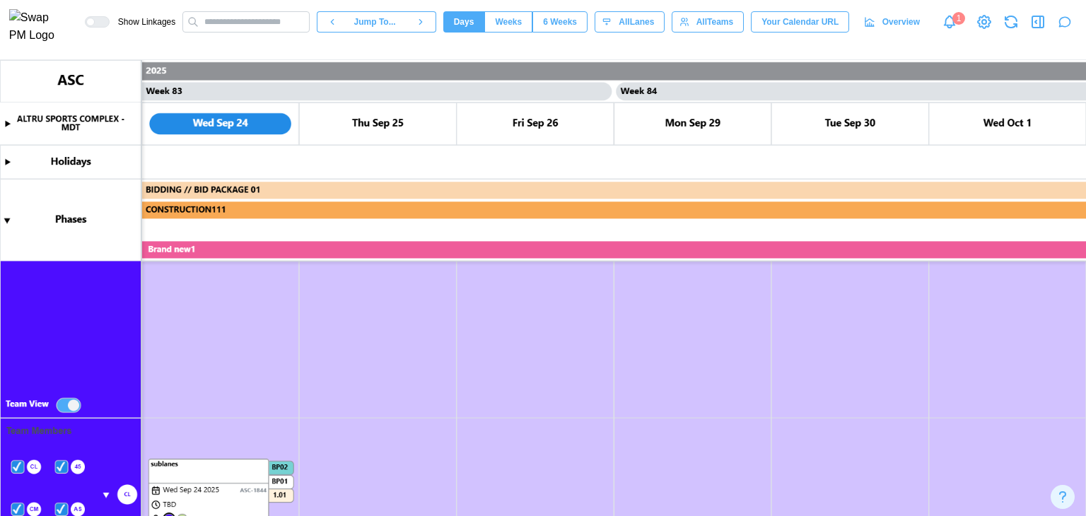
scroll to position [2440, 0]
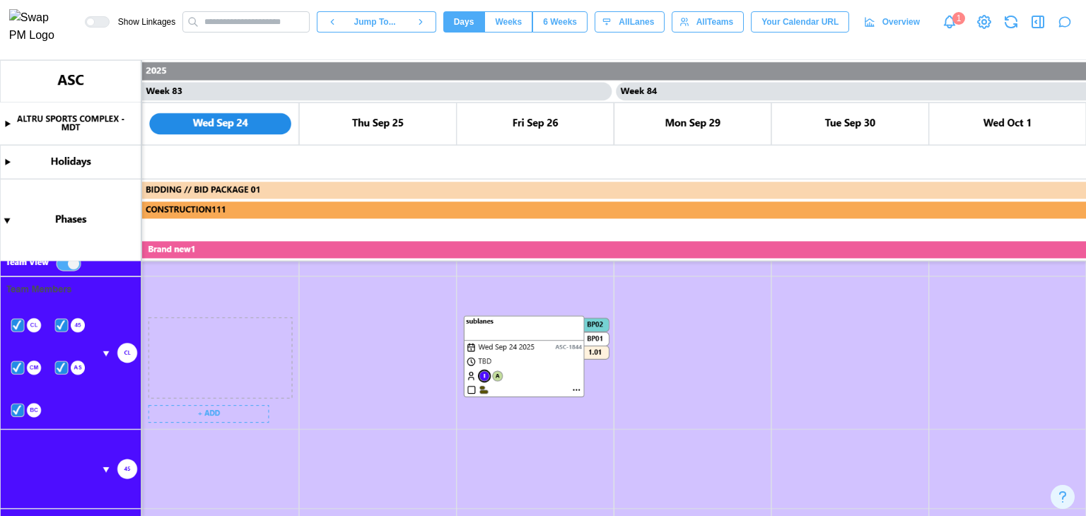
drag, startPoint x: 215, startPoint y: 327, endPoint x: 530, endPoint y: 326, distance: 315.4
click at [530, 326] on canvas at bounding box center [543, 288] width 1086 height 456
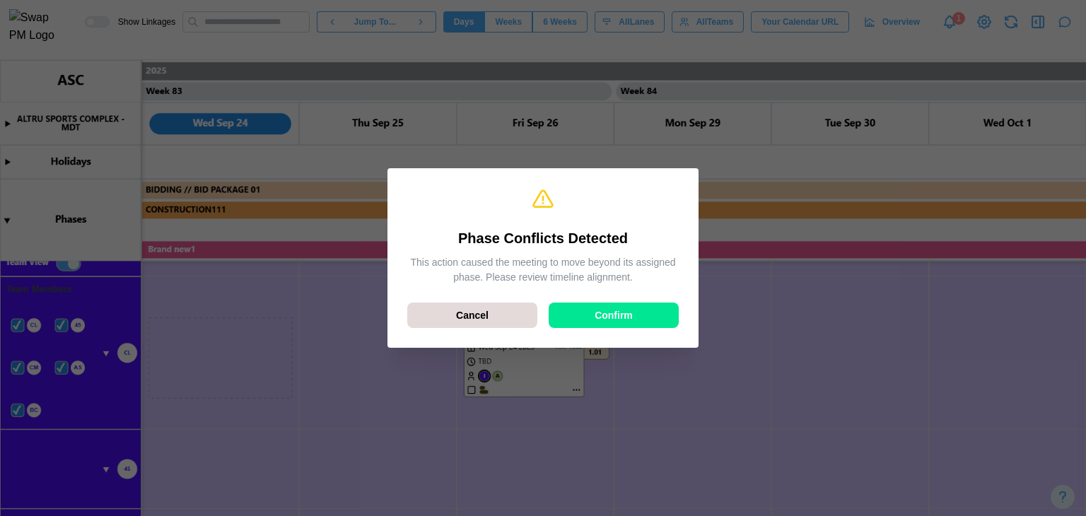
click at [568, 318] on div "Confirm" at bounding box center [613, 315] width 103 height 24
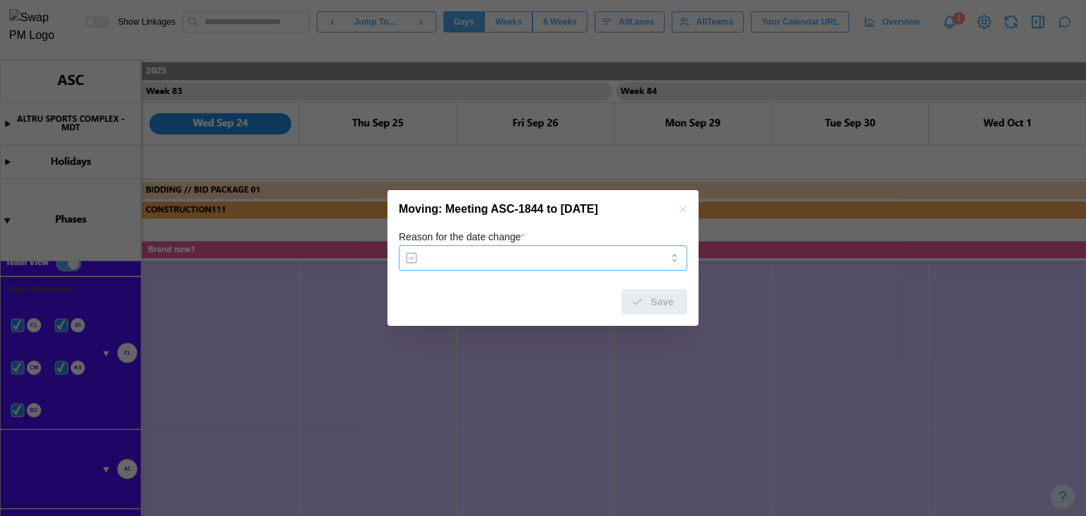
click at [651, 247] on input "Reason for the date change *" at bounding box center [543, 257] width 289 height 25
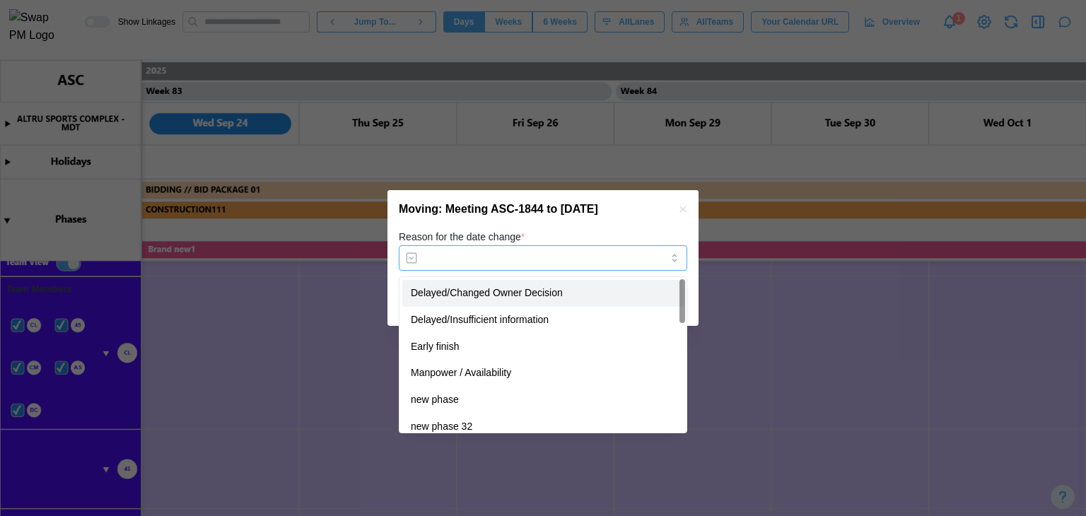
type input "**********"
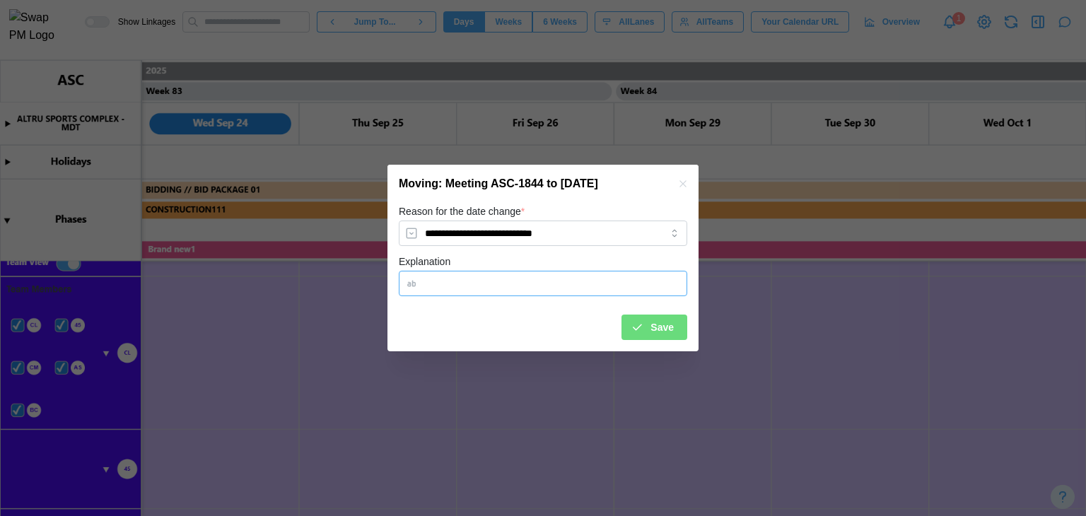
click at [628, 284] on input "Explanation" at bounding box center [543, 283] width 289 height 25
type input "**"
click at [606, 315] on div "Save" at bounding box center [543, 321] width 289 height 37
click at [636, 330] on icon "submit" at bounding box center [637, 327] width 13 height 13
click at [656, 328] on canvas at bounding box center [543, 288] width 1086 height 456
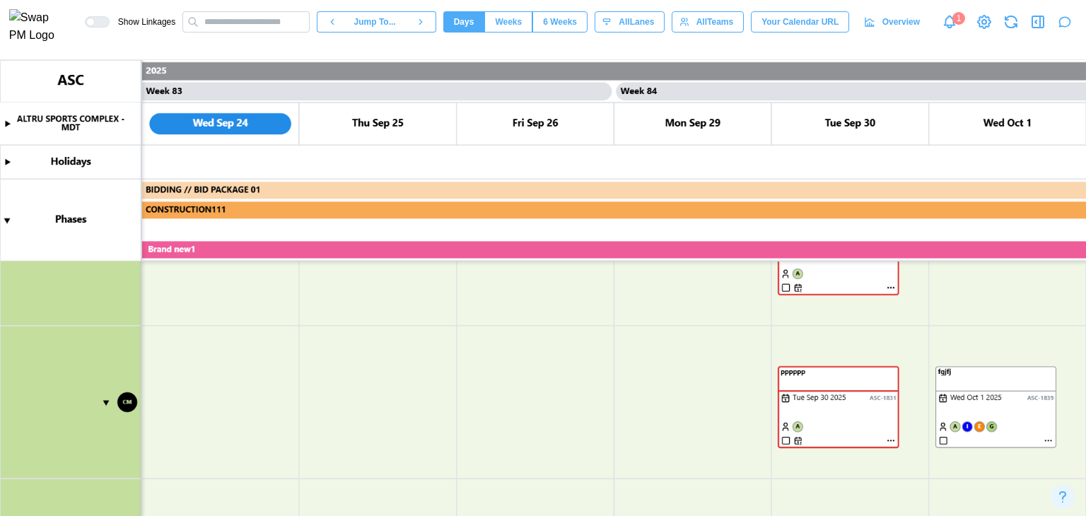
scroll to position [2427, 0]
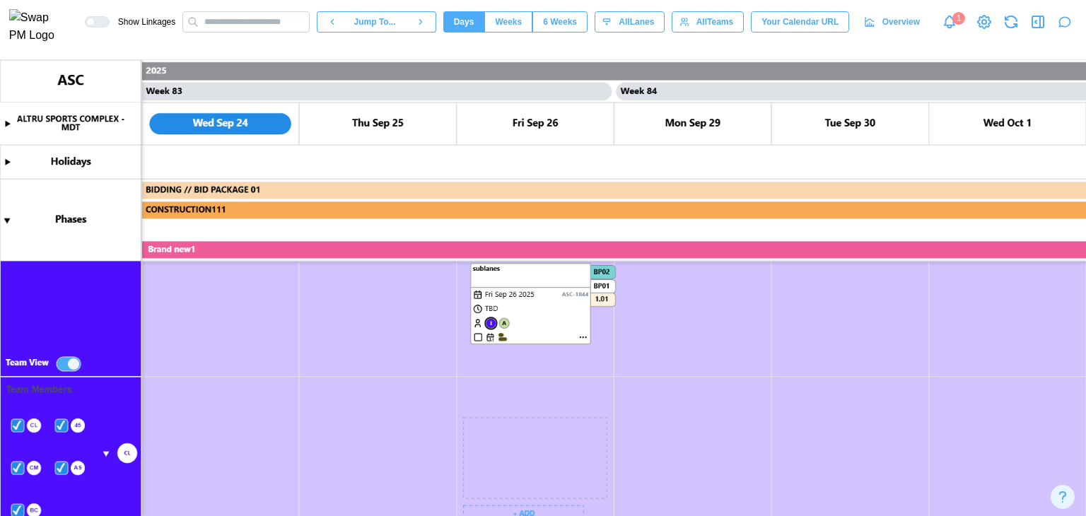
drag, startPoint x: 569, startPoint y: 429, endPoint x: 576, endPoint y: 275, distance: 154.3
click at [576, 275] on canvas at bounding box center [543, 288] width 1086 height 456
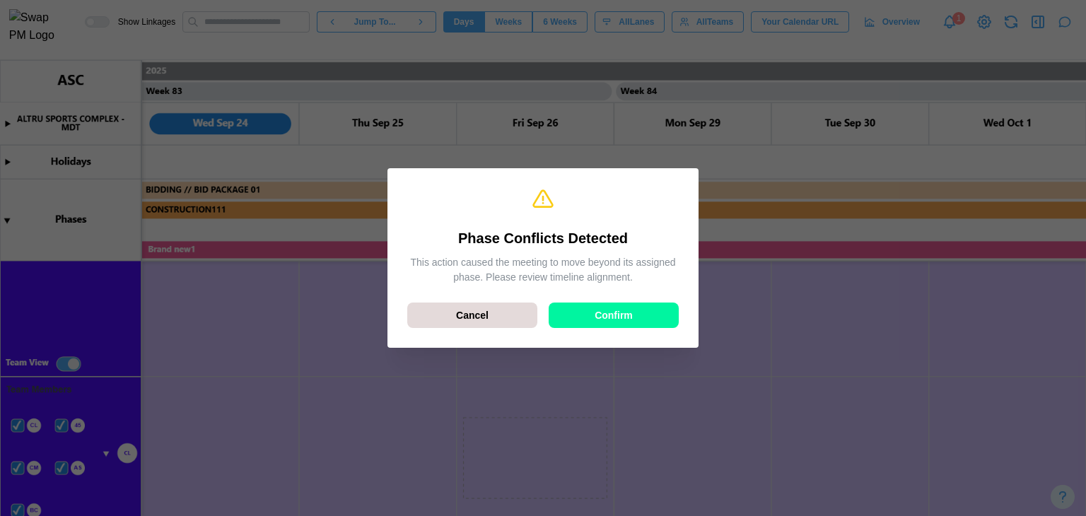
click at [600, 329] on div "Phase Conflicts Detected This action caused the meeting to move beyond its assi…" at bounding box center [543, 258] width 289 height 157
click at [597, 326] on span "Confirm" at bounding box center [614, 315] width 38 height 24
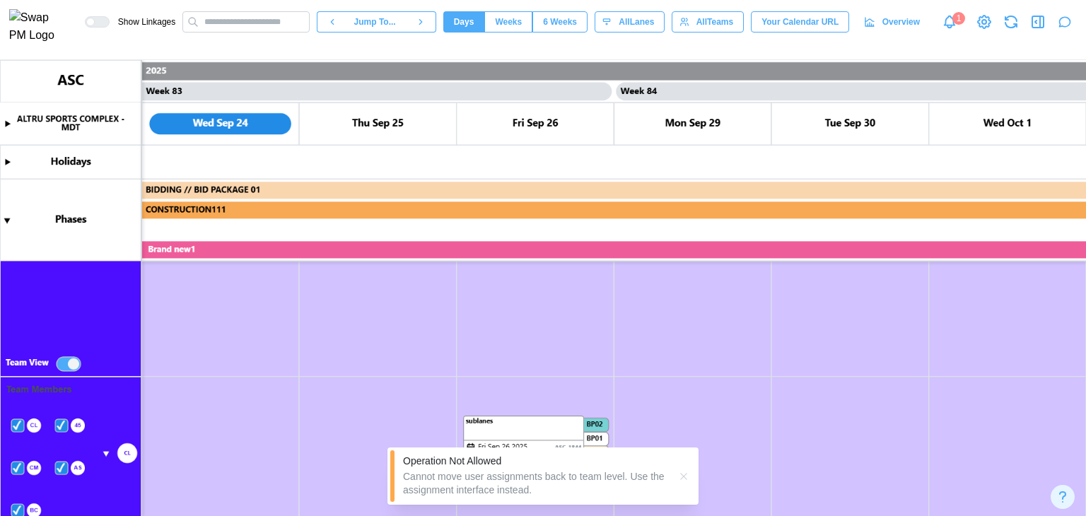
scroll to position [2568, 0]
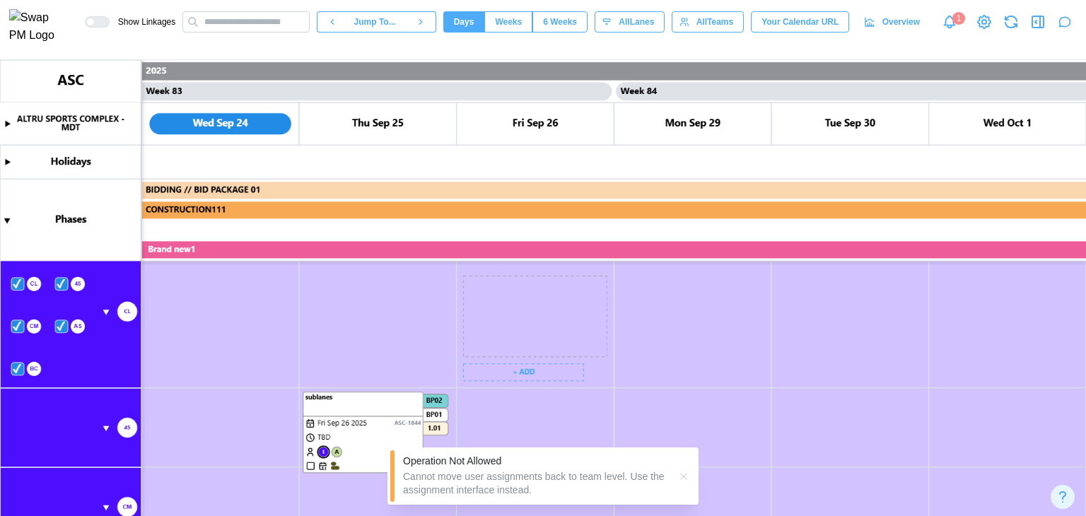
drag, startPoint x: 525, startPoint y: 279, endPoint x: 366, endPoint y: 397, distance: 198.3
click at [366, 397] on canvas at bounding box center [543, 288] width 1086 height 456
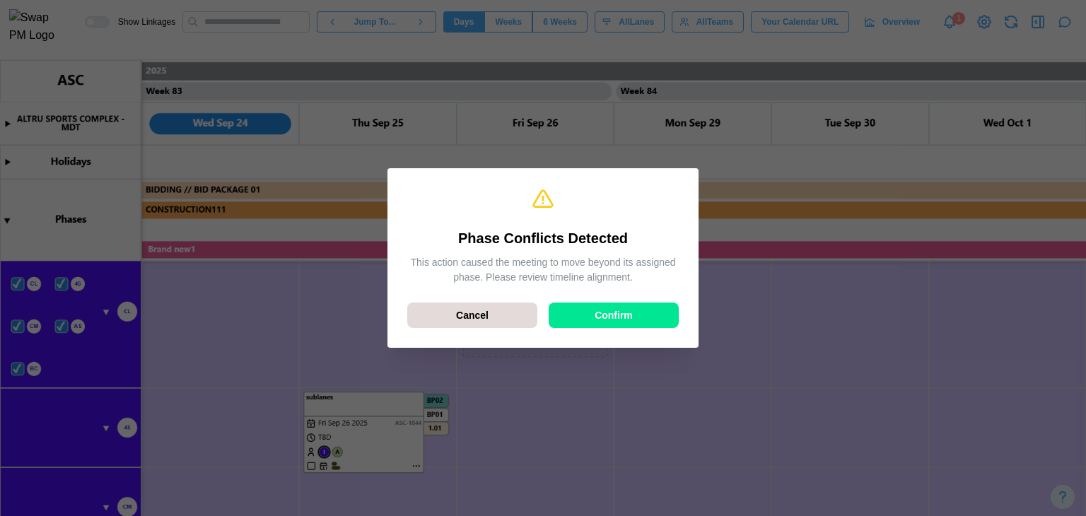
click at [573, 315] on div "Confirm" at bounding box center [613, 315] width 103 height 24
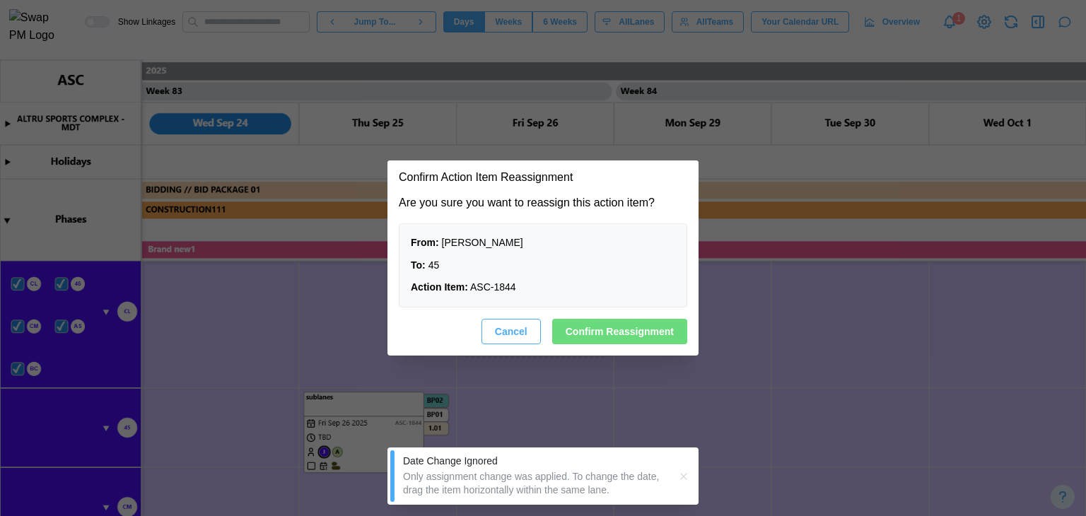
click at [597, 329] on span "Confirm Reassignment" at bounding box center [620, 332] width 108 height 24
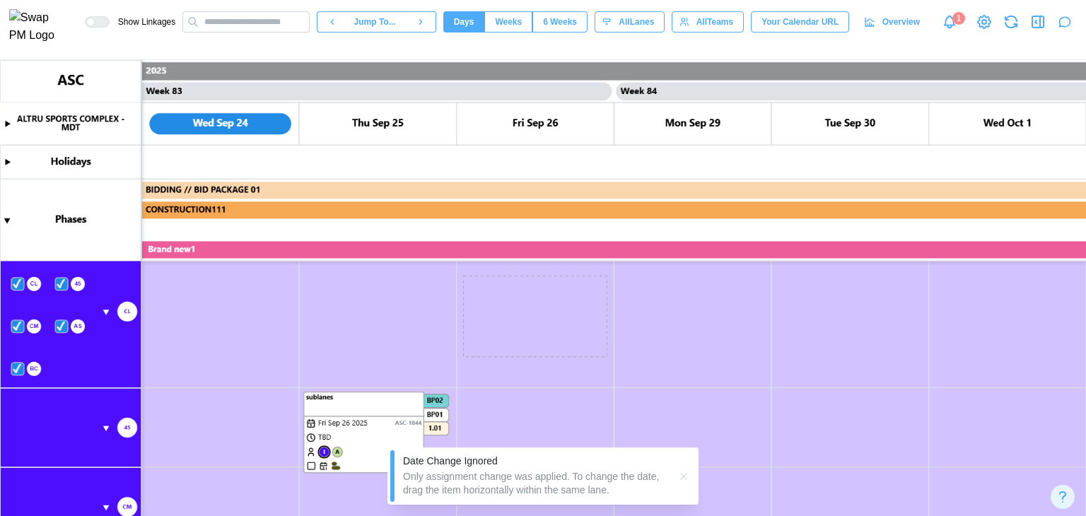
scroll to position [2639, 0]
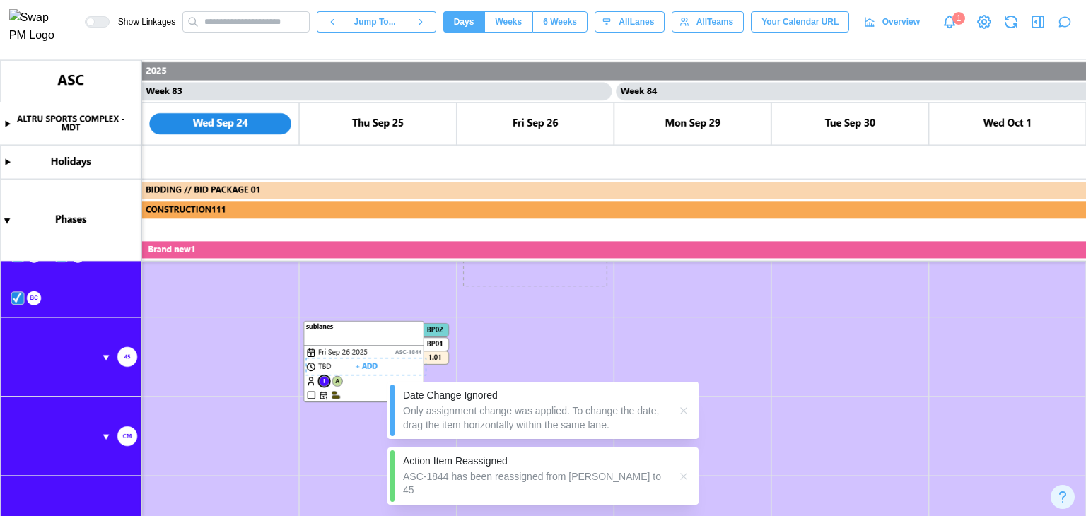
click at [325, 379] on canvas at bounding box center [543, 288] width 1086 height 456
click at [259, 396] on canvas at bounding box center [543, 288] width 1086 height 456
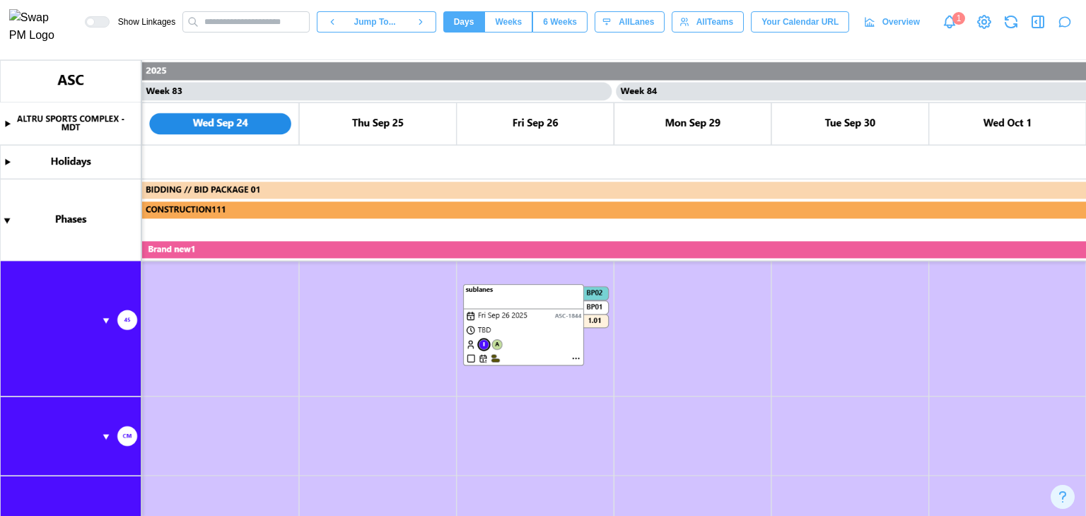
type textarea "*"
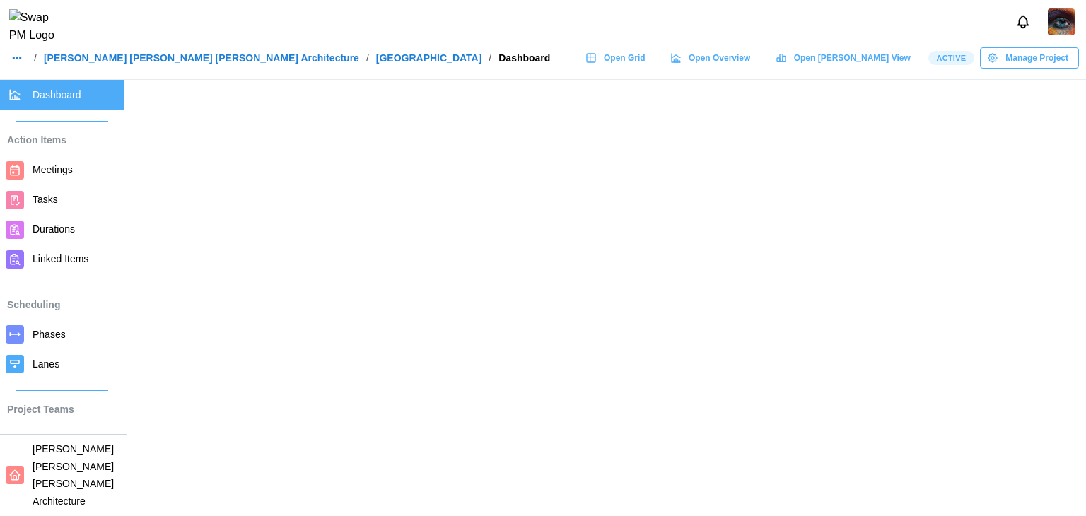
click at [1047, 68] on span "Manage Project" at bounding box center [1037, 58] width 63 height 20
click at [1012, 68] on span "Manage Project" at bounding box center [1037, 58] width 63 height 20
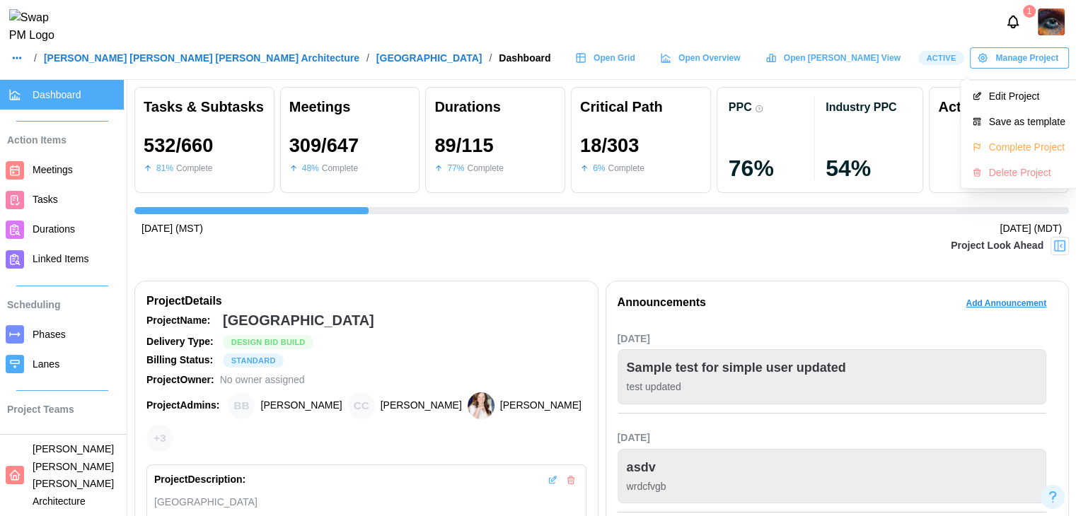
scroll to position [0, 10222]
click at [1029, 139] on button "Complete Project" at bounding box center [1018, 146] width 110 height 25
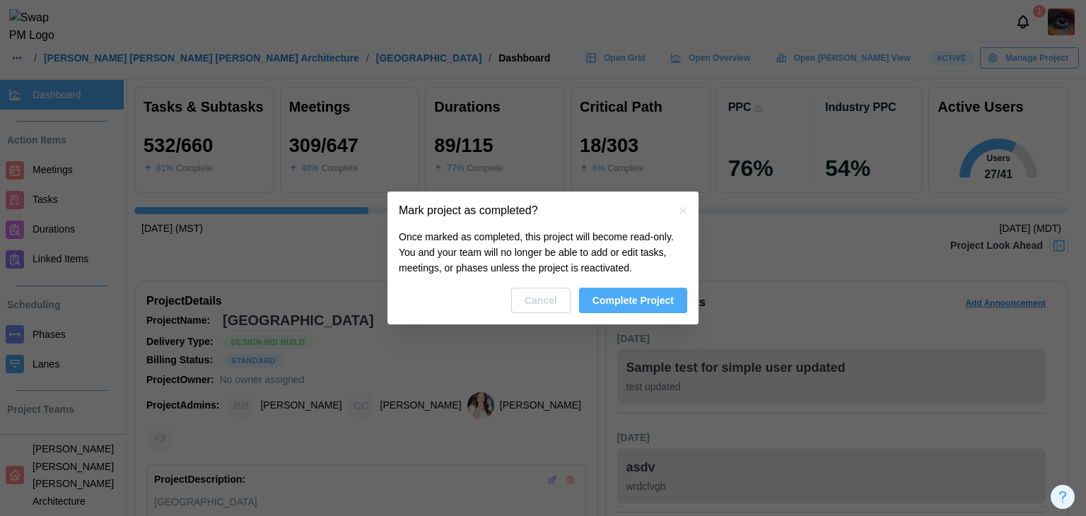
click at [603, 307] on span "Complete Project" at bounding box center [633, 301] width 81 height 24
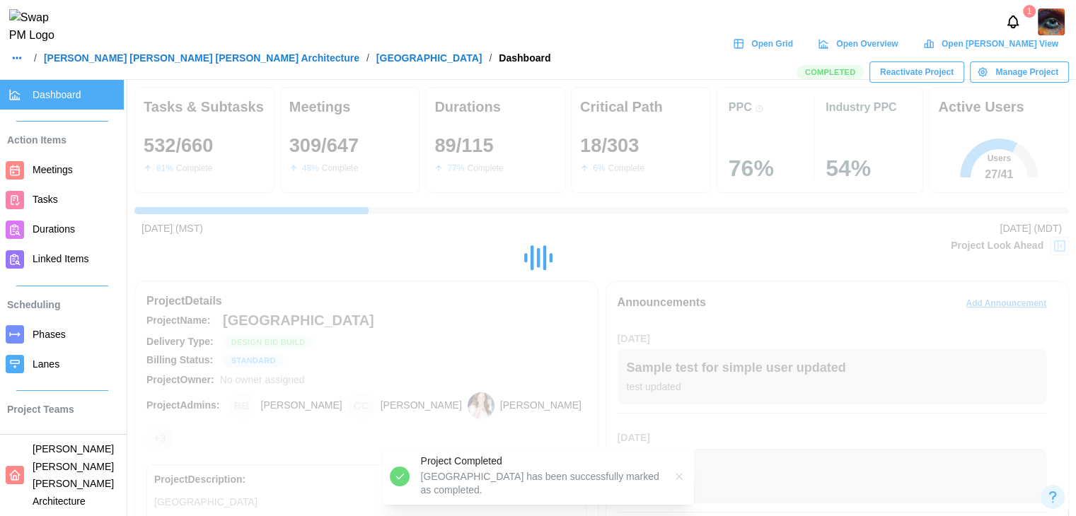
click at [648, 203] on div at bounding box center [538, 258] width 1076 height 516
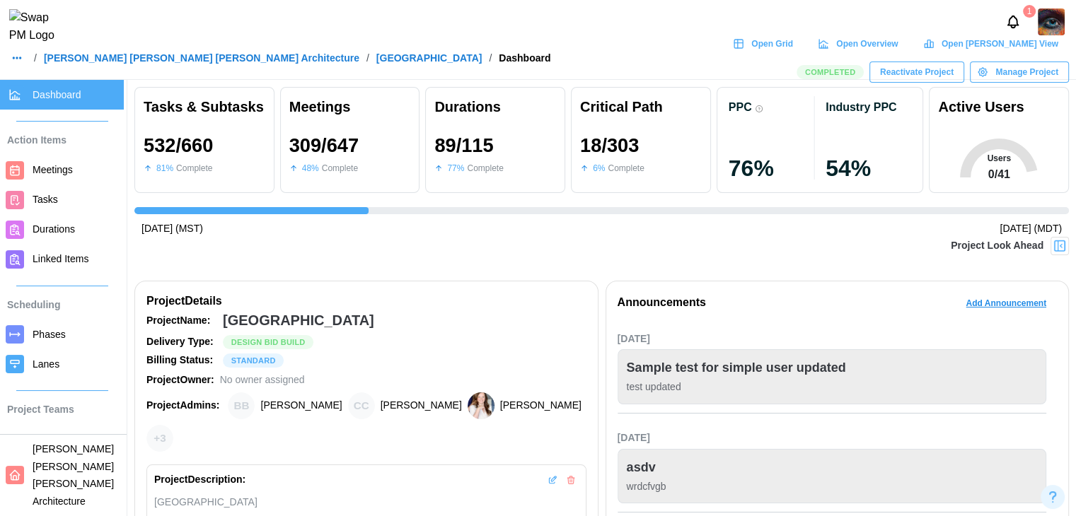
scroll to position [0, 10222]
click at [984, 301] on span "Add Announcement" at bounding box center [1005, 303] width 81 height 20
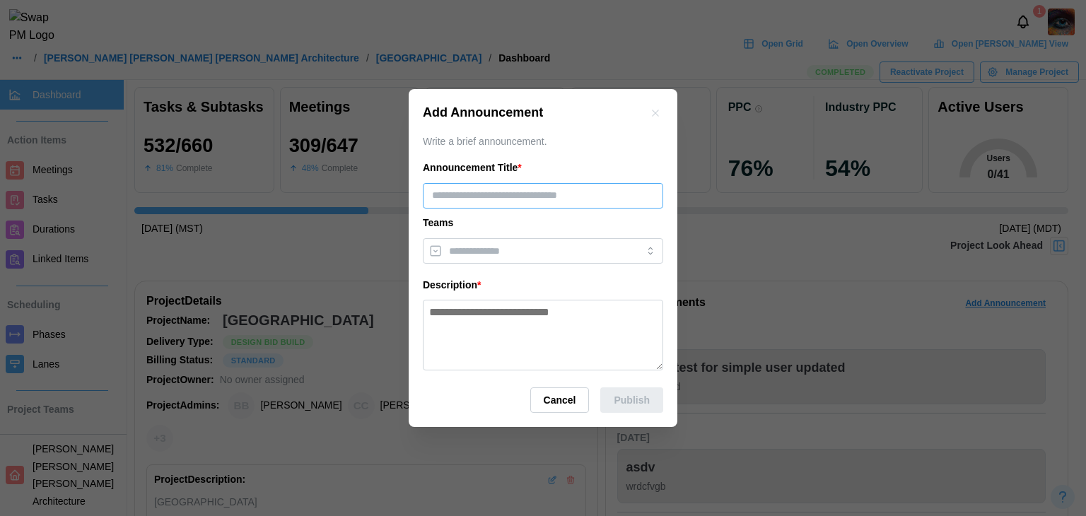
click at [589, 200] on input "text" at bounding box center [543, 195] width 240 height 25
type input "******"
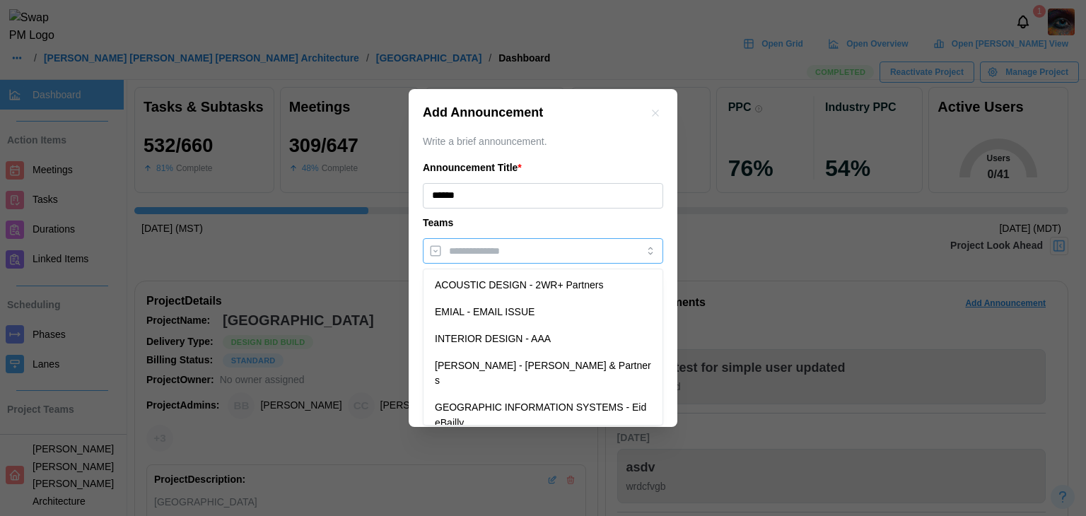
click at [522, 243] on div at bounding box center [528, 251] width 166 height 24
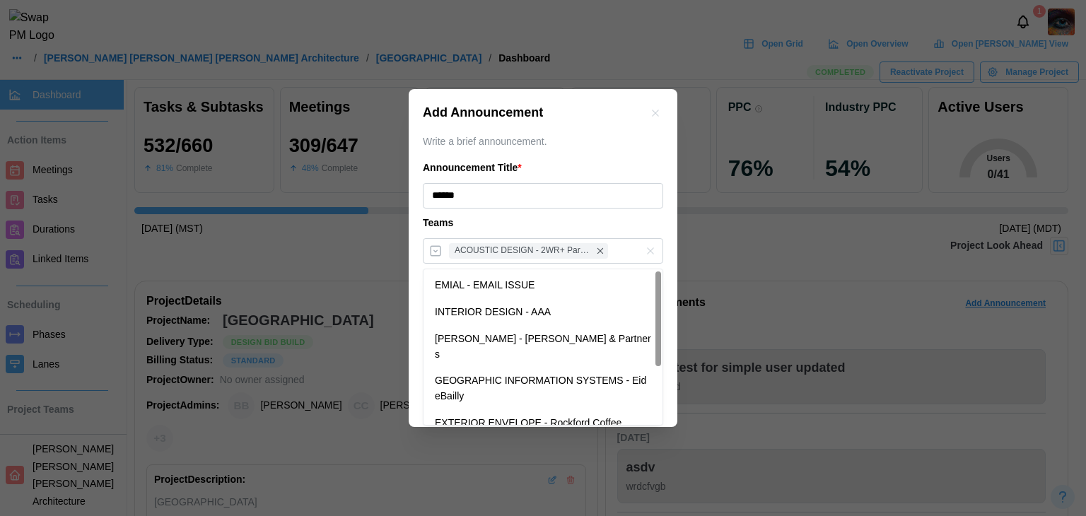
click at [518, 223] on div "Teams" at bounding box center [543, 224] width 240 height 16
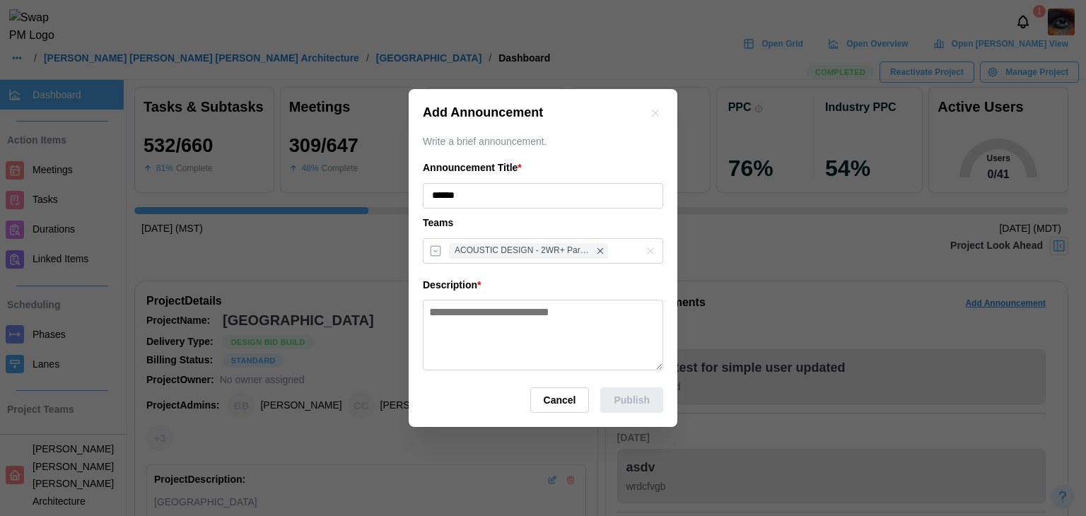
click at [462, 318] on textarea at bounding box center [543, 335] width 240 height 71
type textarea "**"
click at [651, 385] on div "Add Announcement Write a brief announcement. Announcement Title * ****** Teams …" at bounding box center [543, 258] width 269 height 339
click at [634, 397] on span "Publish" at bounding box center [632, 400] width 36 height 24
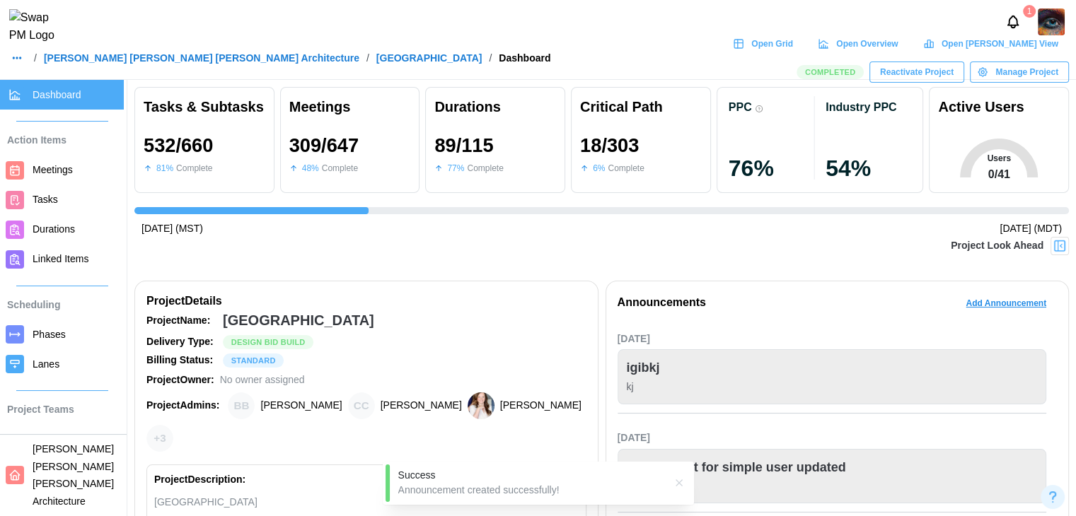
click at [57, 194] on span "Tasks" at bounding box center [76, 200] width 86 height 18
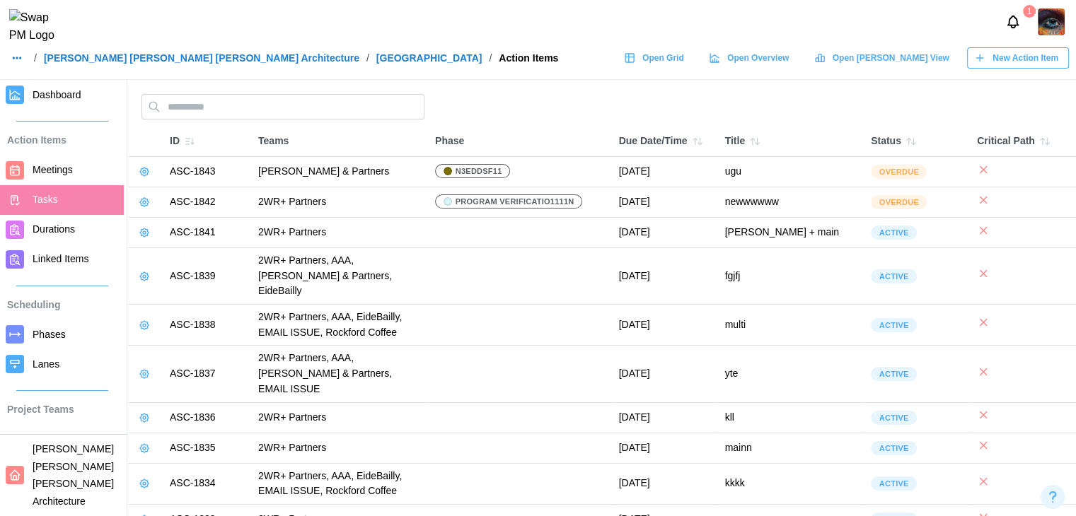
click at [1023, 66] on span "New Action Item" at bounding box center [1025, 58] width 66 height 20
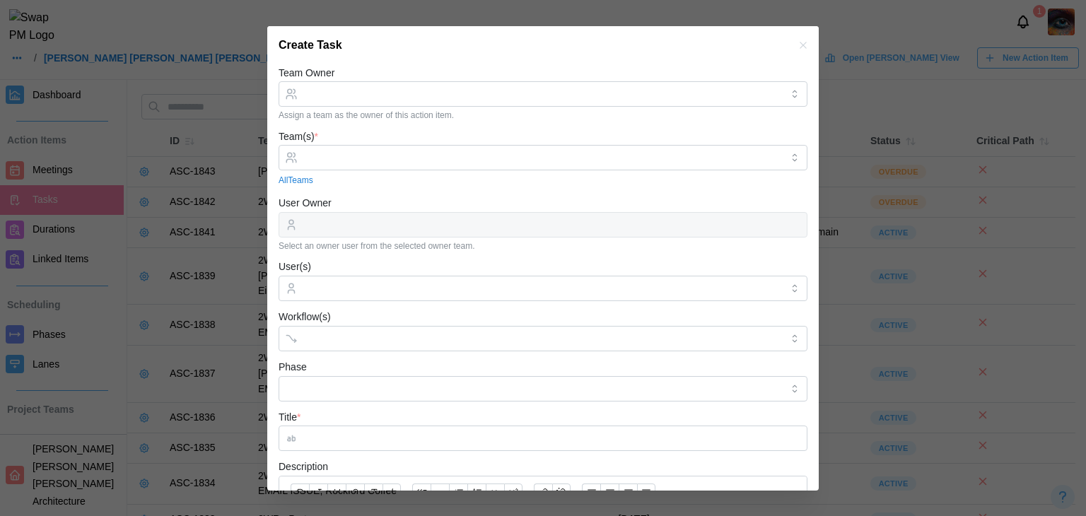
click at [116, 125] on div at bounding box center [543, 258] width 1086 height 516
click at [156, 214] on div at bounding box center [543, 258] width 1086 height 516
click at [798, 45] on icon "button" at bounding box center [803, 45] width 11 height 11
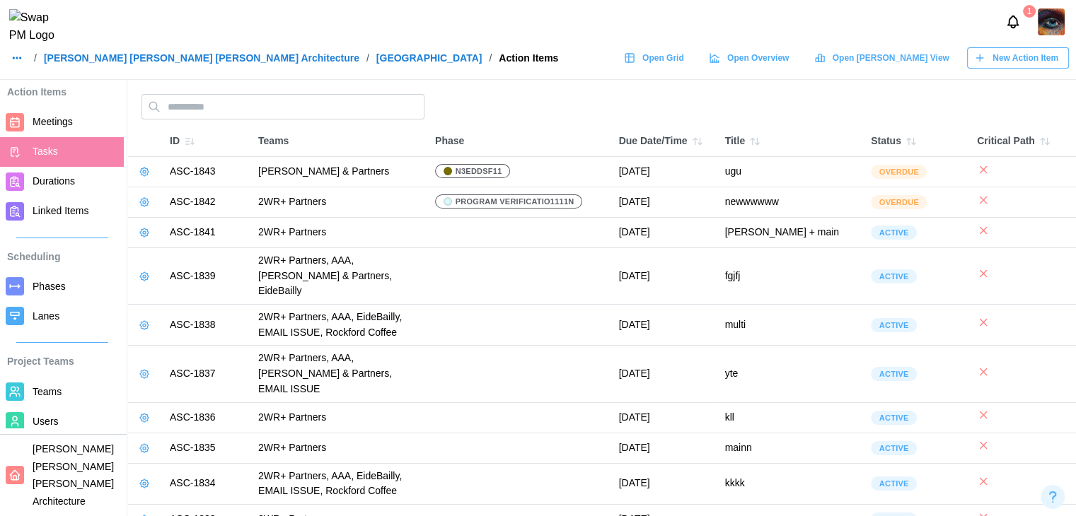
scroll to position [71, 0]
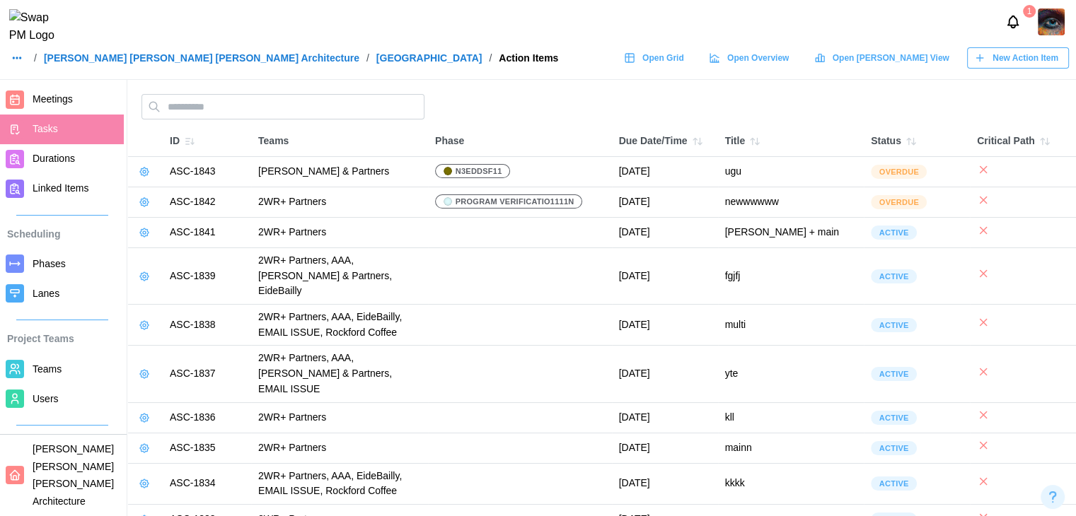
click at [59, 367] on span "Teams" at bounding box center [47, 368] width 29 height 11
click at [55, 376] on span "Teams" at bounding box center [76, 370] width 86 height 18
click at [40, 393] on span "Users" at bounding box center [46, 398] width 26 height 11
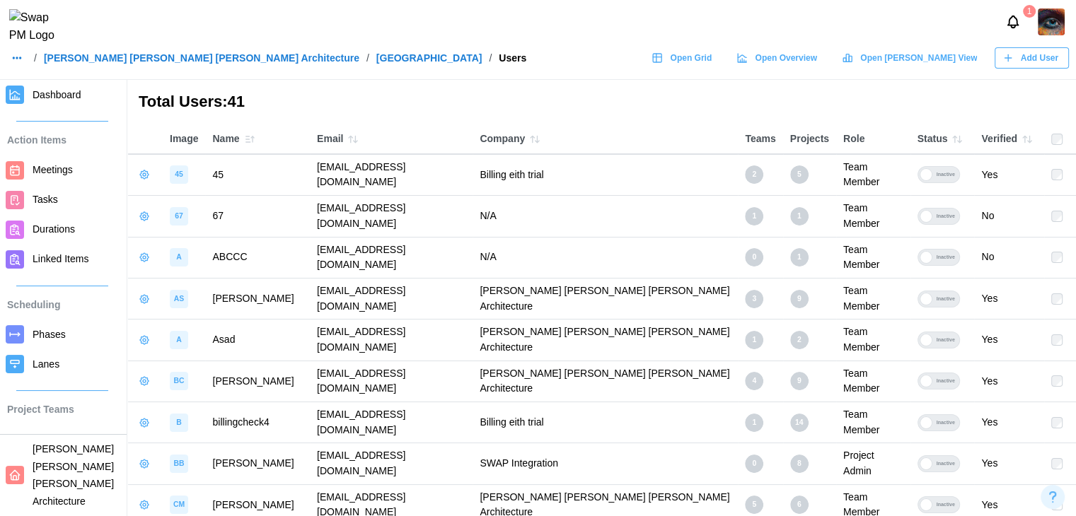
click at [146, 417] on icon "button" at bounding box center [144, 422] width 11 height 11
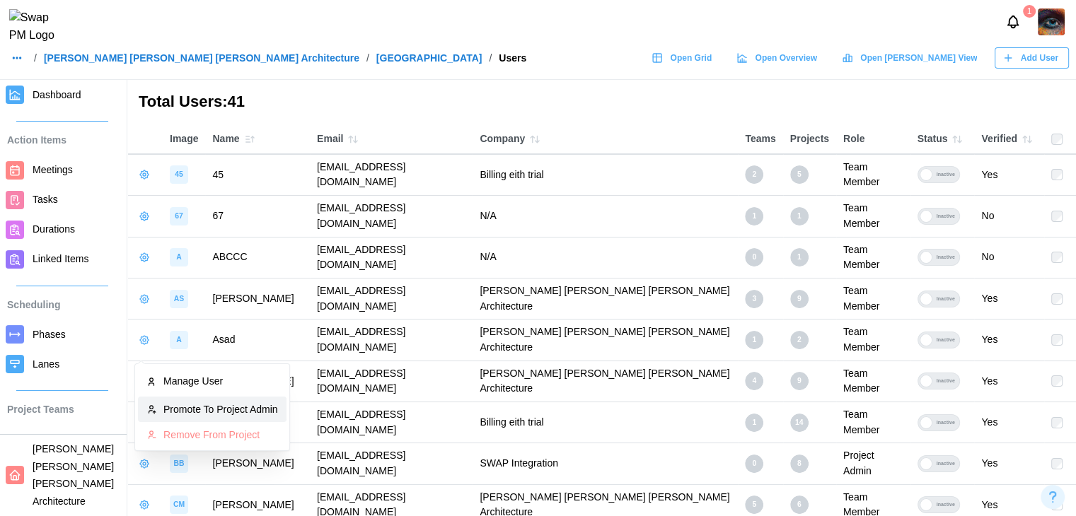
click at [182, 414] on div "Promote To Project Admin" at bounding box center [220, 409] width 115 height 11
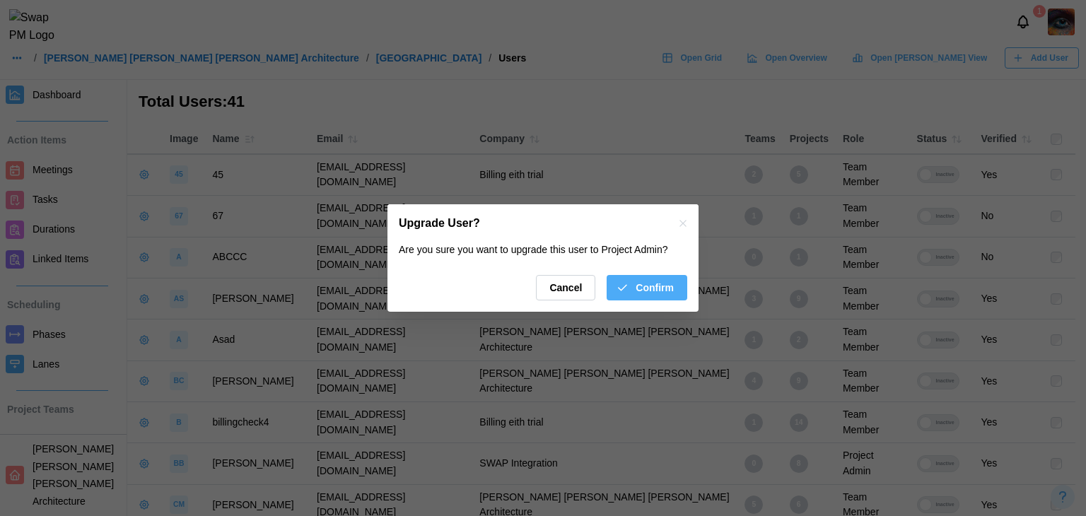
click at [665, 281] on span "Confirm" at bounding box center [655, 288] width 38 height 24
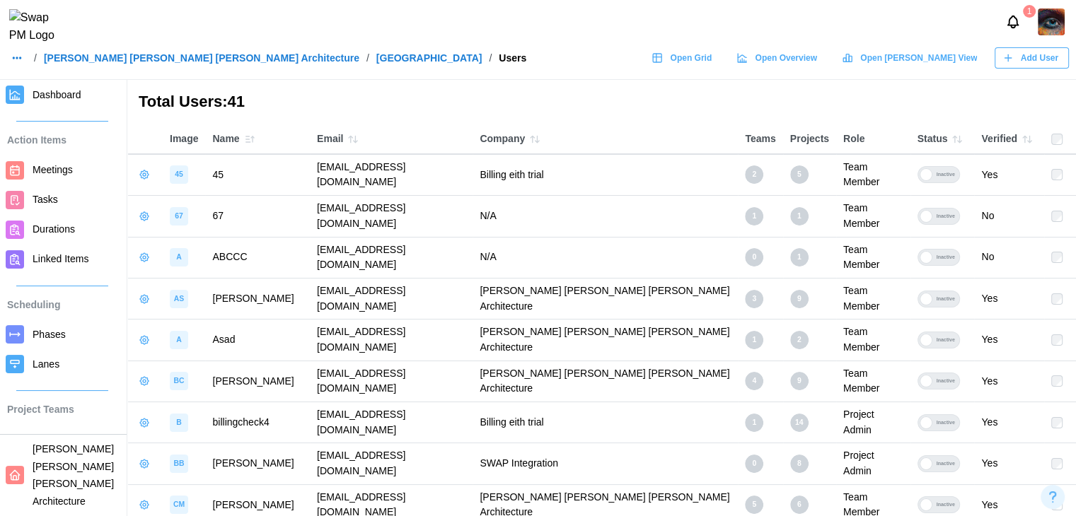
click at [73, 94] on span "Dashboard" at bounding box center [57, 94] width 49 height 11
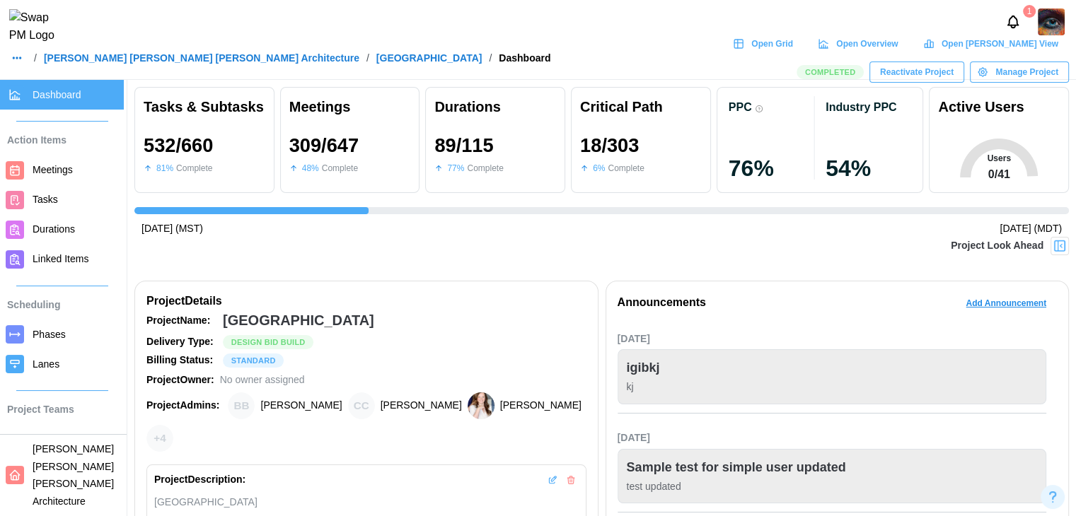
scroll to position [0, 10222]
click at [1013, 62] on span "Manage Project" at bounding box center [1026, 72] width 63 height 20
click at [940, 71] on span "Reactivate Project" at bounding box center [917, 72] width 74 height 20
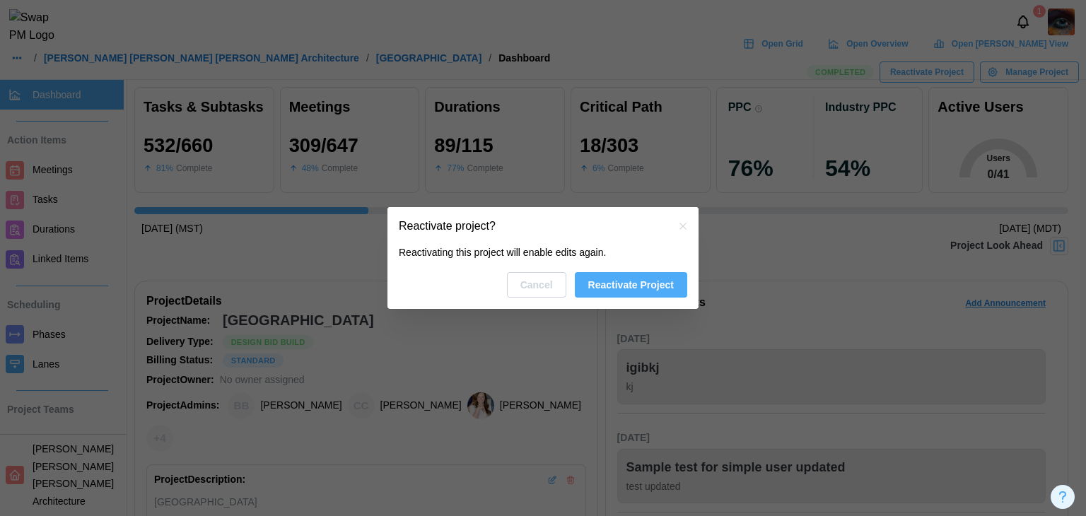
click at [678, 273] on button "Reactivate Project" at bounding box center [631, 284] width 112 height 25
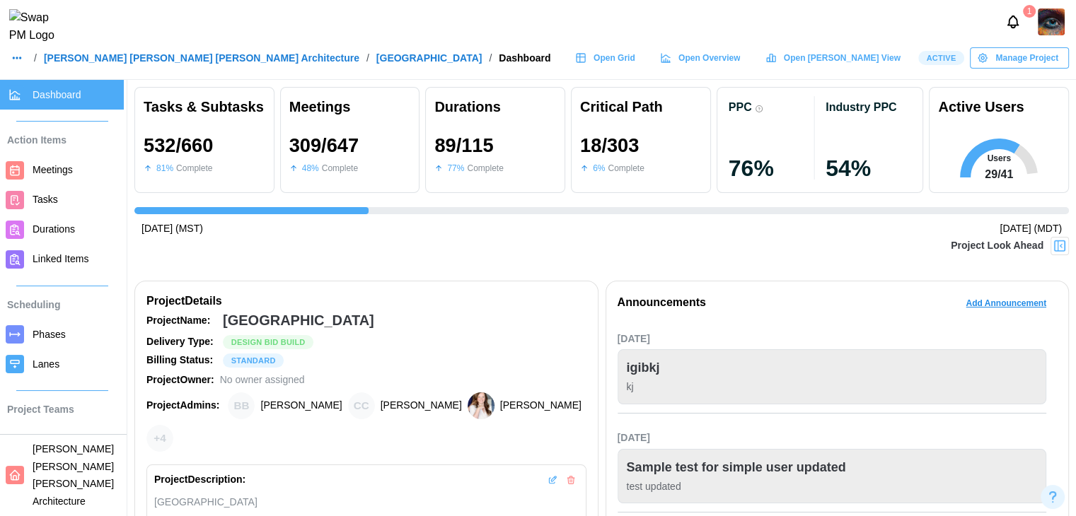
scroll to position [0, 10222]
click at [515, 222] on div "[DATE] (MST) [DATE] (MDT)" at bounding box center [601, 229] width 934 height 16
click at [996, 68] on div "Manage Project" at bounding box center [1017, 58] width 81 height 20
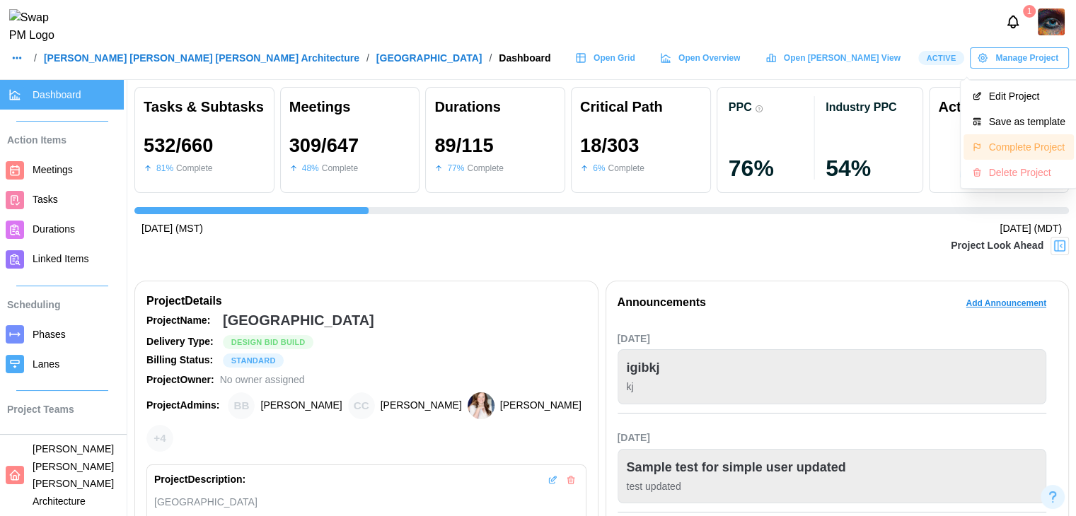
click at [996, 141] on div "Complete Project" at bounding box center [1027, 146] width 76 height 11
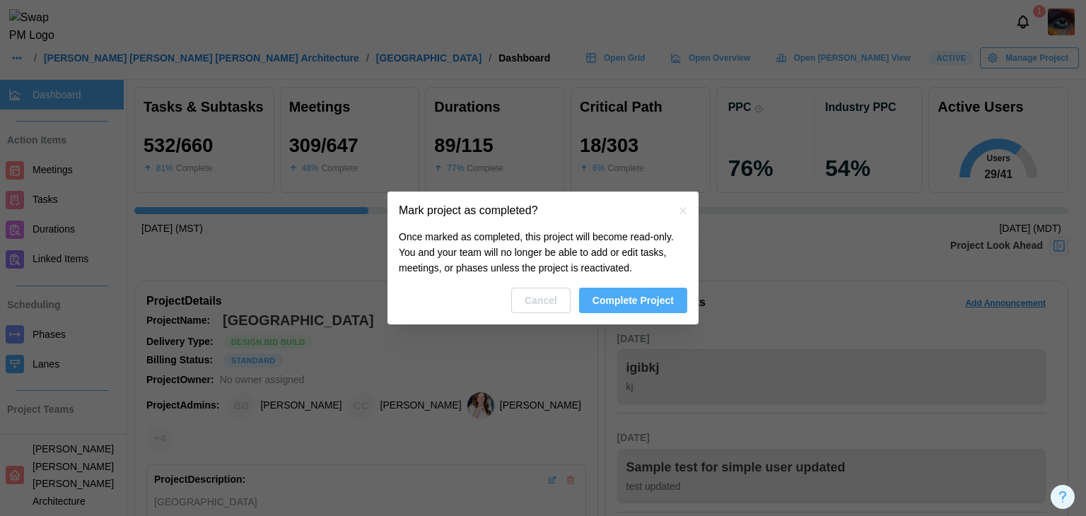
click at [665, 300] on span "Complete Project" at bounding box center [633, 301] width 81 height 24
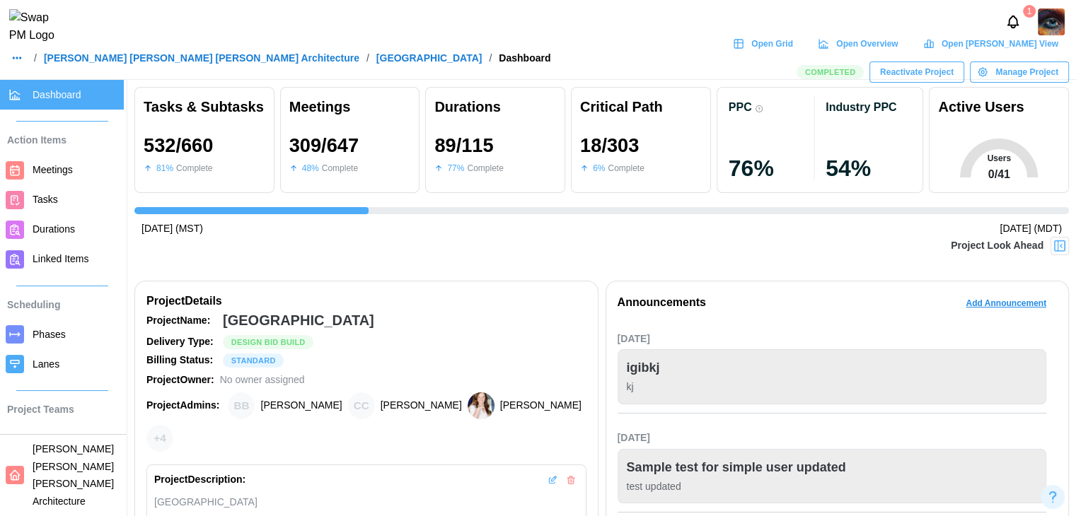
scroll to position [141, 0]
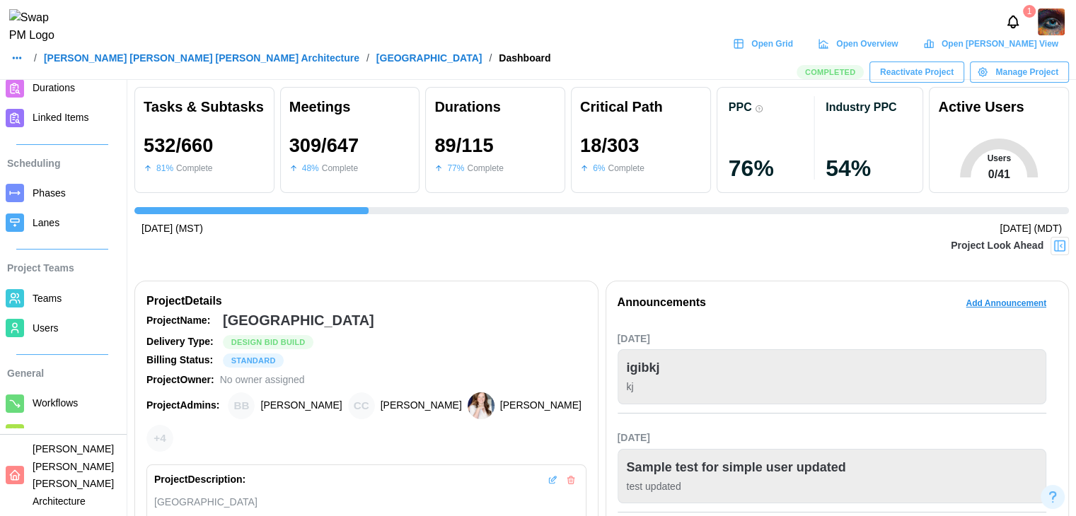
click at [43, 350] on div "Dashboard Action Items Meetings Tasks Durations Linked Items Scheduling Phases …" at bounding box center [63, 254] width 127 height 349
click at [43, 342] on link "Users" at bounding box center [62, 328] width 124 height 30
click at [47, 325] on span "Users" at bounding box center [46, 327] width 26 height 11
click at [47, 323] on span "Users" at bounding box center [46, 327] width 26 height 11
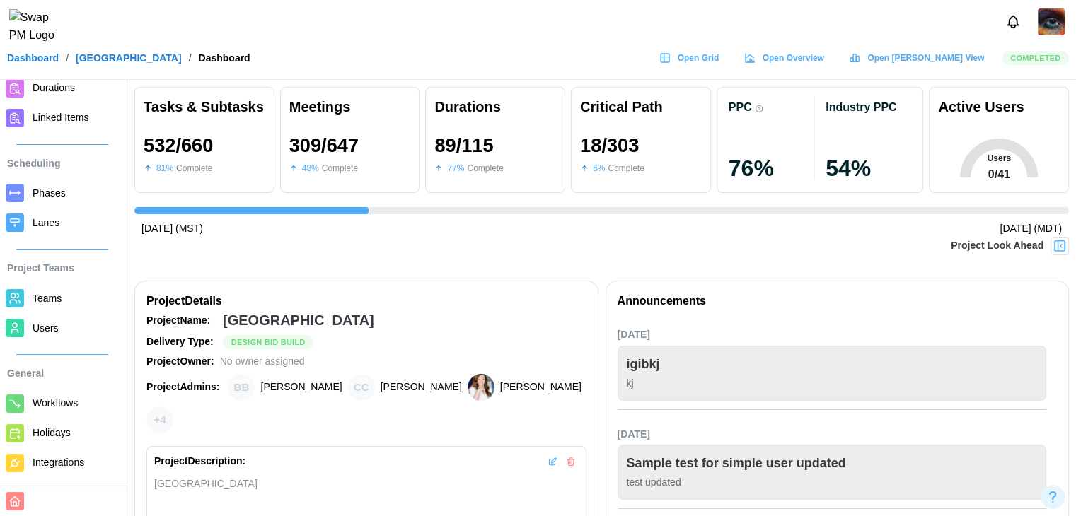
click at [46, 331] on span "Users" at bounding box center [46, 327] width 26 height 11
click at [25, 330] on link "Users" at bounding box center [62, 328] width 124 height 30
click at [36, 326] on span "Users" at bounding box center [46, 327] width 26 height 11
click at [52, 332] on span "Users" at bounding box center [46, 327] width 26 height 11
